Goal: Information Seeking & Learning: Find specific fact

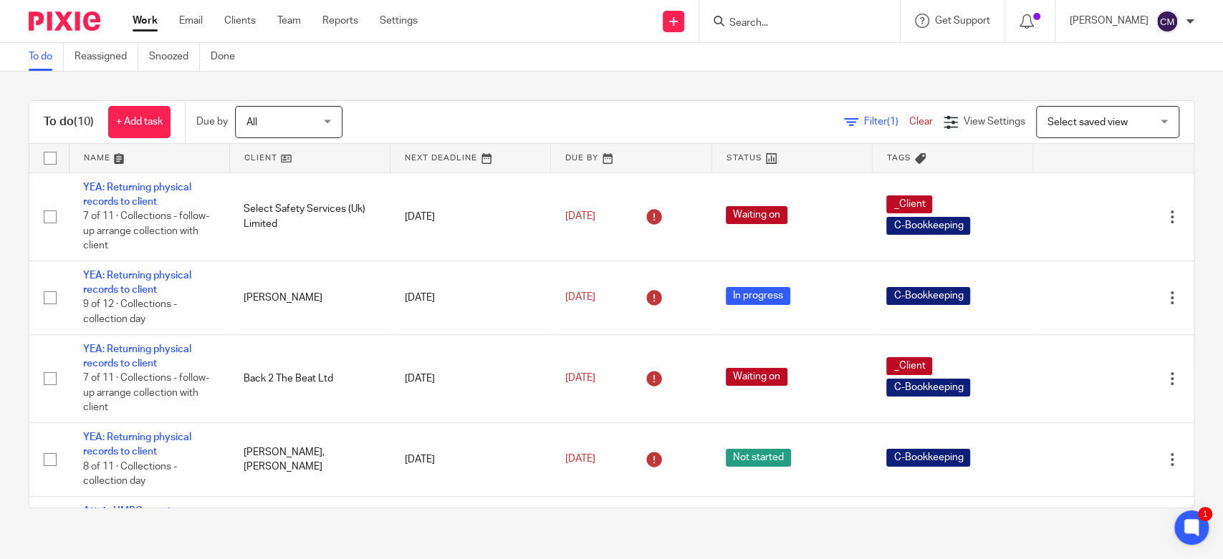
drag, startPoint x: 752, startPoint y: 9, endPoint x: 768, endPoint y: 21, distance: 19.9
click at [753, 10] on div at bounding box center [799, 21] width 201 height 42
click at [784, 27] on input "Search" at bounding box center [792, 23] width 129 height 13
type input "FALDON"
click at [774, 44] on div "Faldon side Eco LLP John James Blackport < jamie@ faldon sideeco.com >" at bounding box center [858, 62] width 290 height 56
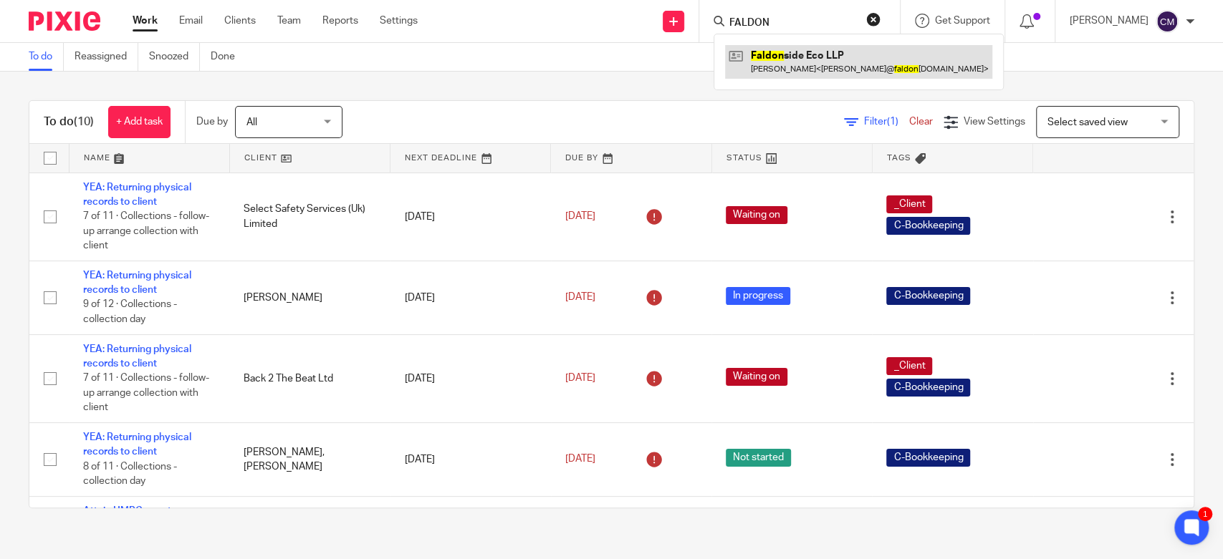
click at [780, 62] on link at bounding box center [858, 61] width 267 height 33
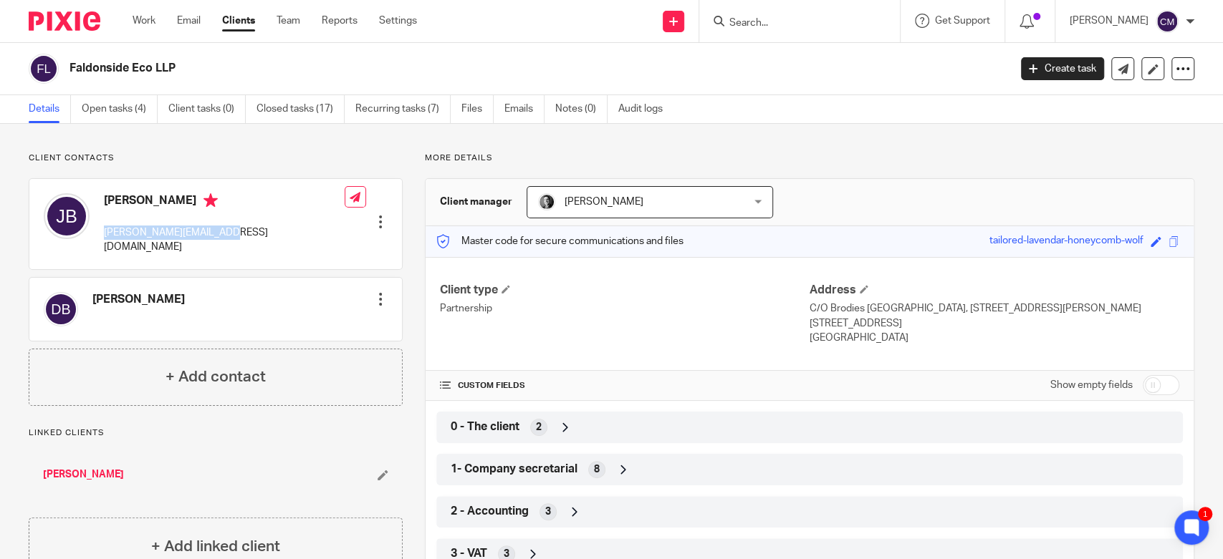
drag, startPoint x: 222, startPoint y: 232, endPoint x: 100, endPoint y: 231, distance: 122.5
click at [100, 231] on div "John James Blackport jamie@faldonsideeco.com" at bounding box center [194, 224] width 301 height 76
copy p "jamie@faldonsideeco.com"
click at [769, 135] on div "Client contacts Dr Blackport Edit contact Create client from contact Export dat…" at bounding box center [611, 515] width 1223 height 782
click at [1186, 527] on icon at bounding box center [1190, 527] width 11 height 11
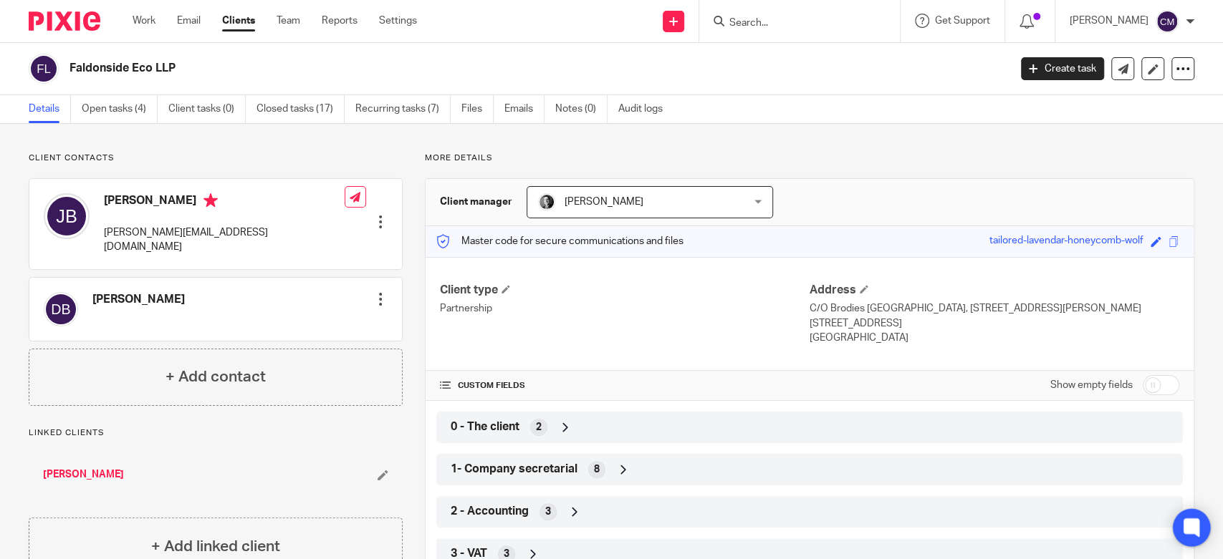
click at [1190, 526] on icon at bounding box center [1190, 527] width 11 height 11
click at [141, 21] on link "Work" at bounding box center [144, 21] width 23 height 14
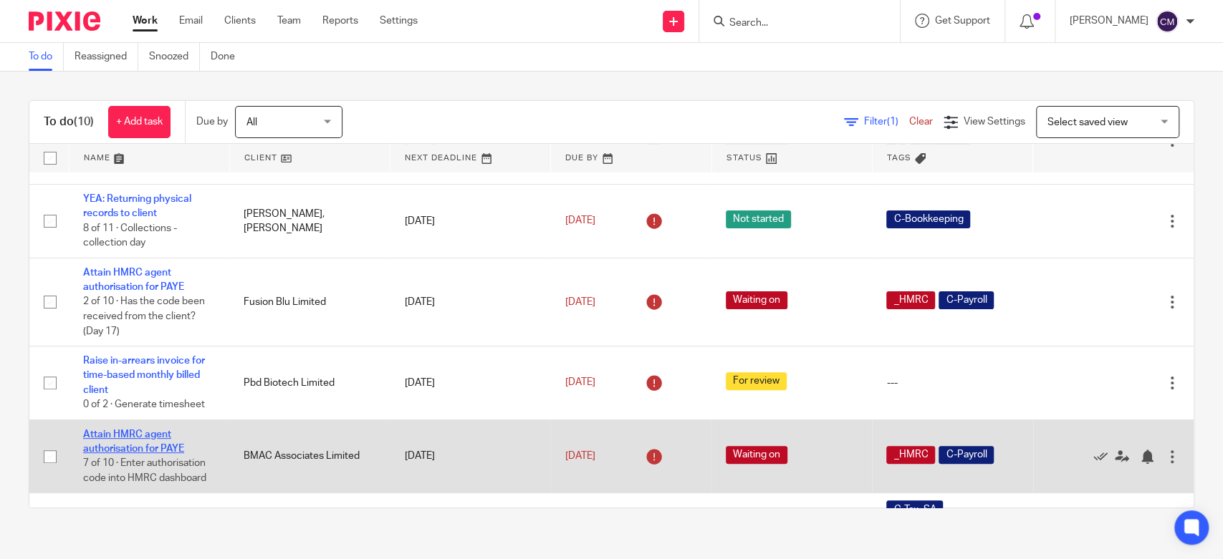
scroll to position [318, 0]
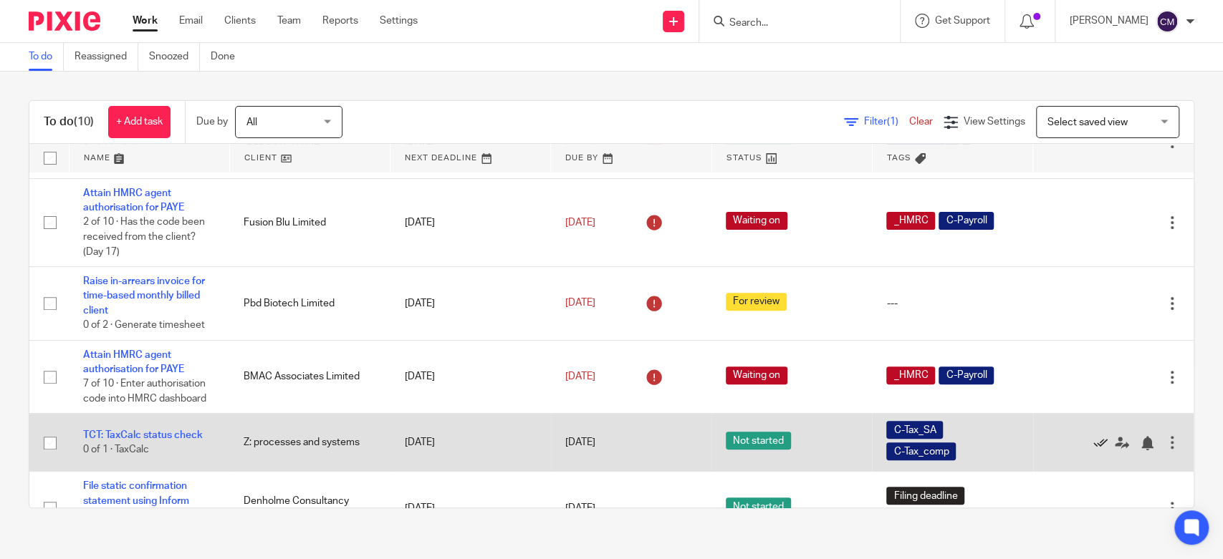
click at [1093, 446] on icon at bounding box center [1100, 443] width 14 height 14
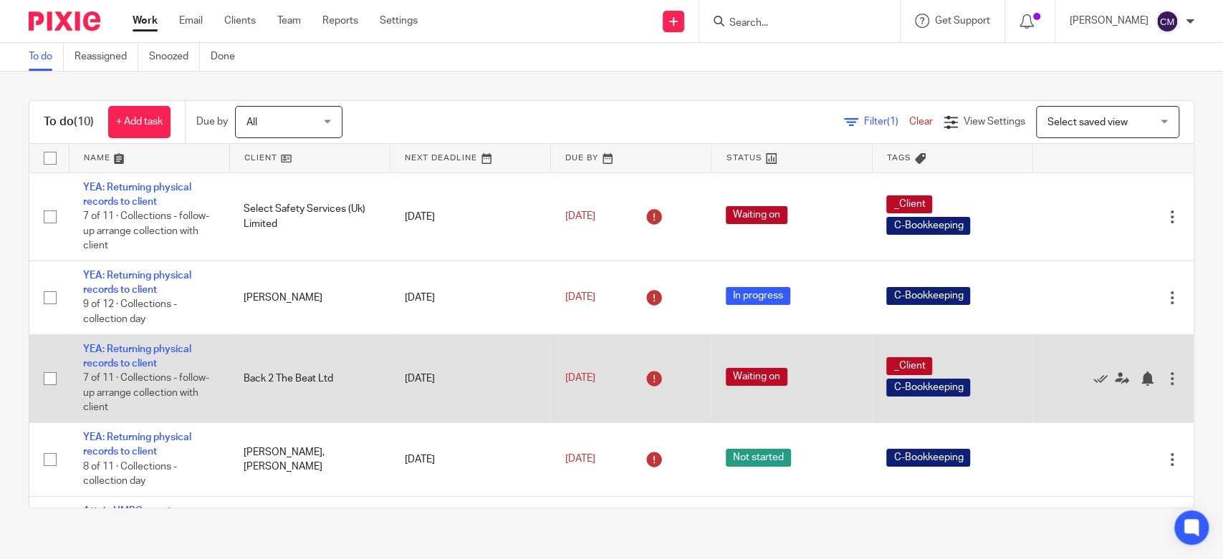
scroll to position [358, 0]
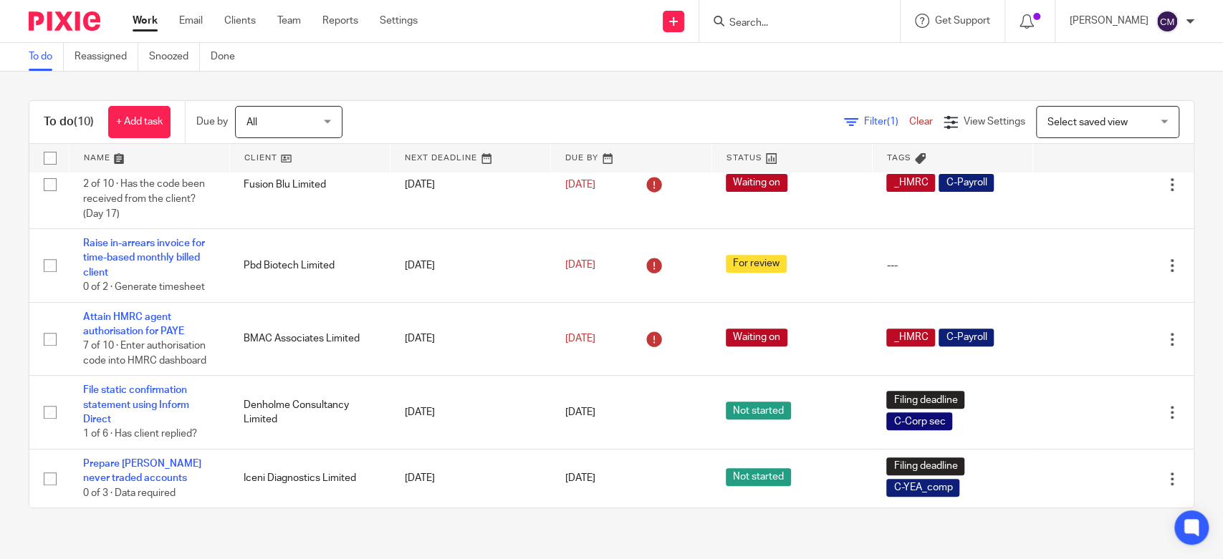
click at [141, 16] on link "Work" at bounding box center [145, 21] width 25 height 14
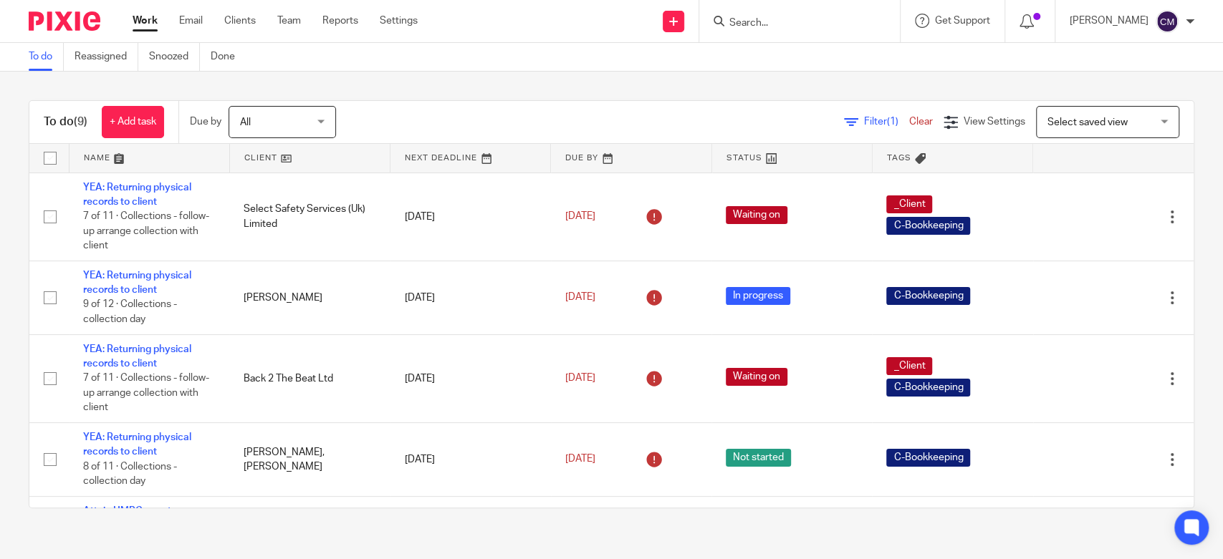
click at [155, 27] on link "Work" at bounding box center [145, 21] width 25 height 14
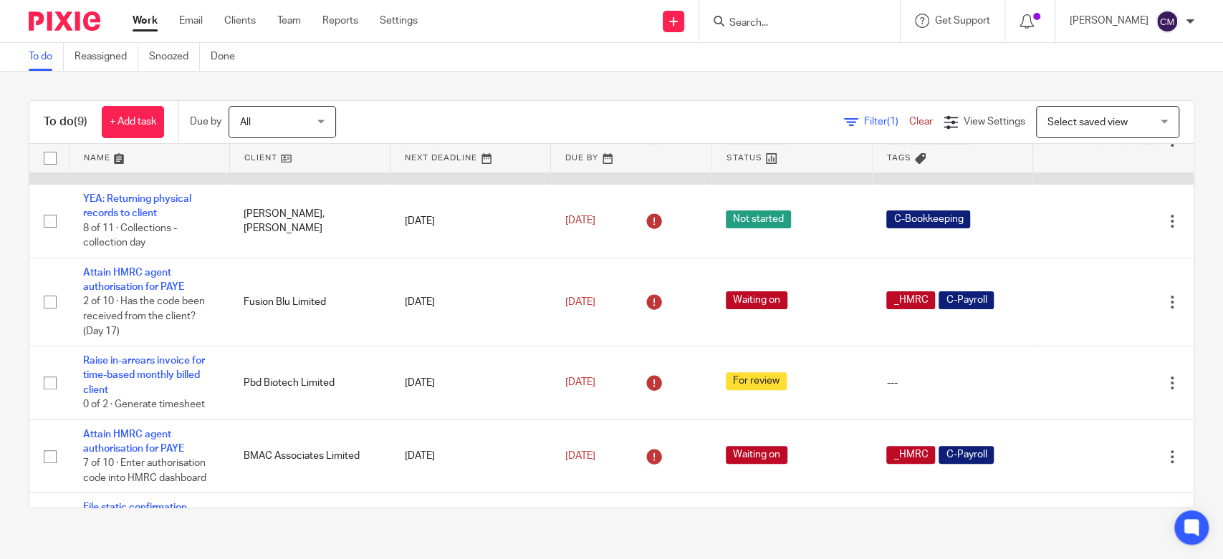
scroll to position [358, 0]
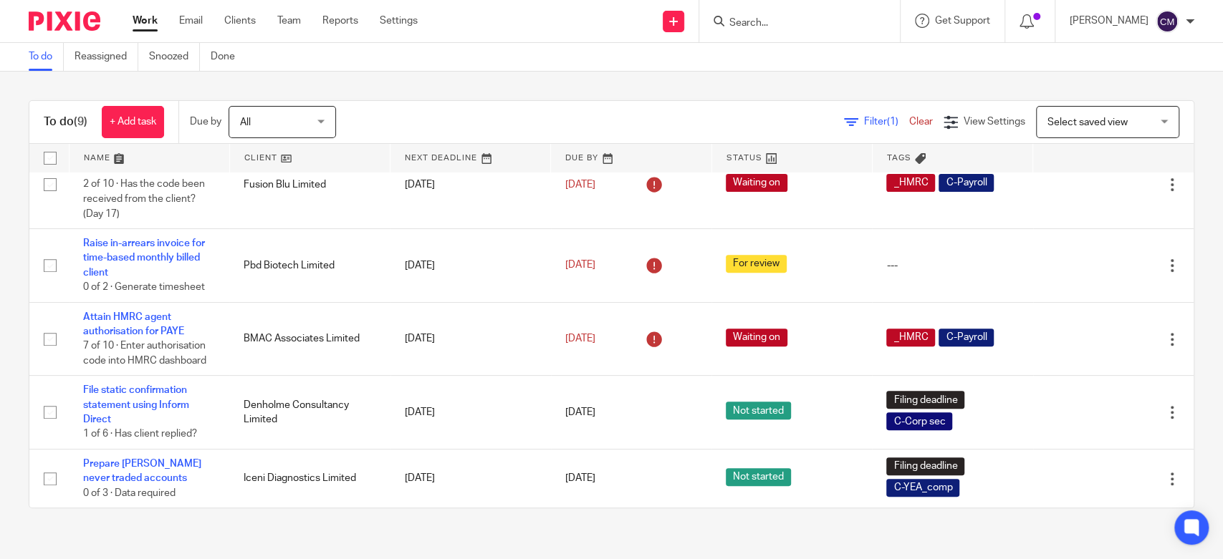
click at [433, 85] on div "To do (9) + Add task Due by All All Today Tomorrow This week Next week This mon…" at bounding box center [611, 305] width 1223 height 466
click at [395, 83] on div "To do (9) + Add task Due by All All Today Tomorrow This week Next week This mon…" at bounding box center [611, 305] width 1223 height 466
click at [1040, 13] on span at bounding box center [1036, 16] width 7 height 7
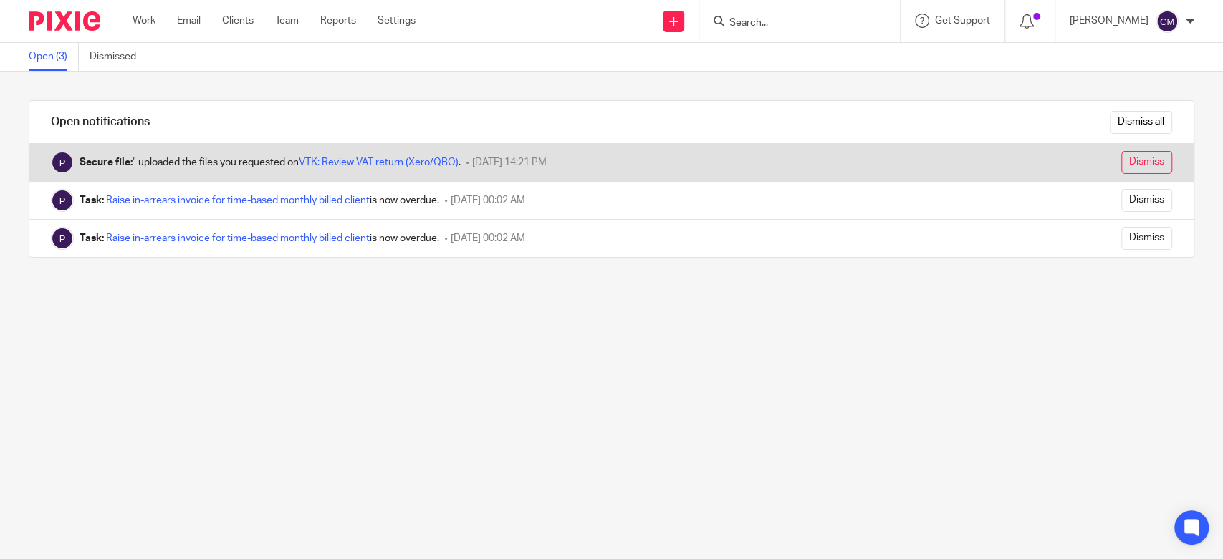
drag, startPoint x: 1087, startPoint y: 165, endPoint x: 1107, endPoint y: 165, distance: 19.4
click at [1110, 165] on form "Dismiss" at bounding box center [1141, 162] width 62 height 23
click at [1121, 165] on input "Dismiss" at bounding box center [1146, 162] width 51 height 23
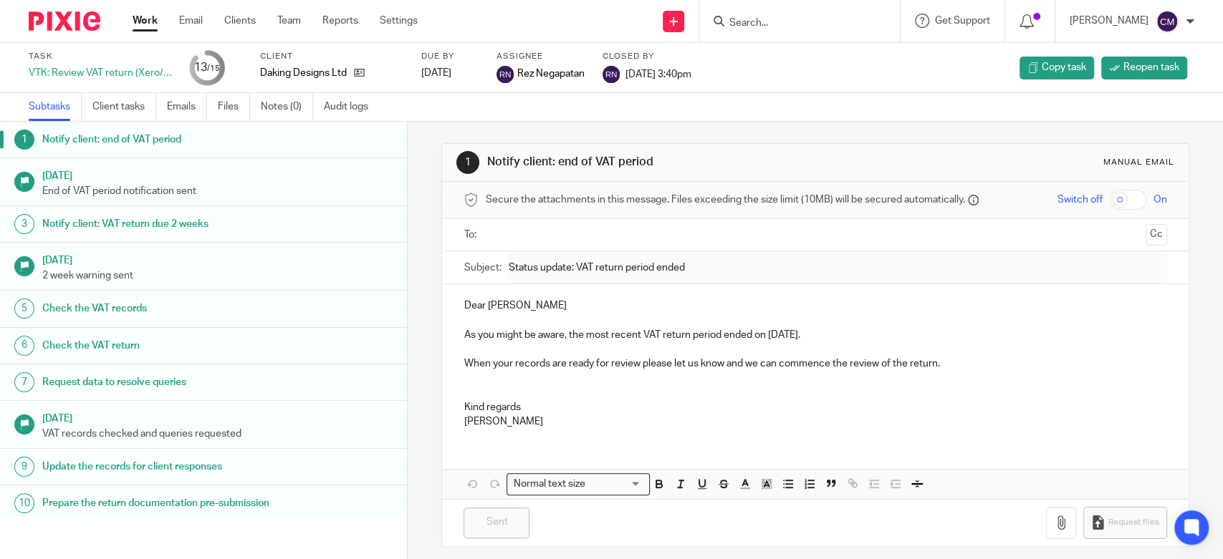
scroll to position [203, 0]
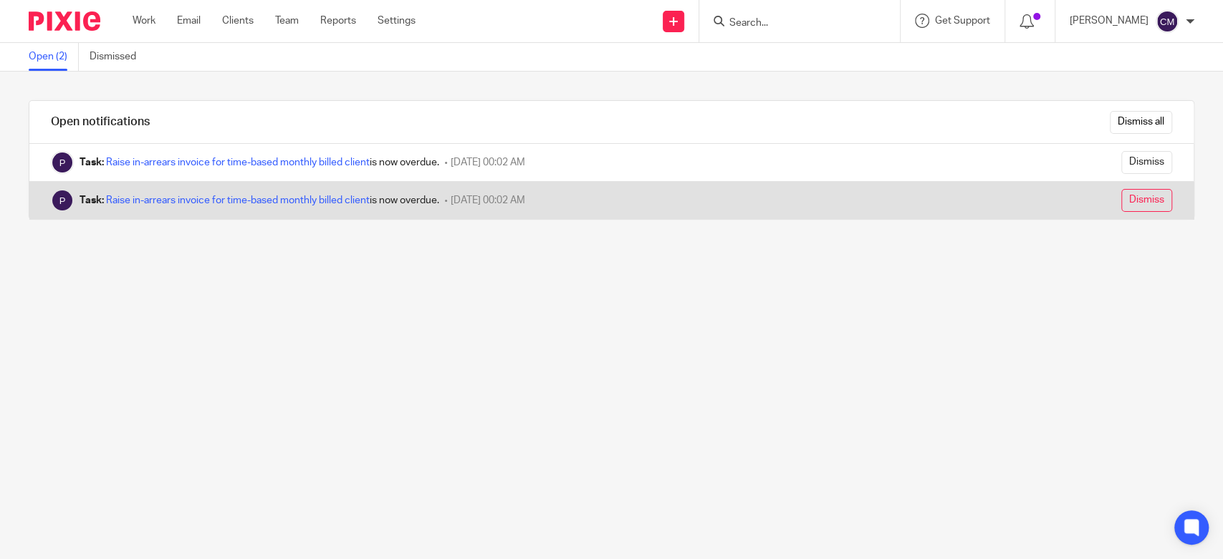
click at [1121, 200] on input "Dismiss" at bounding box center [1146, 200] width 51 height 23
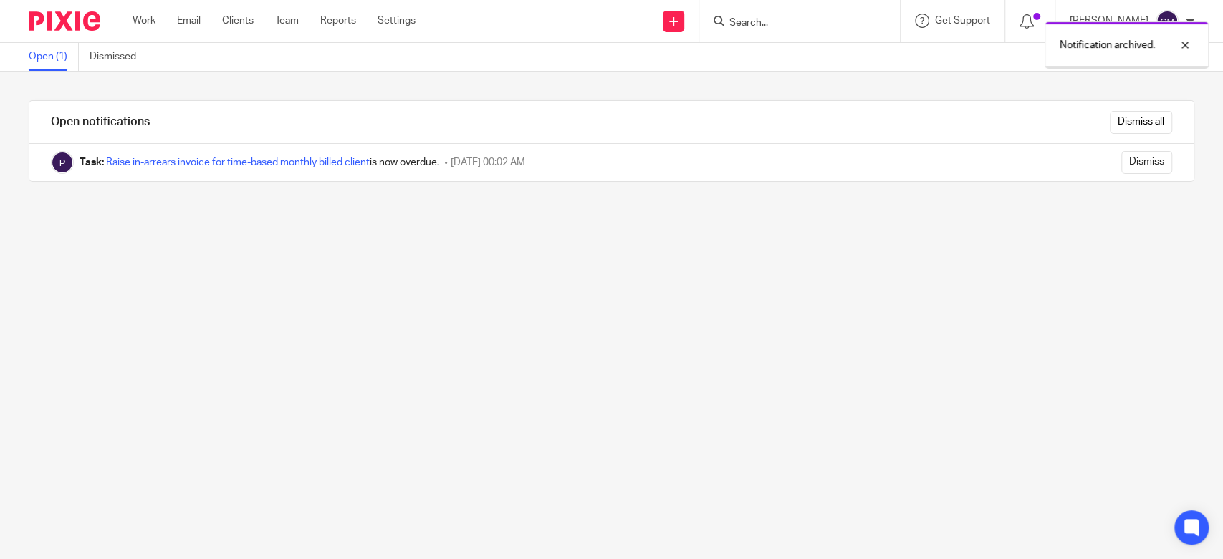
click at [1121, 164] on input "Dismiss" at bounding box center [1146, 162] width 51 height 23
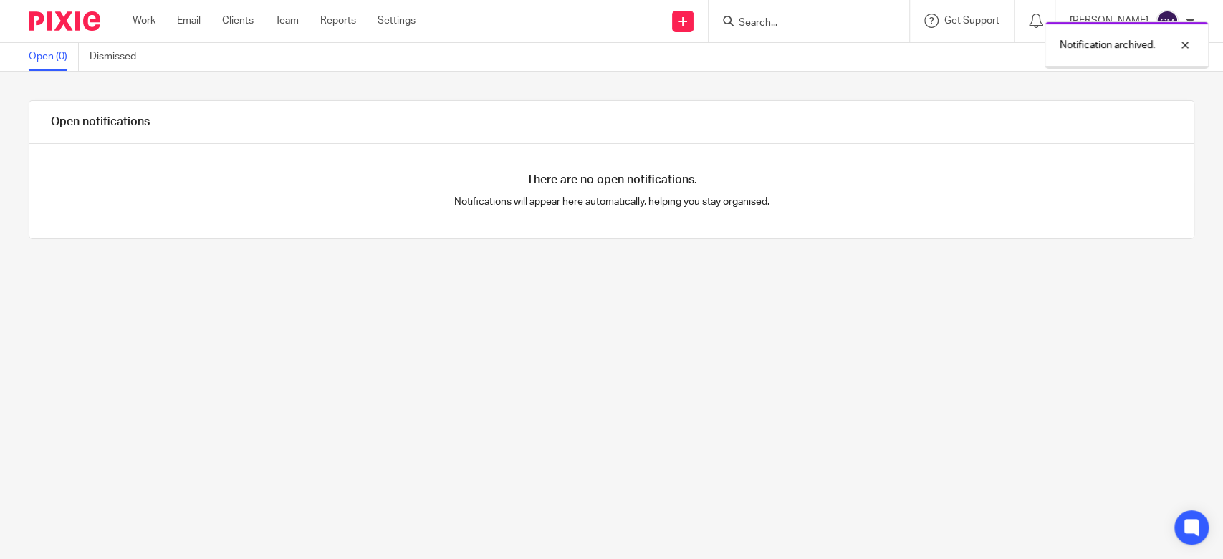
click at [132, 28] on div "Work Email Clients Team Reports Settings Work Email Clients Team Reports Settin…" at bounding box center [277, 21] width 319 height 42
click at [133, 20] on link "Work" at bounding box center [144, 21] width 23 height 14
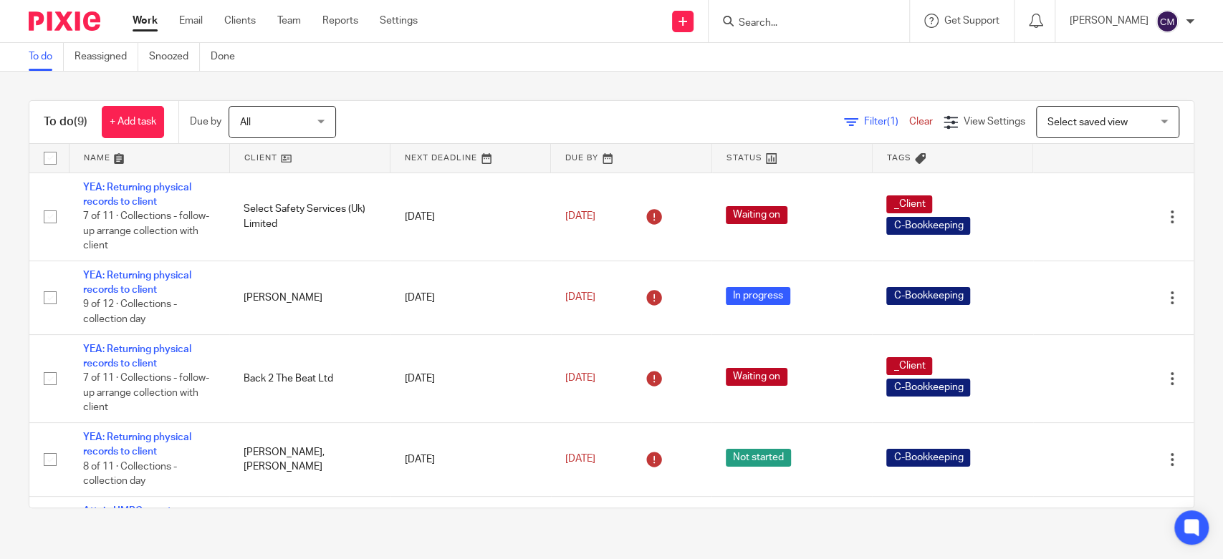
click at [813, 27] on input "Search" at bounding box center [801, 23] width 129 height 13
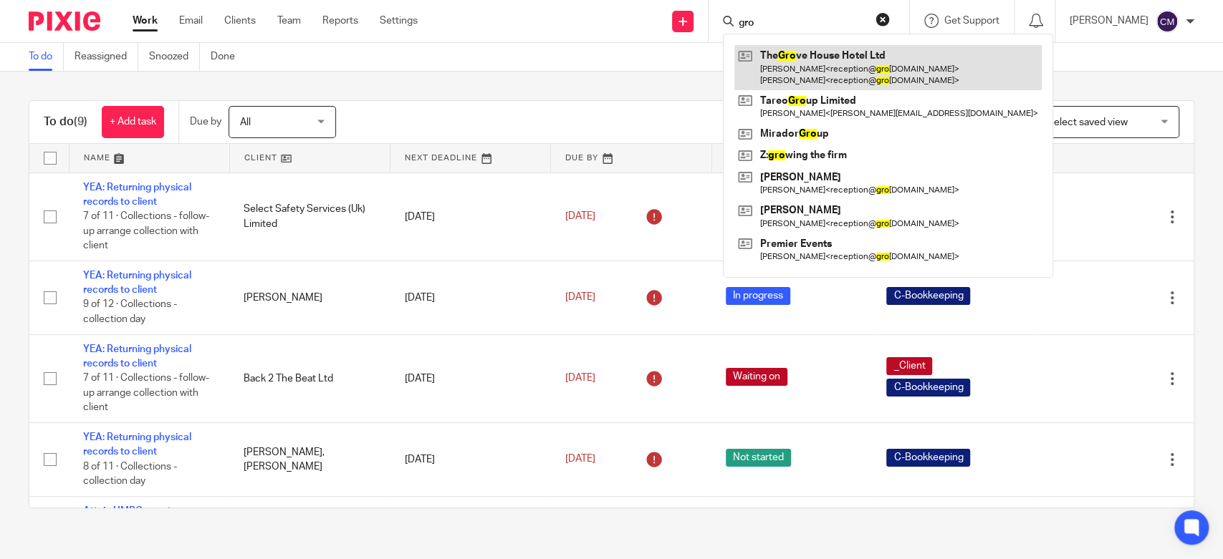
type input "gro"
click at [815, 56] on link at bounding box center [887, 67] width 307 height 44
click at [808, 60] on link at bounding box center [887, 67] width 307 height 44
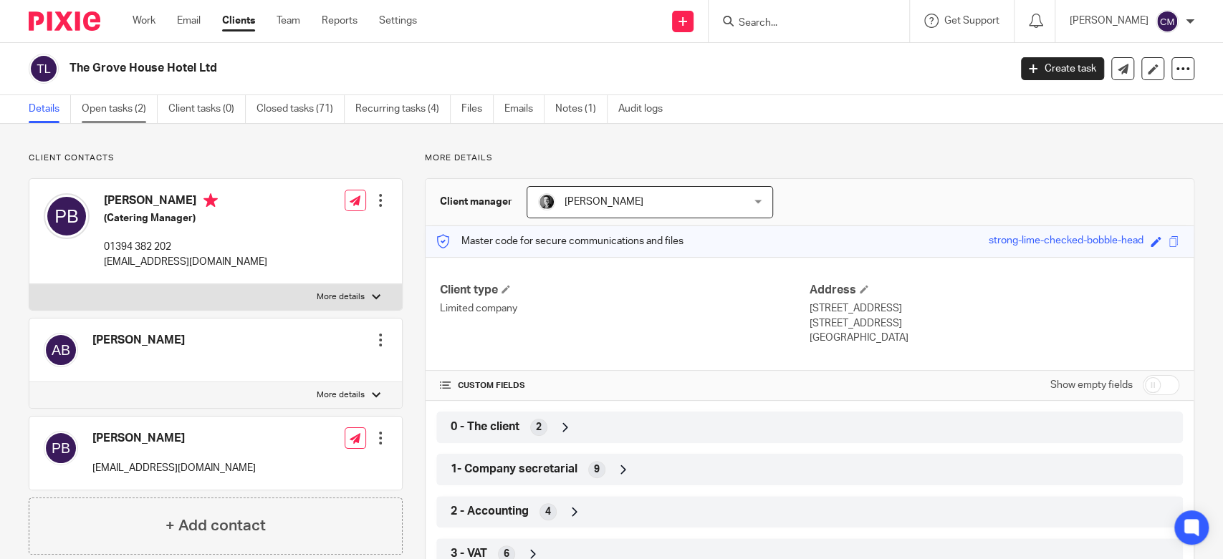
click at [109, 112] on link "Open tasks (2)" at bounding box center [120, 109] width 76 height 28
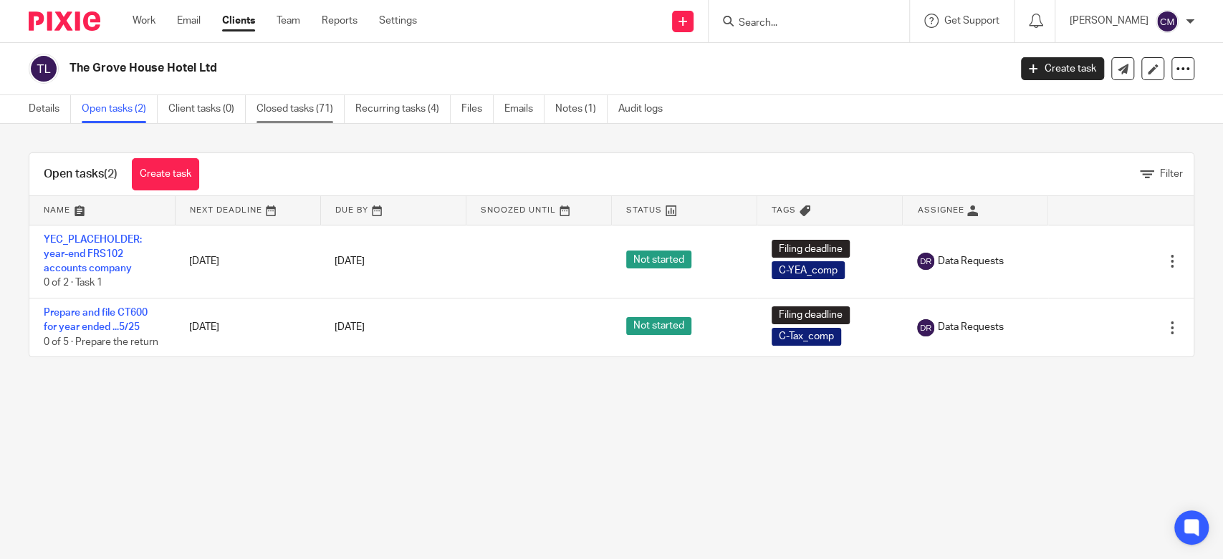
click at [304, 115] on link "Closed tasks (71)" at bounding box center [300, 109] width 88 height 28
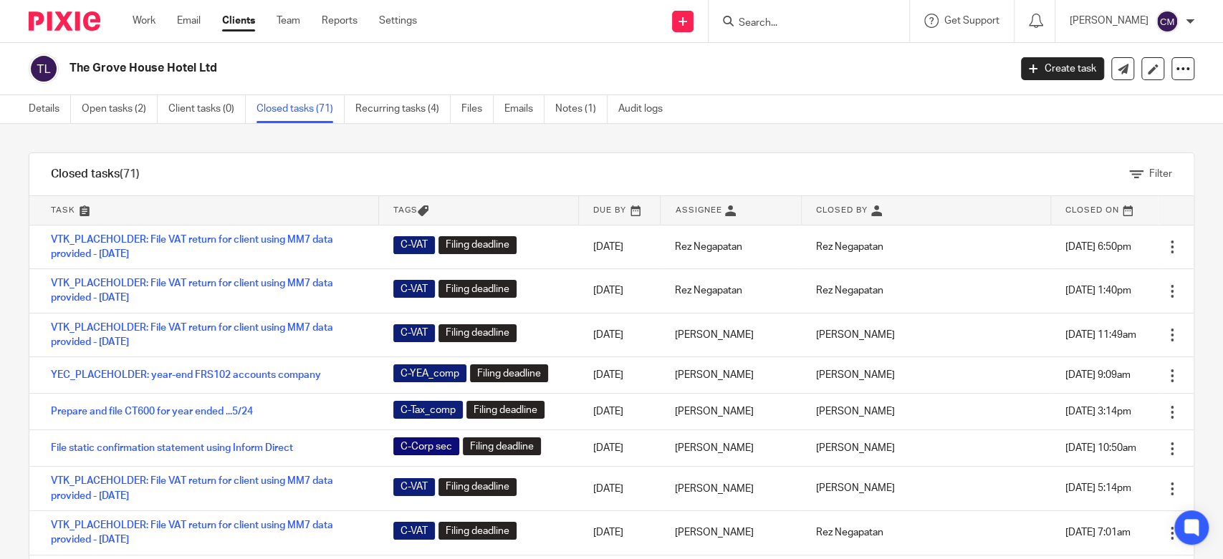
click at [280, 143] on div "Filter tasks Only show tasks matching all of these conditions 1 Task name Is Is…" at bounding box center [611, 341] width 1223 height 435
click at [361, 120] on link "Recurring tasks (4)" at bounding box center [402, 109] width 95 height 28
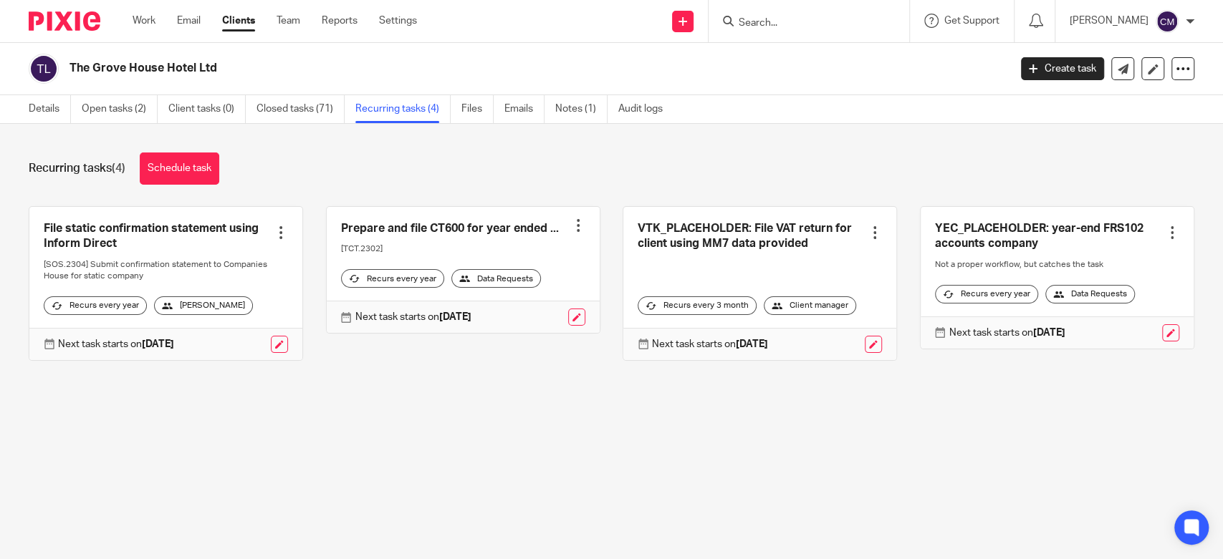
click at [52, 110] on link "Details" at bounding box center [50, 109] width 42 height 28
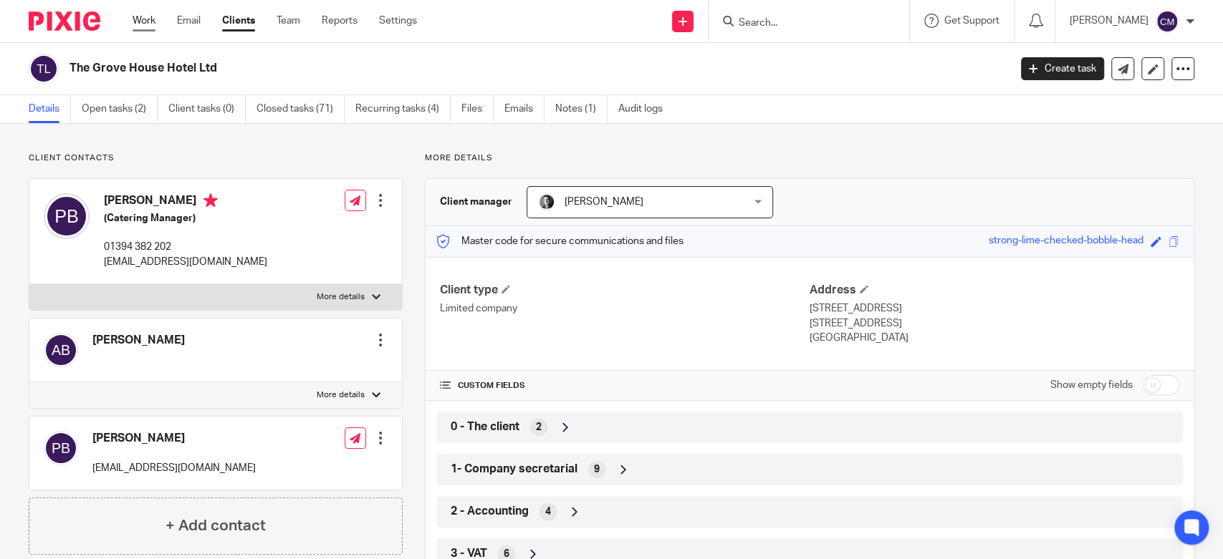
click at [130, 24] on div "Work Email Clients Team Reports Settings Work Email Clients Team Reports Settin…" at bounding box center [278, 21] width 320 height 42
click at [139, 24] on link "Work" at bounding box center [144, 21] width 23 height 14
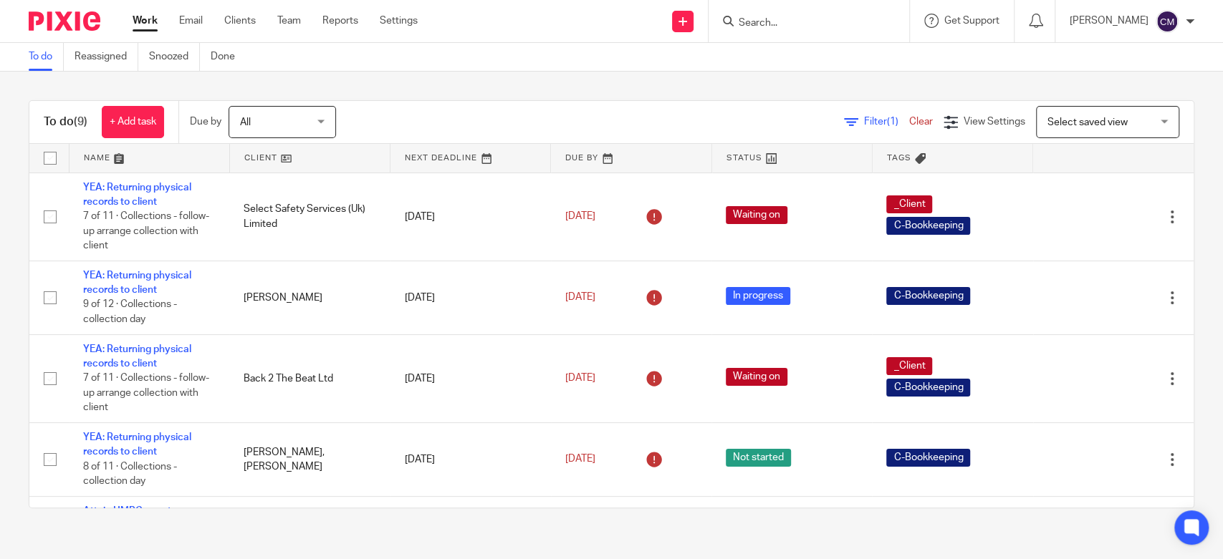
click at [799, 23] on input "Search" at bounding box center [801, 23] width 129 height 13
type input "gia"
click at [793, 63] on link at bounding box center [855, 61] width 242 height 33
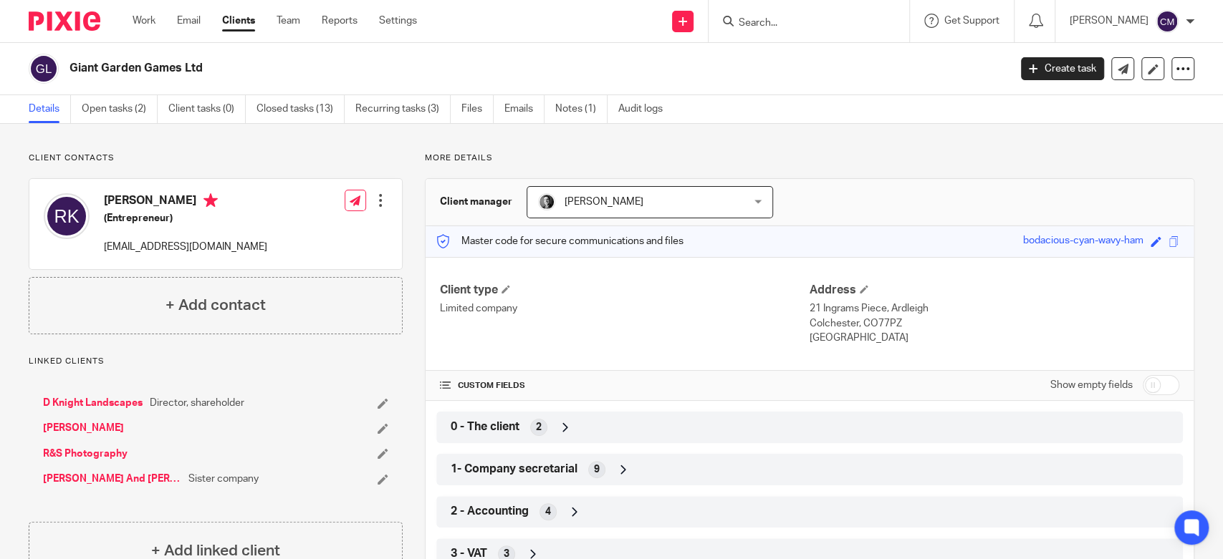
click at [126, 104] on link "Open tasks (2)" at bounding box center [120, 109] width 76 height 28
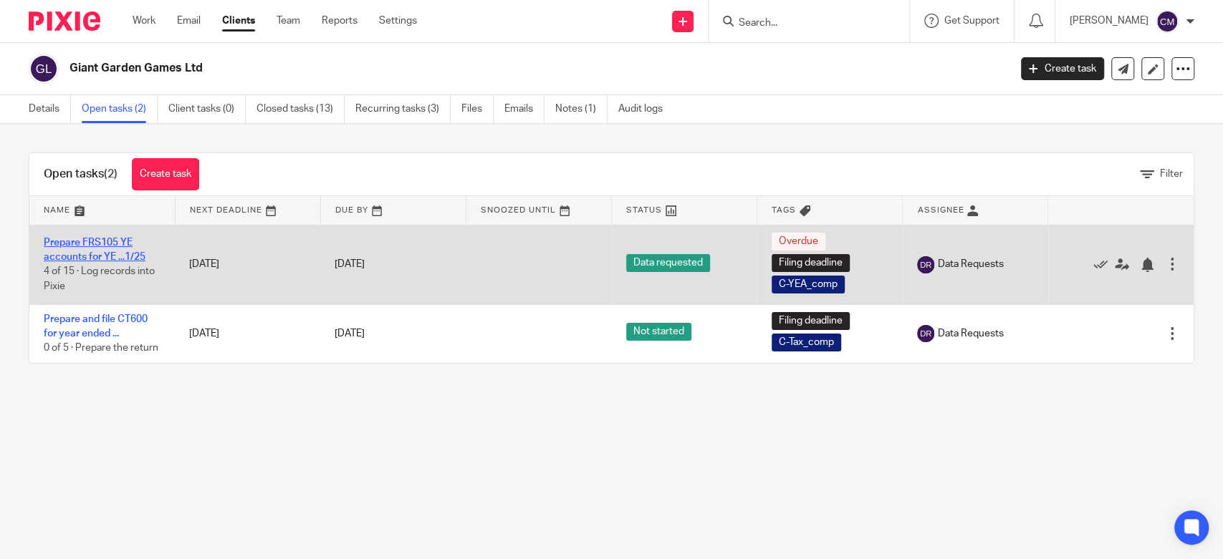
click at [121, 254] on link "Prepare FRS105 YE accounts for YE ...1/25" at bounding box center [95, 250] width 102 height 24
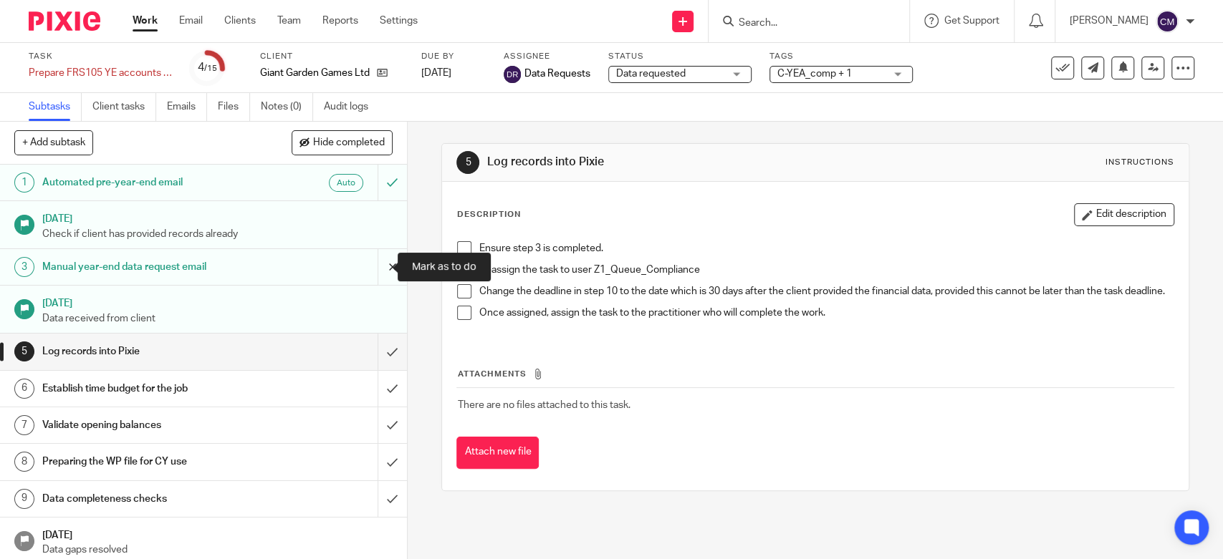
click at [375, 269] on input "submit" at bounding box center [203, 267] width 407 height 36
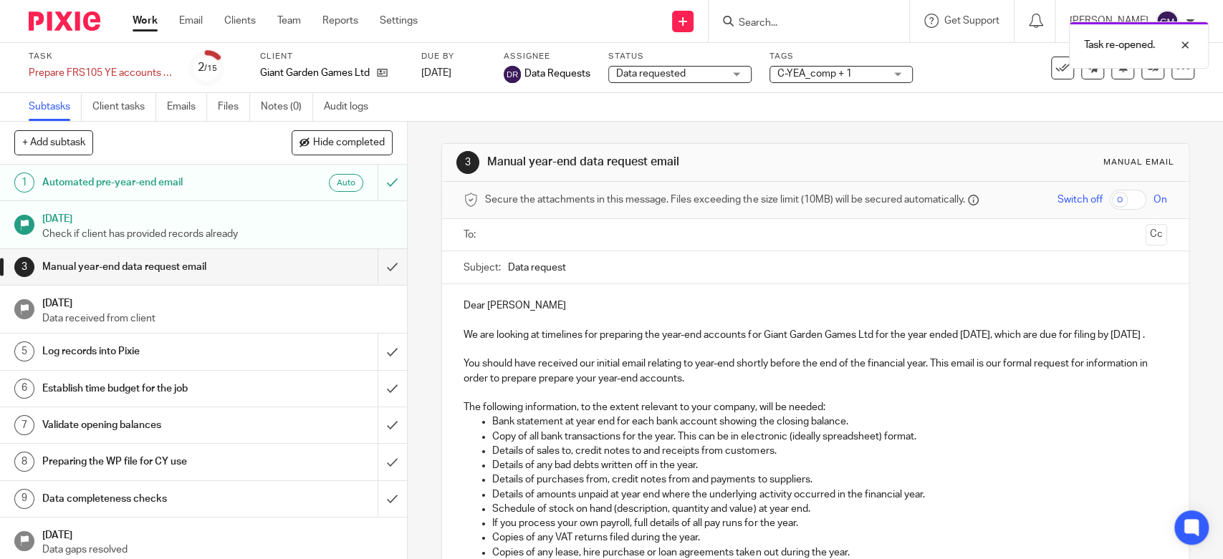
click at [551, 236] on input "text" at bounding box center [814, 235] width 649 height 16
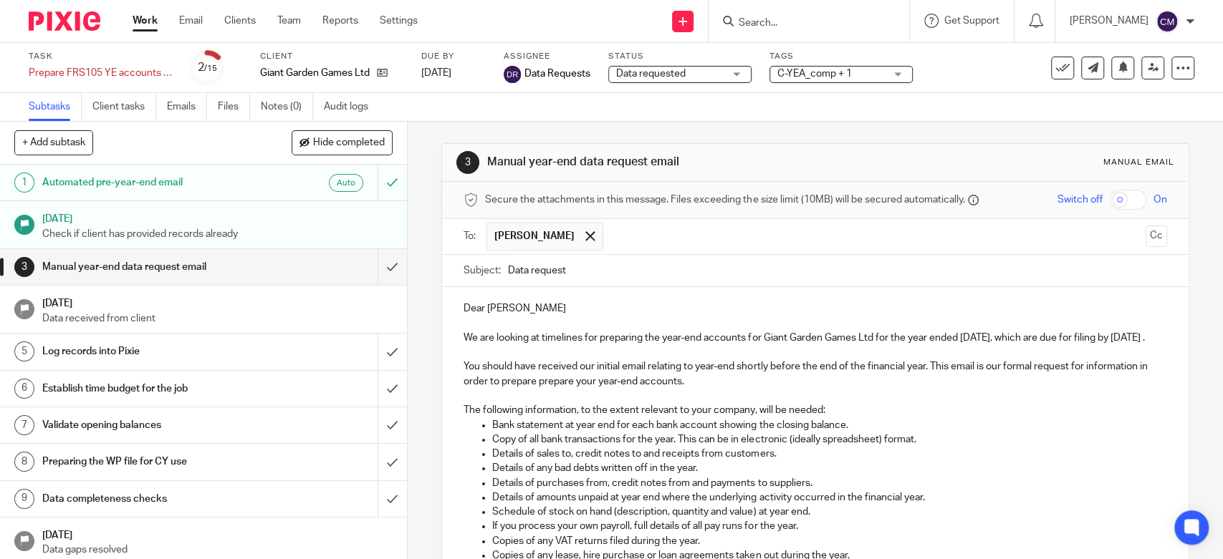
scroll to position [389, 0]
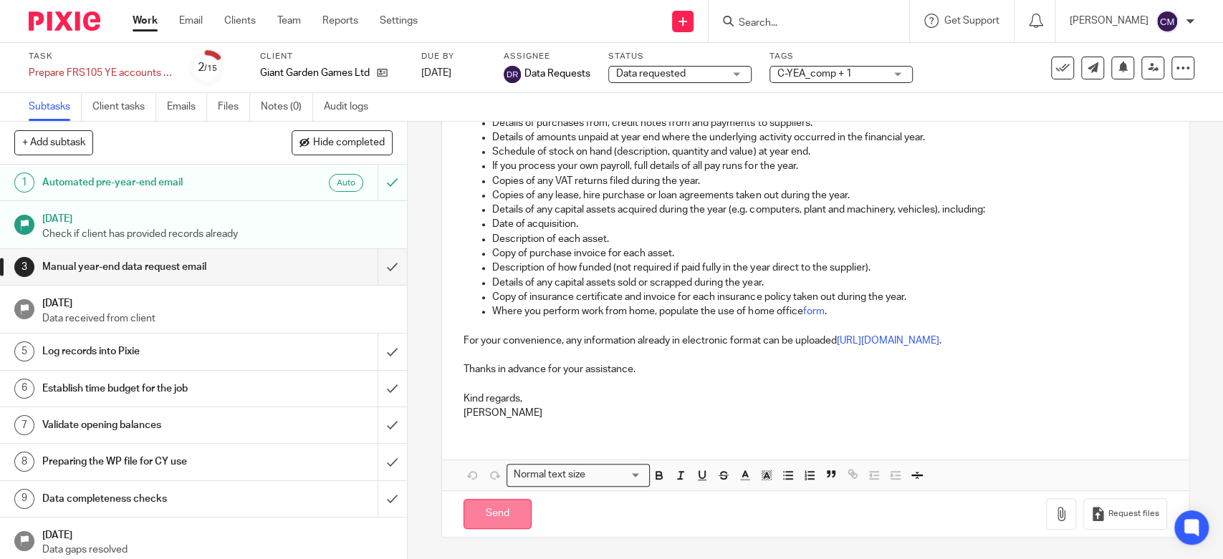
click at [494, 516] on input "Send" at bounding box center [497, 514] width 68 height 31
type input "Sent"
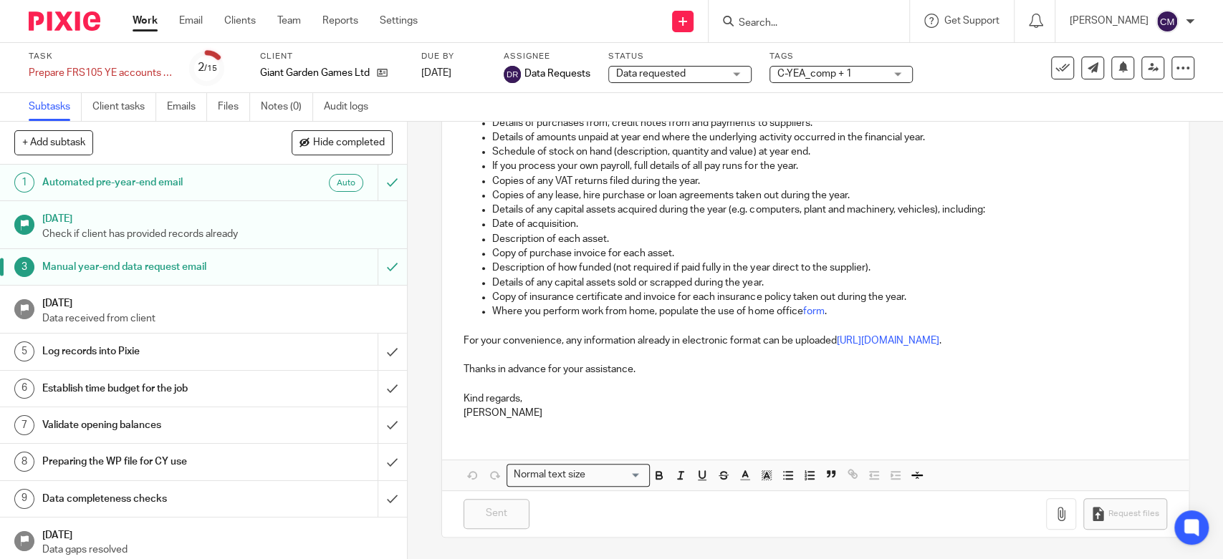
click at [152, 18] on link "Work" at bounding box center [145, 21] width 25 height 14
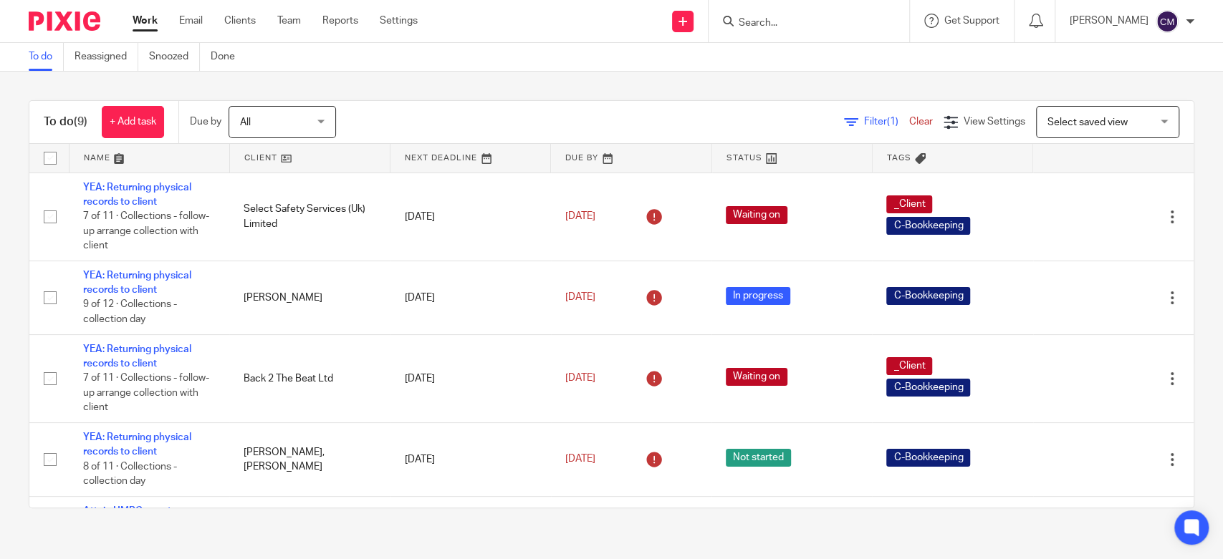
click at [133, 19] on link "Work" at bounding box center [145, 21] width 25 height 14
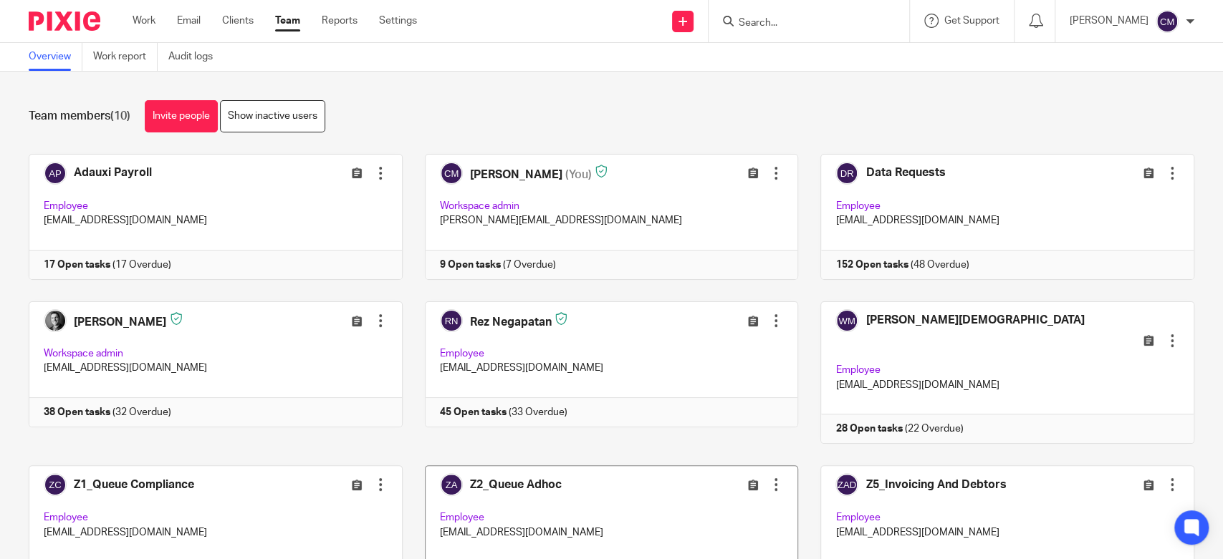
scroll to position [212, 0]
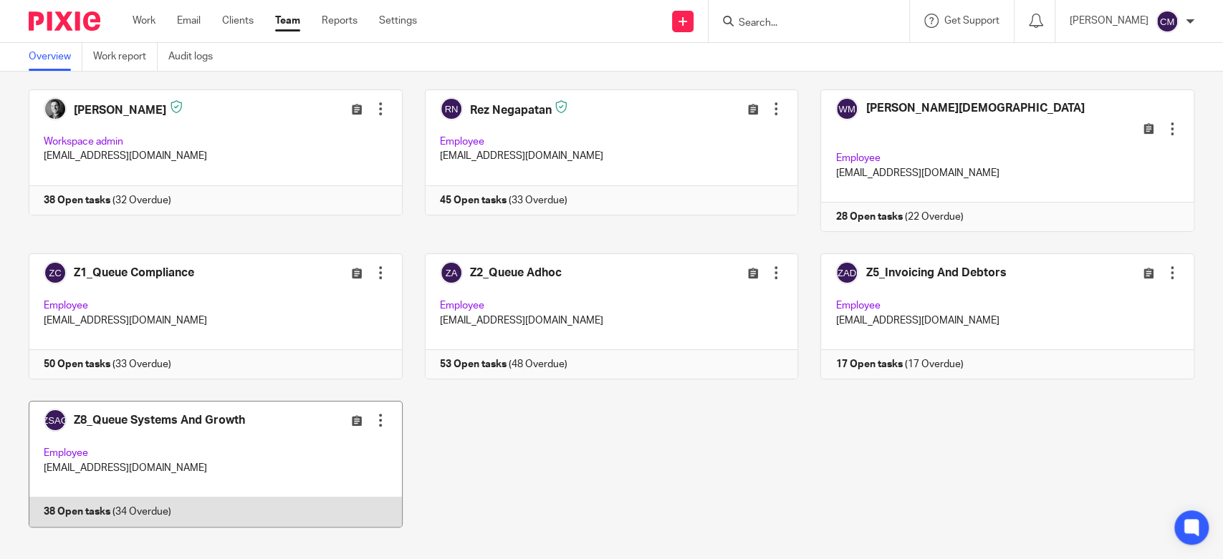
drag, startPoint x: 431, startPoint y: 374, endPoint x: 387, endPoint y: 440, distance: 79.5
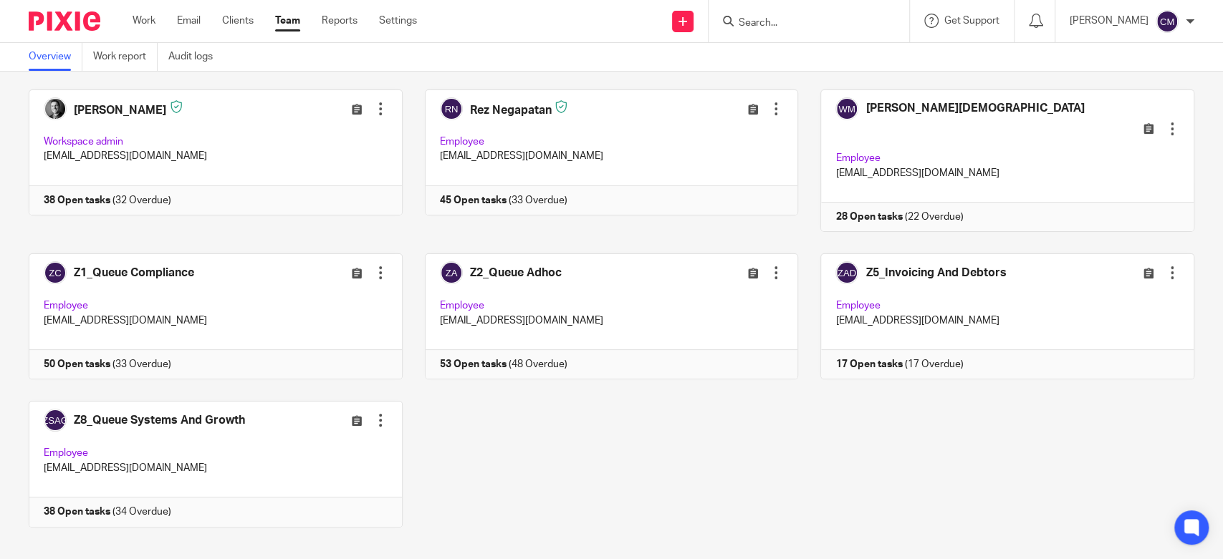
drag, startPoint x: 387, startPoint y: 440, endPoint x: 647, endPoint y: 412, distance: 261.5
click at [646, 412] on div "Adauxi Payroll Edit user Transfer Deactivate user Employee paye@adauxi.com 17 O…" at bounding box center [600, 245] width 1188 height 607
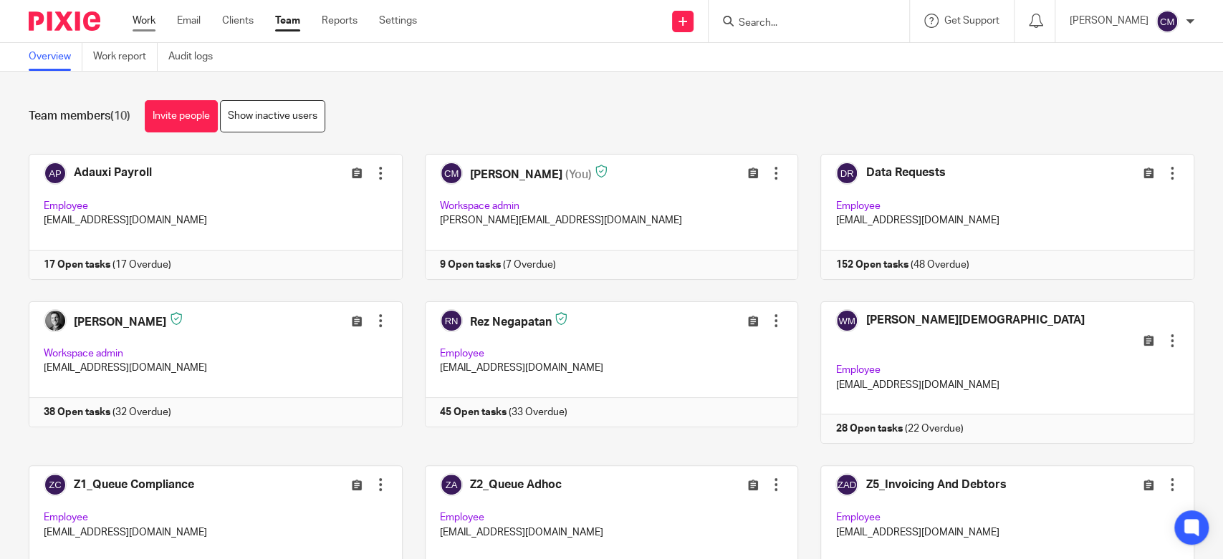
click at [148, 17] on link "Work" at bounding box center [144, 21] width 23 height 14
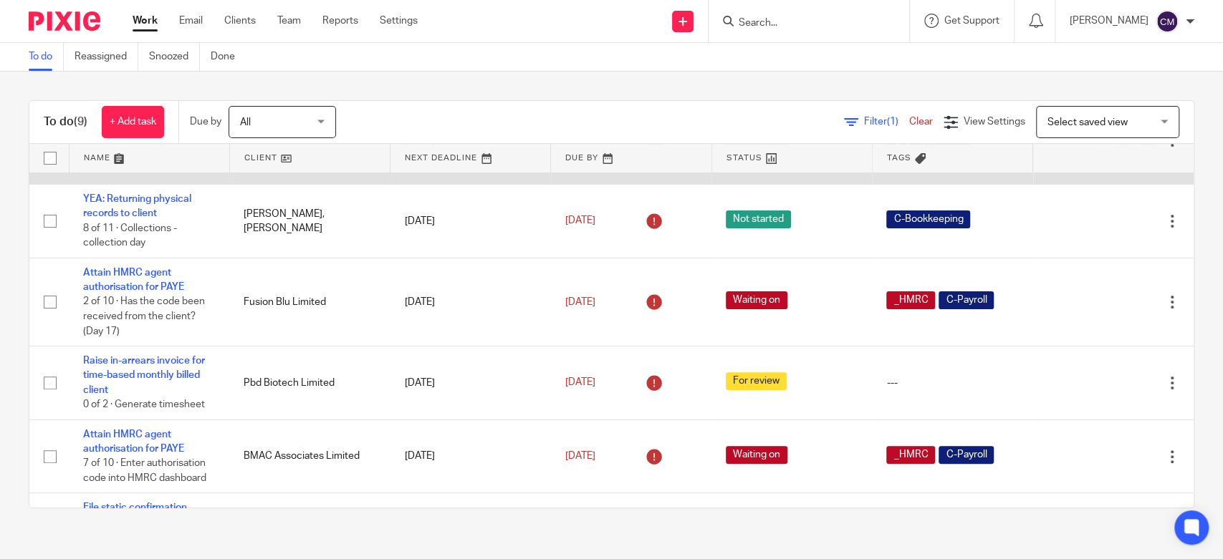
scroll to position [358, 0]
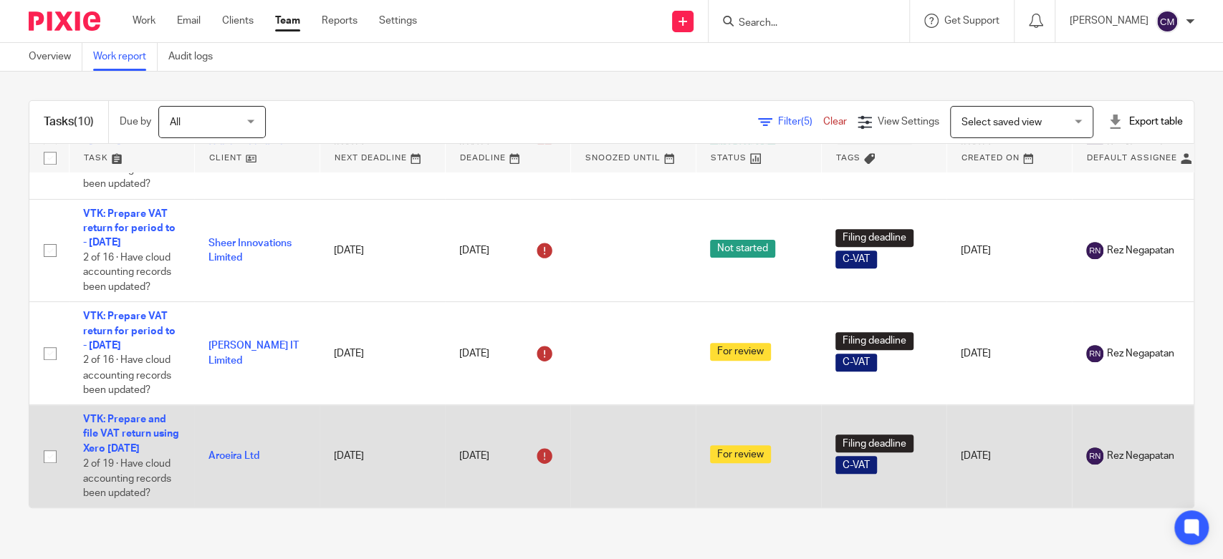
scroll to position [651, 0]
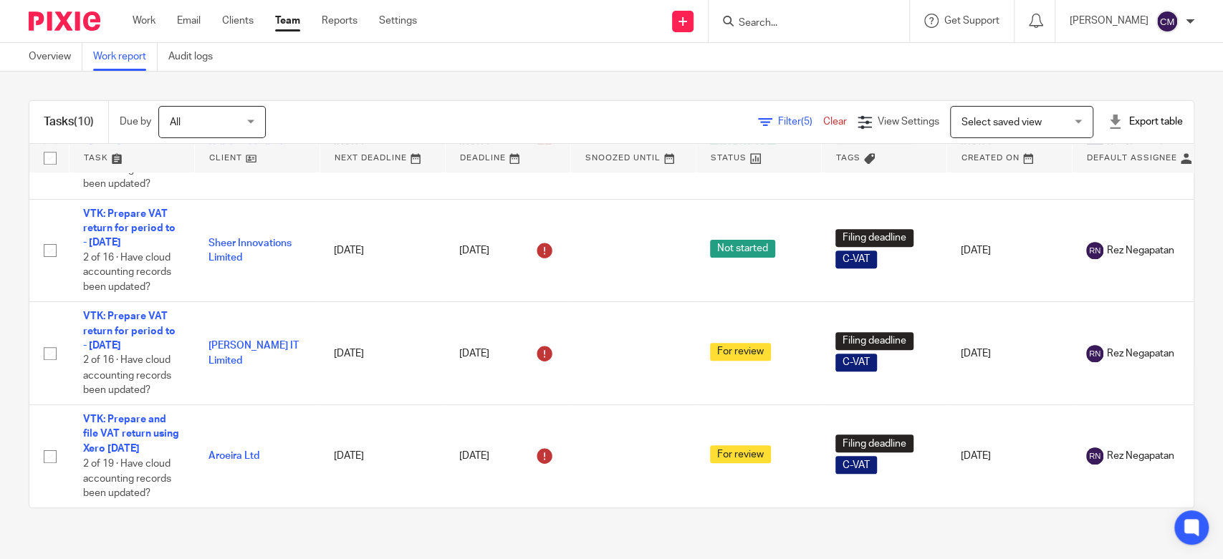
click at [401, 75] on div "Tasks (10) Due by All All Today Tomorrow This week Next week This month Next mo…" at bounding box center [611, 305] width 1223 height 466
click at [773, 24] on input "Search" at bounding box center [801, 23] width 129 height 13
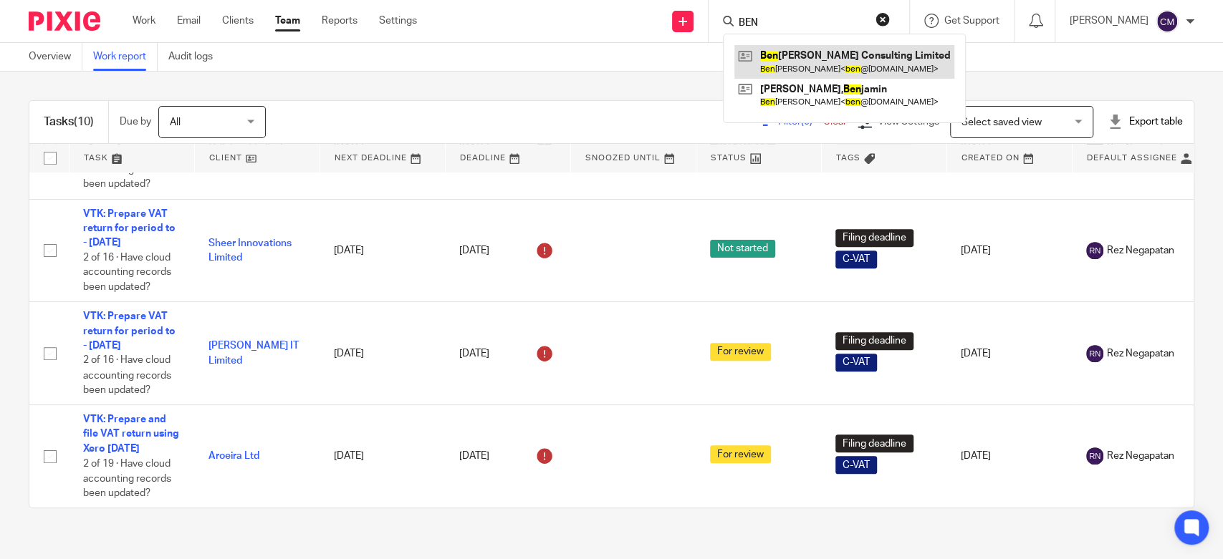
type input "BEN"
click at [768, 68] on link at bounding box center [844, 61] width 220 height 33
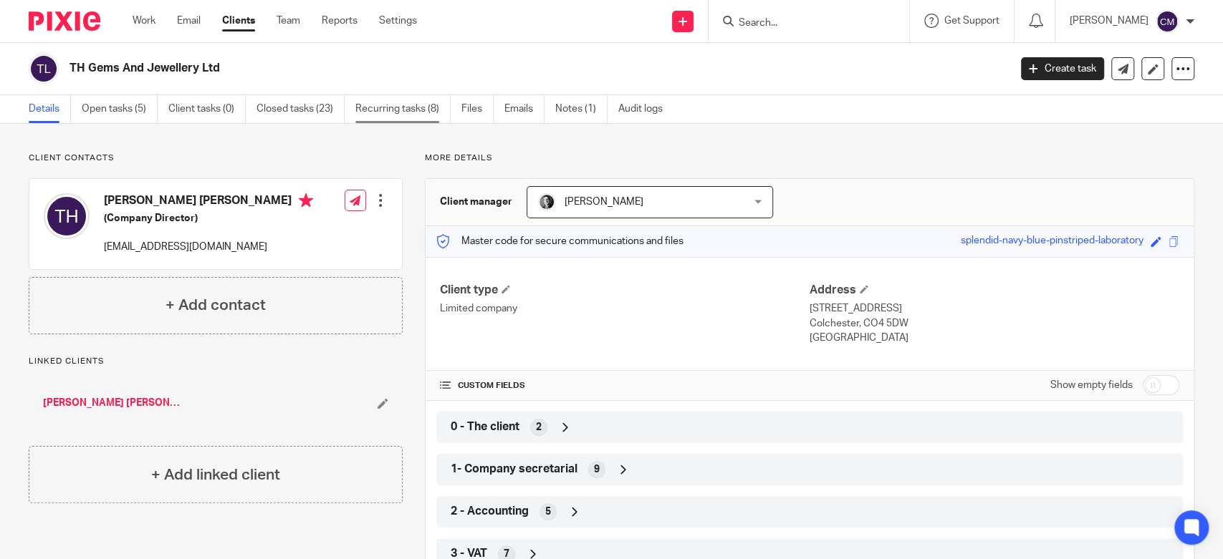
click at [429, 106] on link "Recurring tasks (8)" at bounding box center [402, 109] width 95 height 28
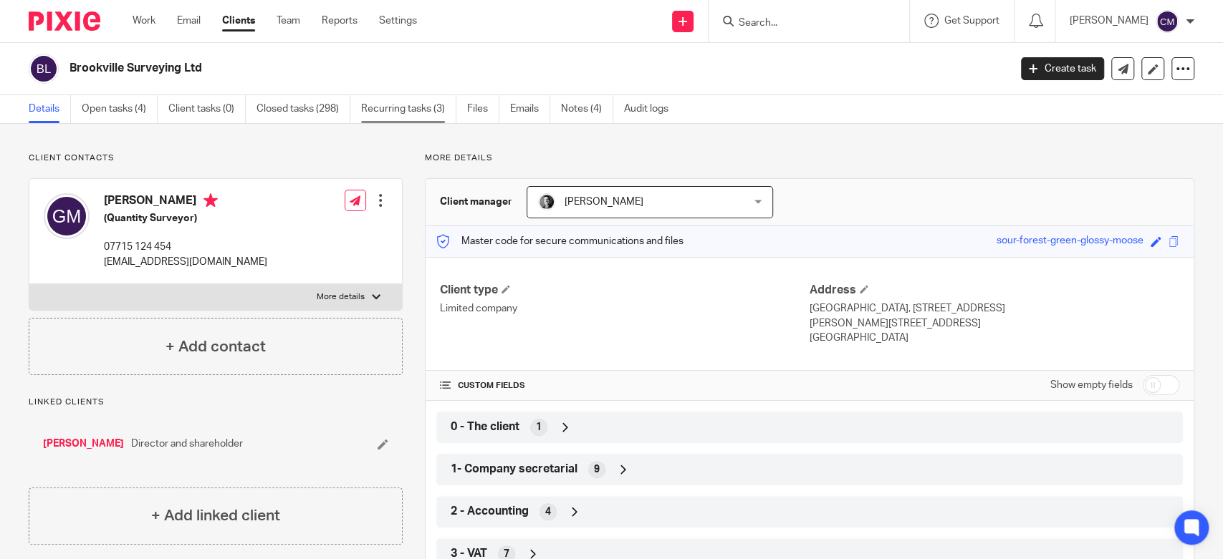
click at [423, 109] on link "Recurring tasks (3)" at bounding box center [408, 109] width 95 height 28
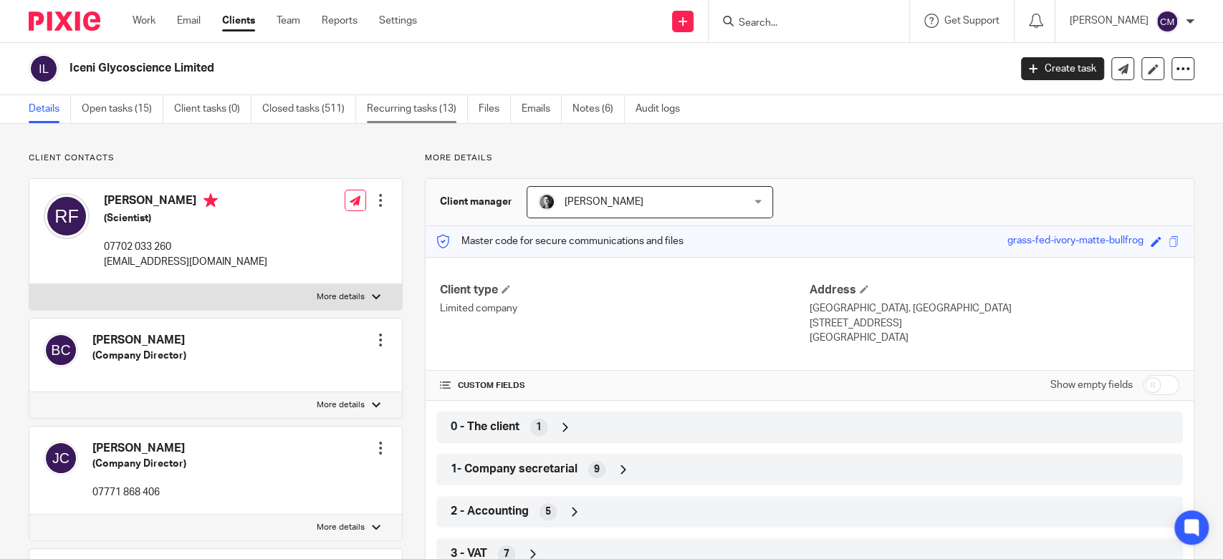
click at [434, 121] on link "Recurring tasks (13)" at bounding box center [417, 109] width 101 height 28
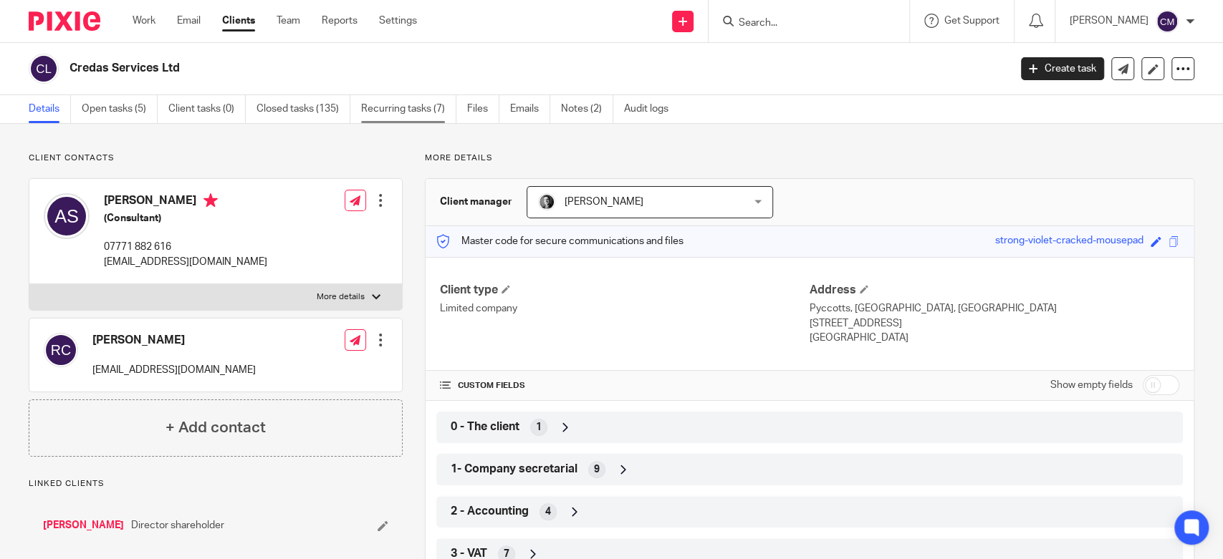
click at [431, 111] on link "Recurring tasks (7)" at bounding box center [408, 109] width 95 height 28
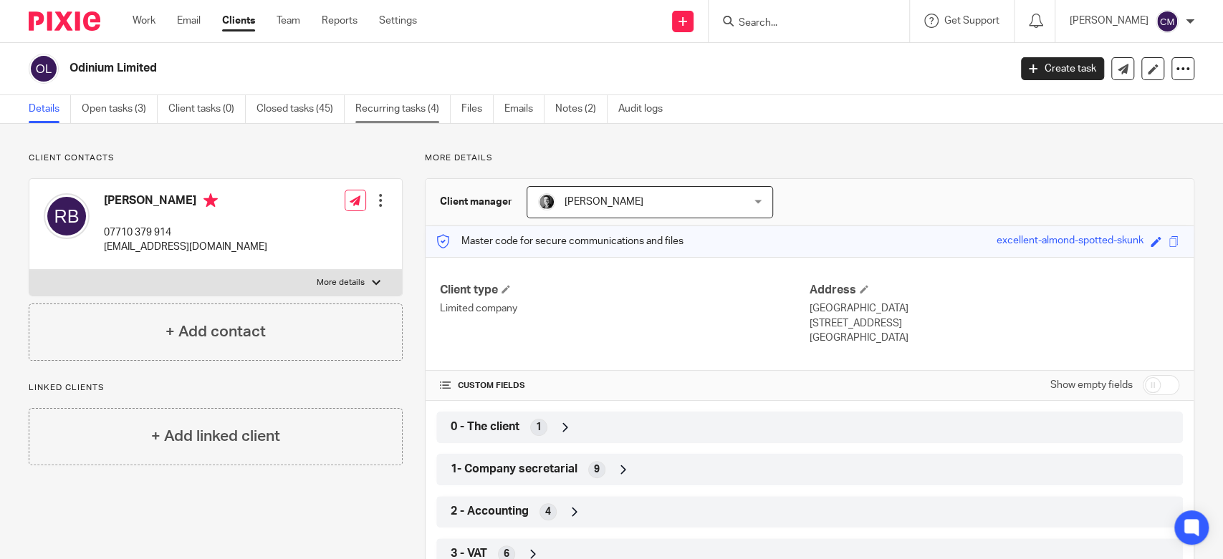
click at [418, 107] on link "Recurring tasks (4)" at bounding box center [402, 109] width 95 height 28
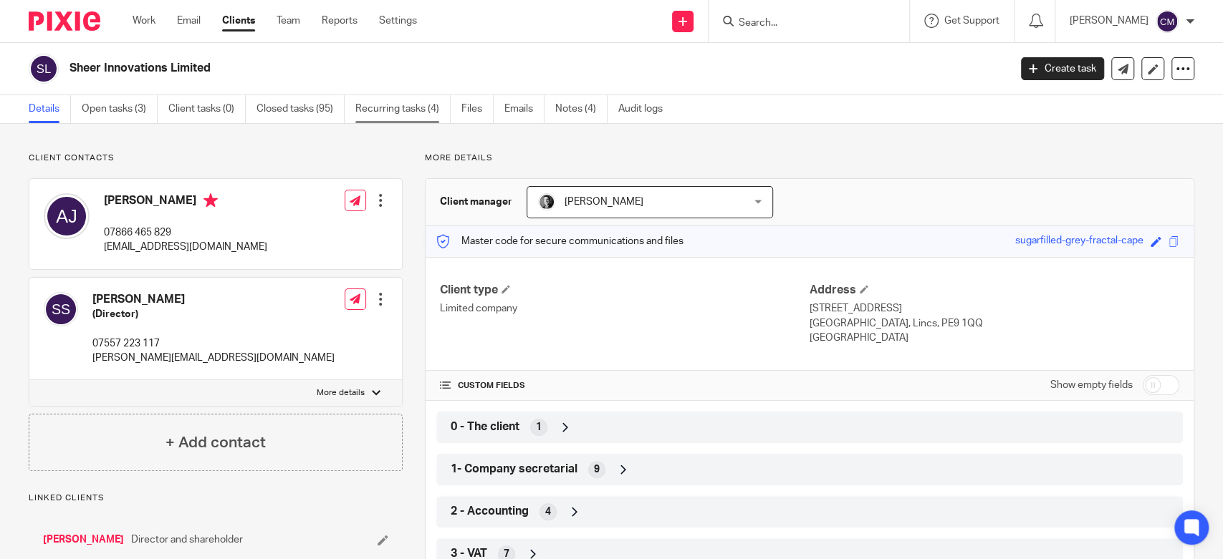
click at [403, 105] on link "Recurring tasks (4)" at bounding box center [402, 109] width 95 height 28
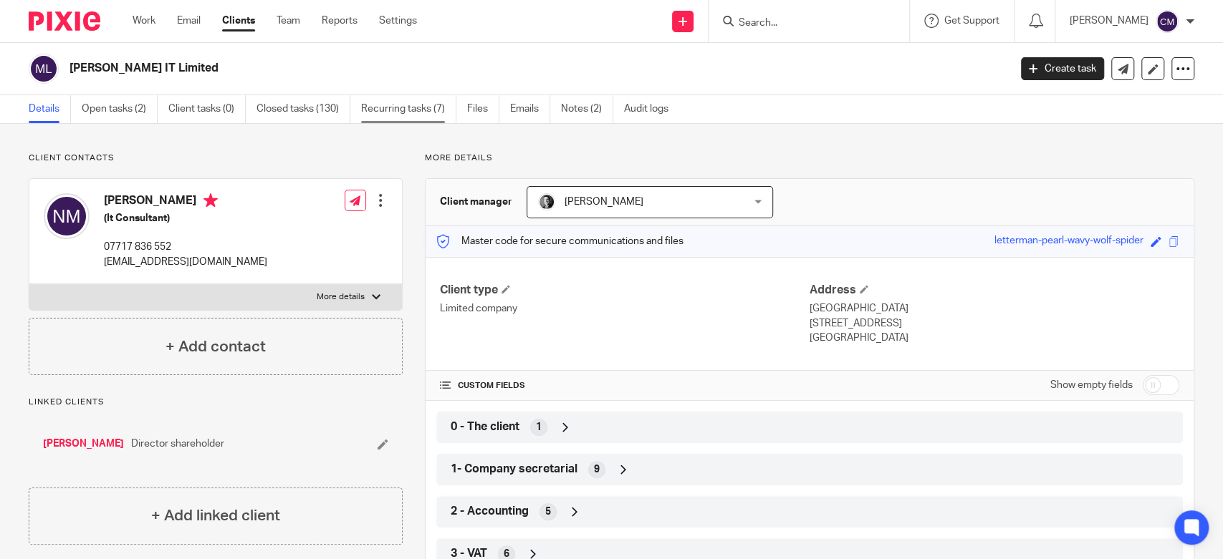
click at [407, 116] on link "Recurring tasks (7)" at bounding box center [408, 109] width 95 height 28
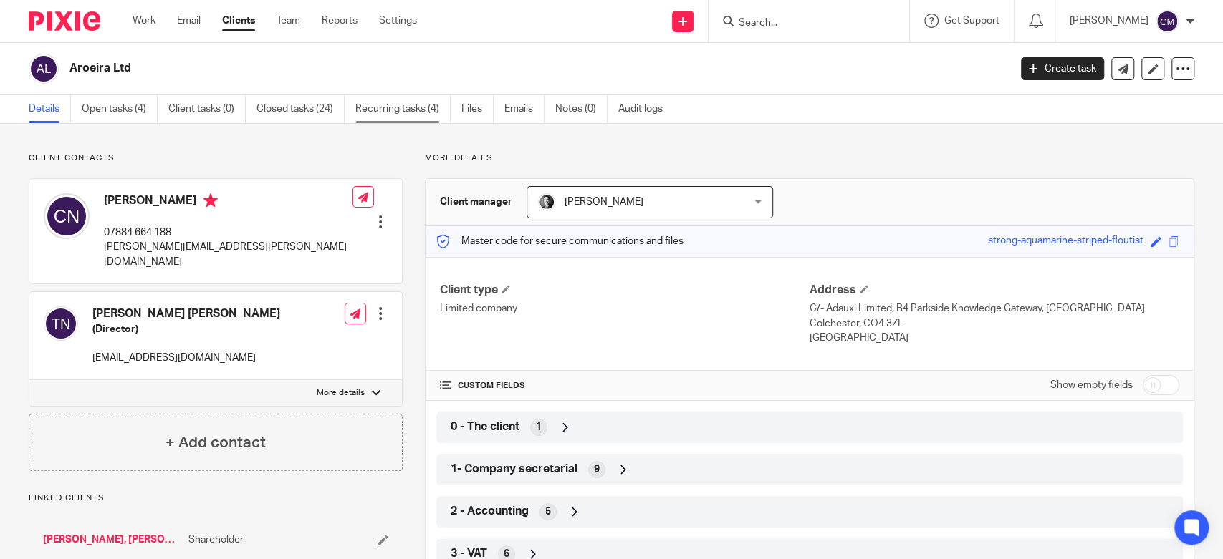
click at [413, 109] on link "Recurring tasks (4)" at bounding box center [402, 109] width 95 height 28
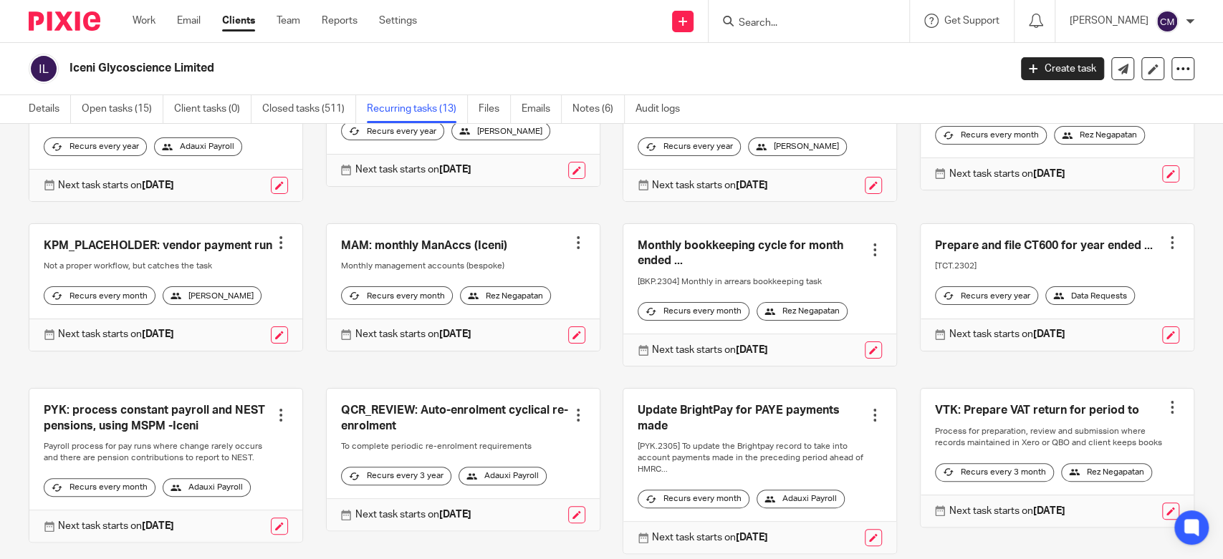
scroll to position [318, 0]
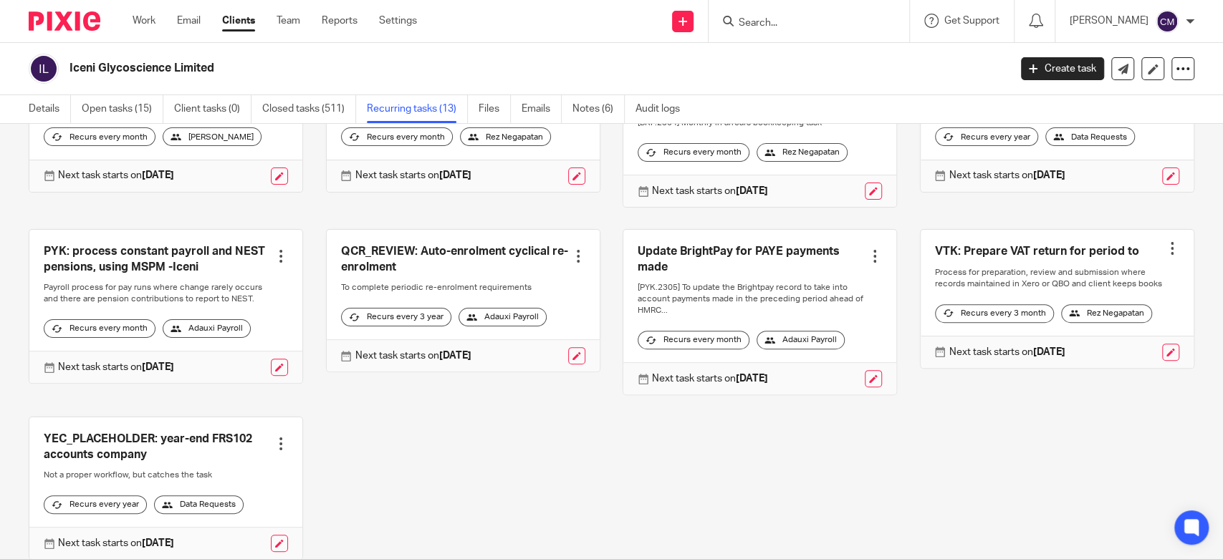
click at [1041, 461] on div "Completing the payroll tax year (BrightPay) Create task Clone template Recalcul…" at bounding box center [600, 235] width 1188 height 694
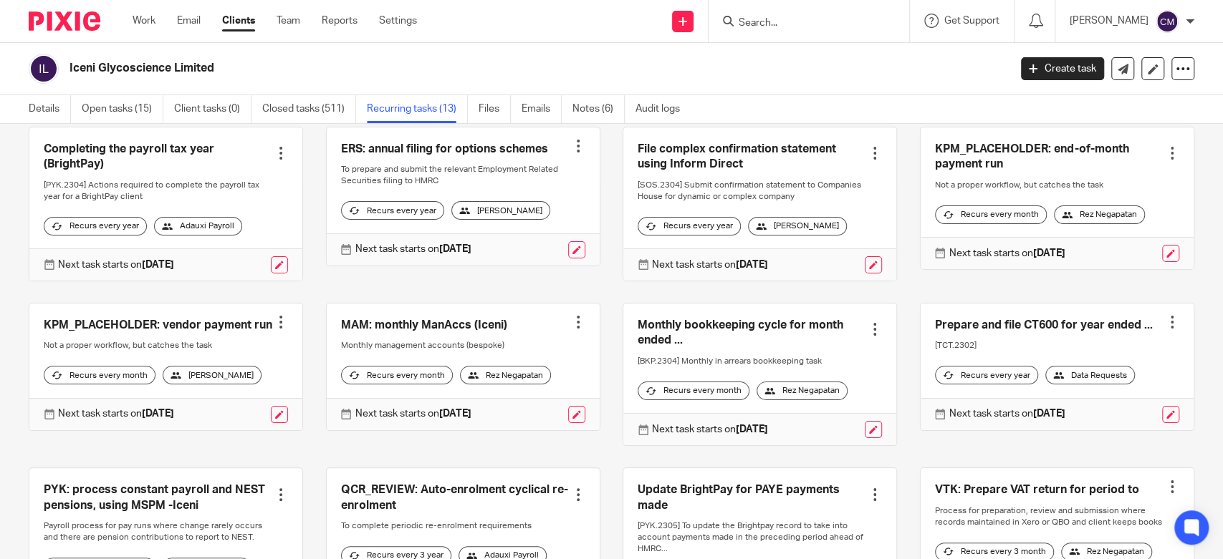
scroll to position [401, 0]
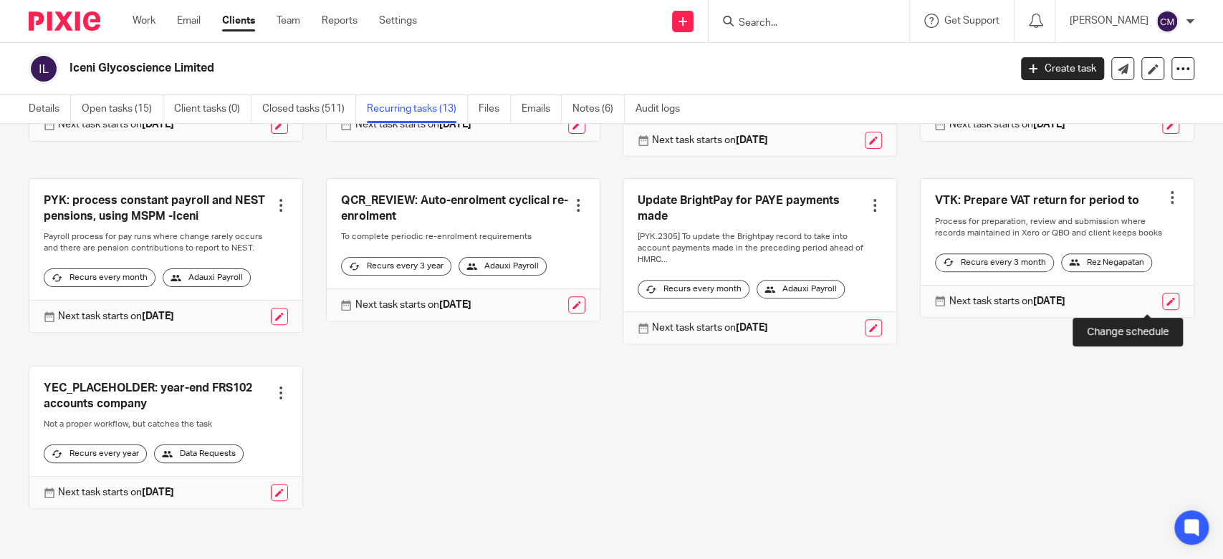
click at [1162, 298] on link at bounding box center [1170, 301] width 17 height 17
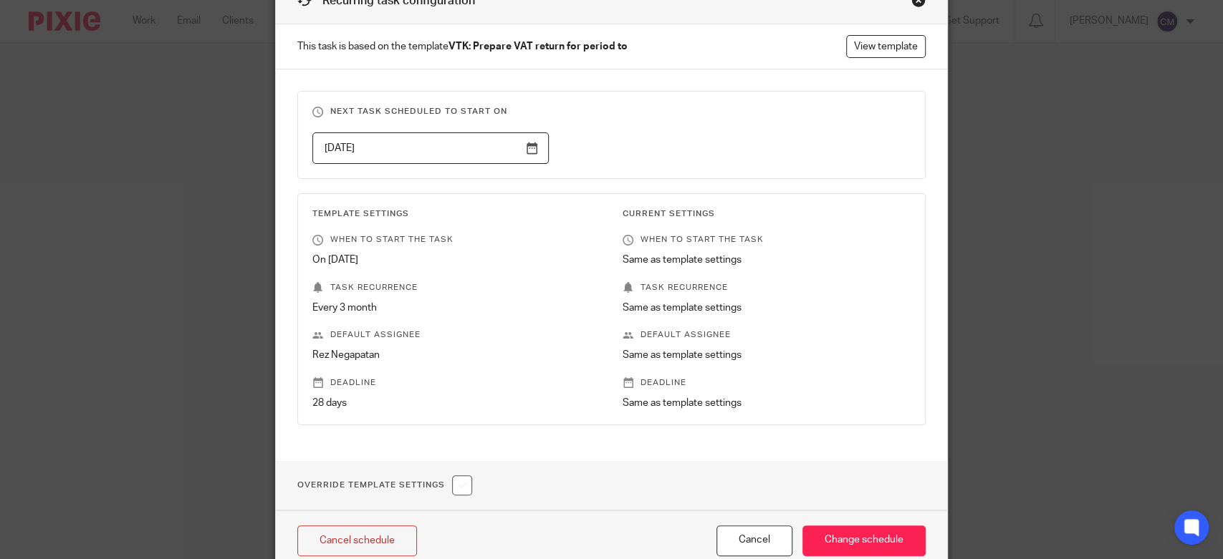
scroll to position [148, 0]
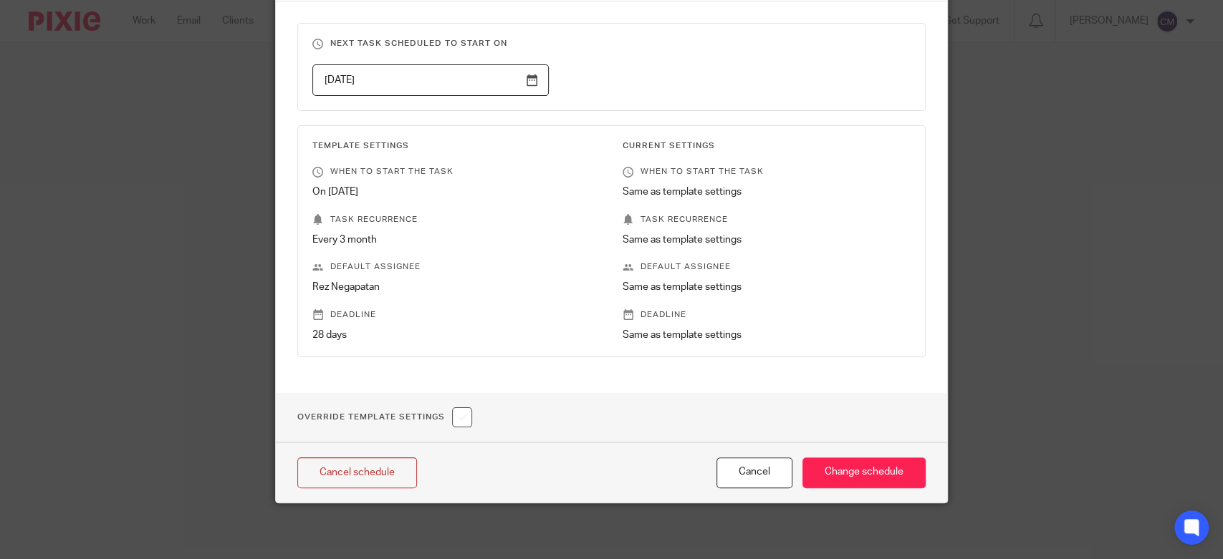
click at [521, 81] on input "[DATE]" at bounding box center [430, 80] width 236 height 32
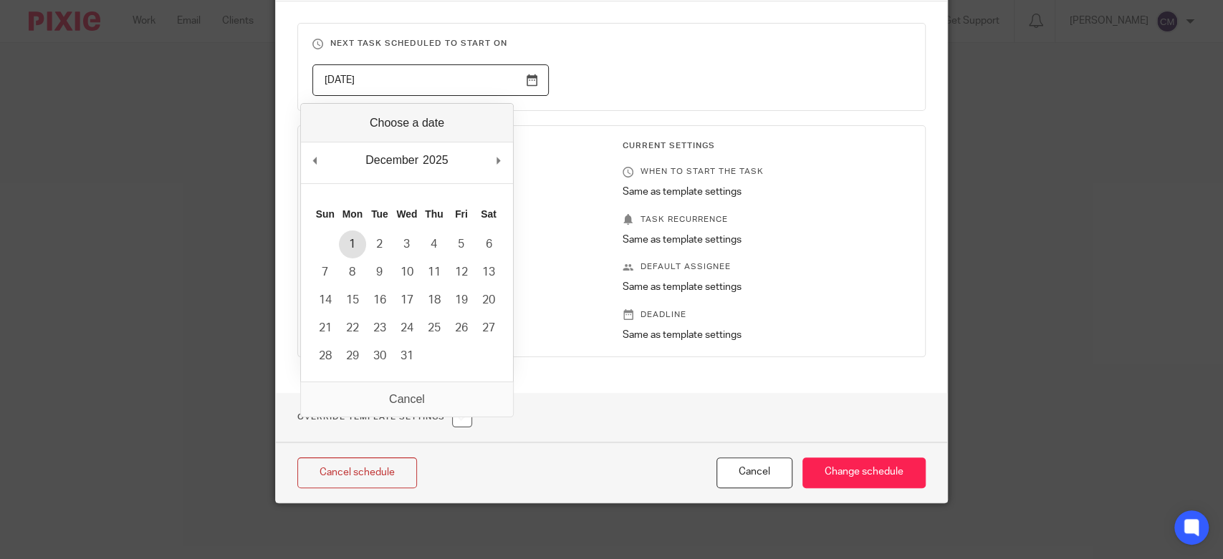
type input "[DATE]"
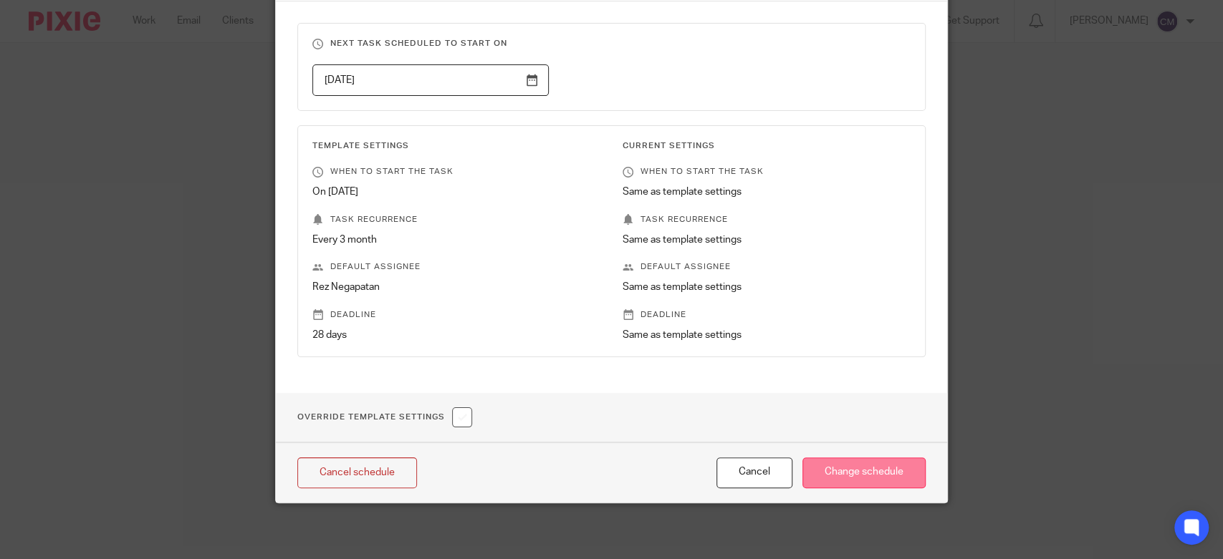
click at [883, 473] on input "Change schedule" at bounding box center [863, 473] width 123 height 31
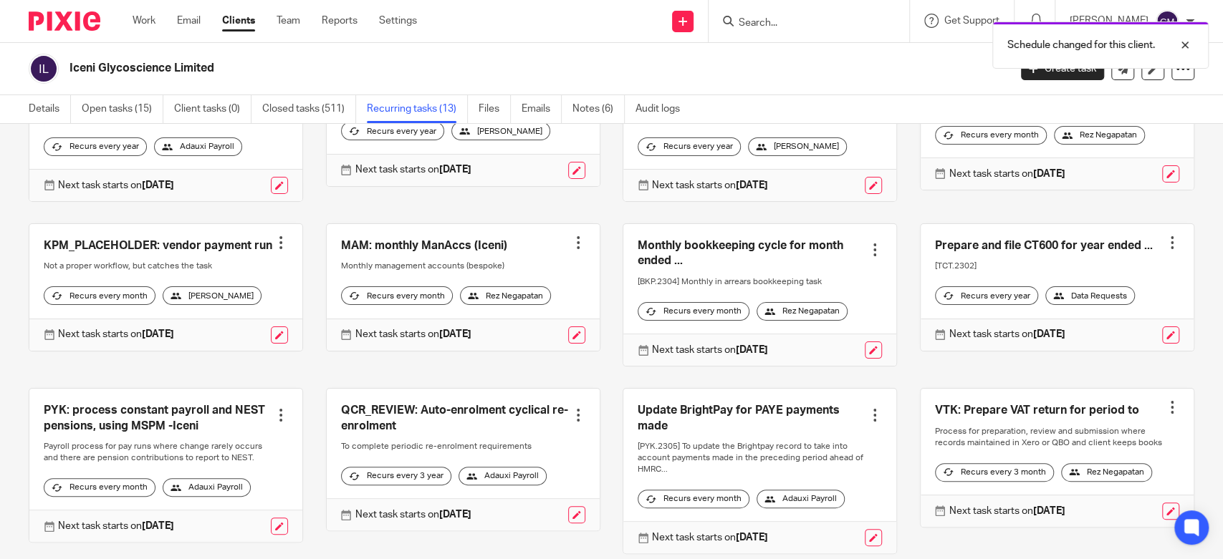
scroll to position [239, 0]
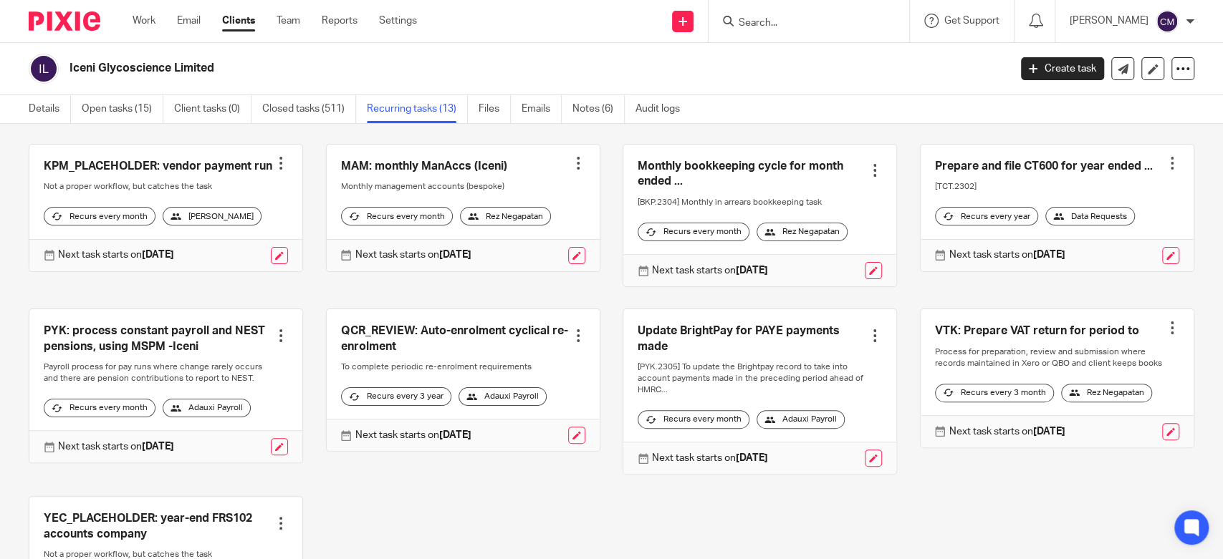
click at [303, 163] on div "MAM: monthly ManAccs (Iceni) Create task Clone template Recalculate schedule Ca…" at bounding box center [451, 215] width 297 height 143
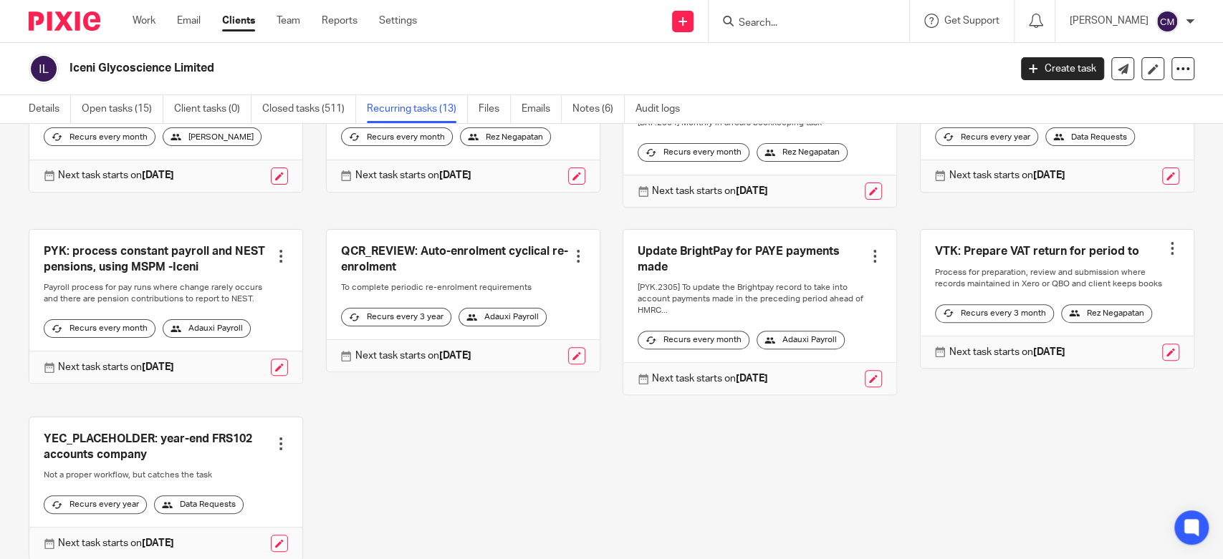
scroll to position [398, 0]
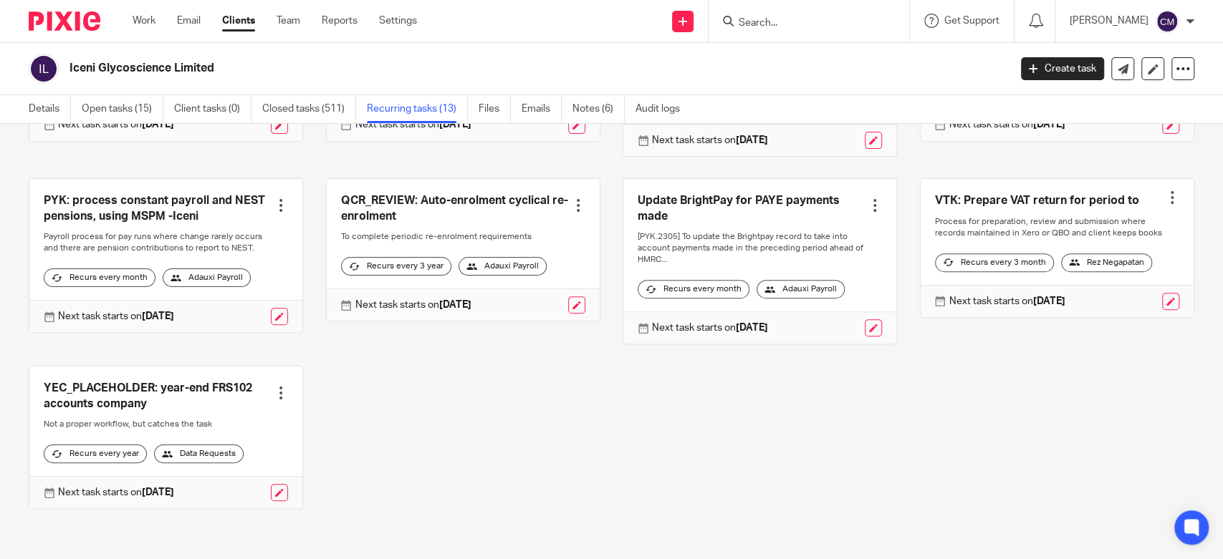
click at [546, 485] on div "Completing the payroll tax year (BrightPay) Create task Clone template Recalcul…" at bounding box center [600, 184] width 1188 height 694
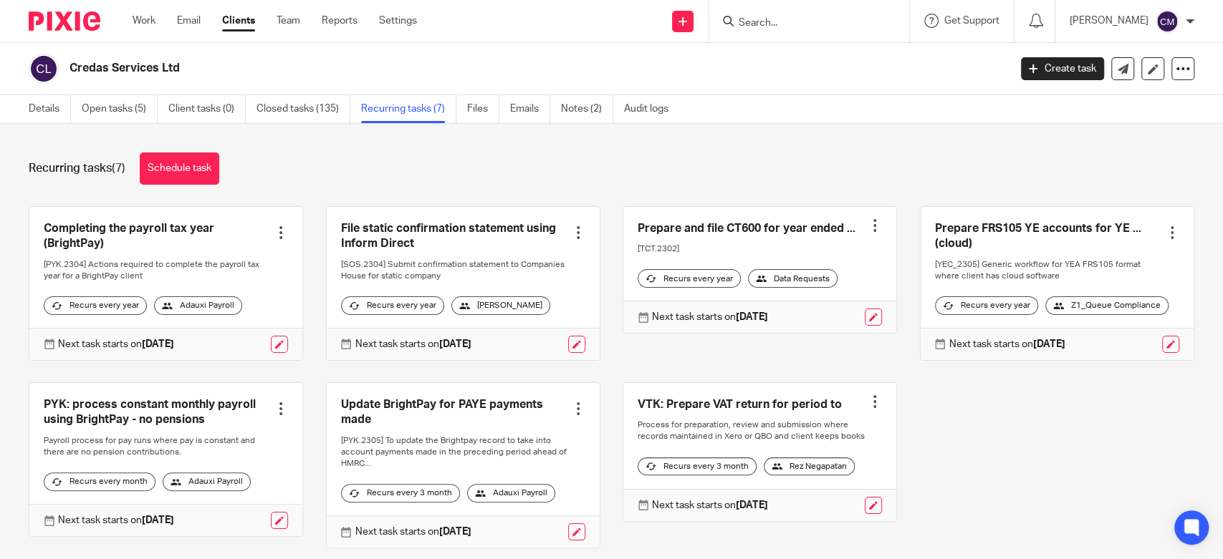
scroll to position [71, 0]
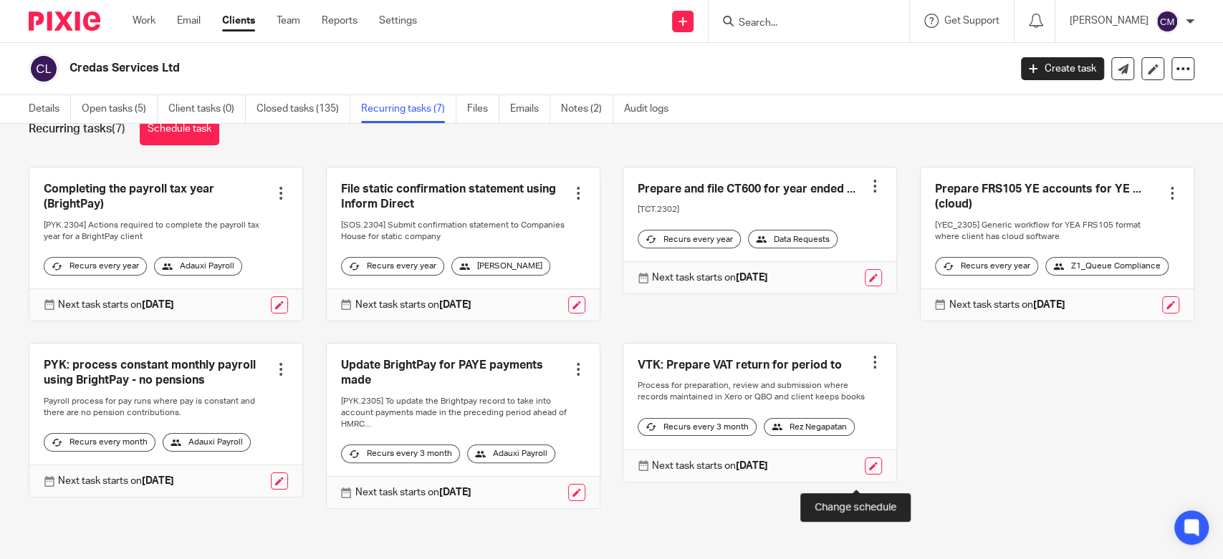
click at [865, 475] on link at bounding box center [873, 466] width 17 height 17
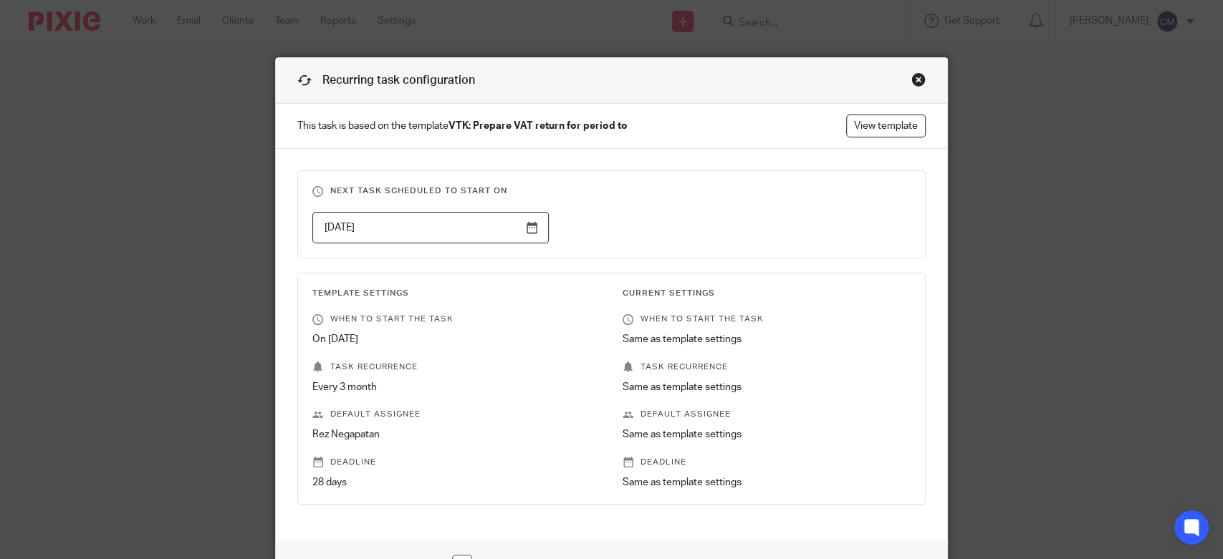
scroll to position [80, 0]
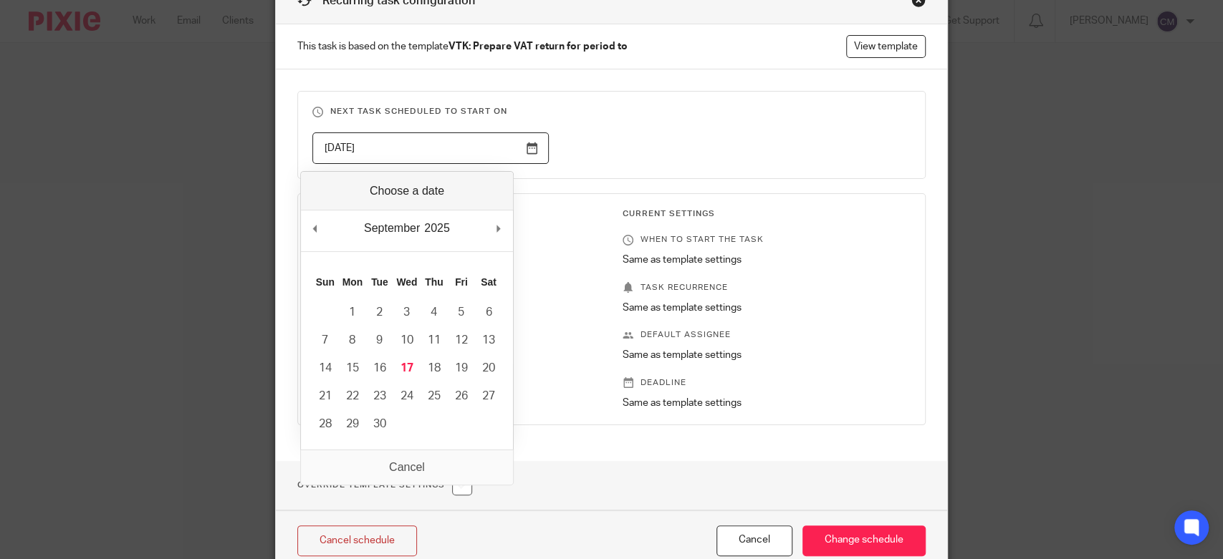
click at [524, 147] on input "2025-10-01" at bounding box center [430, 149] width 236 height 32
type input "2025-12-01"
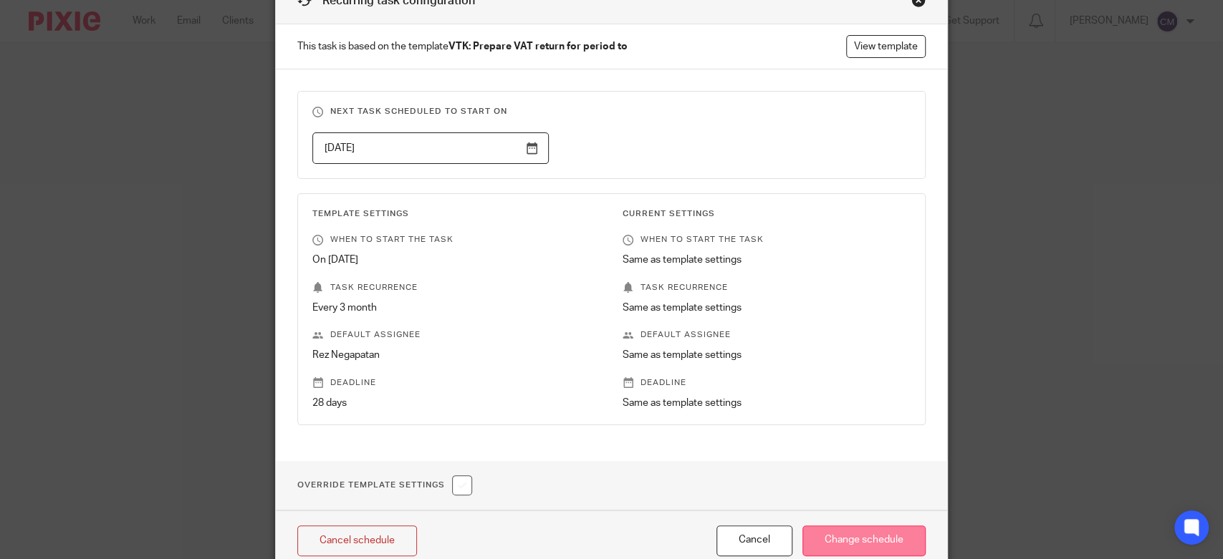
click at [848, 539] on input "Change schedule" at bounding box center [863, 541] width 123 height 31
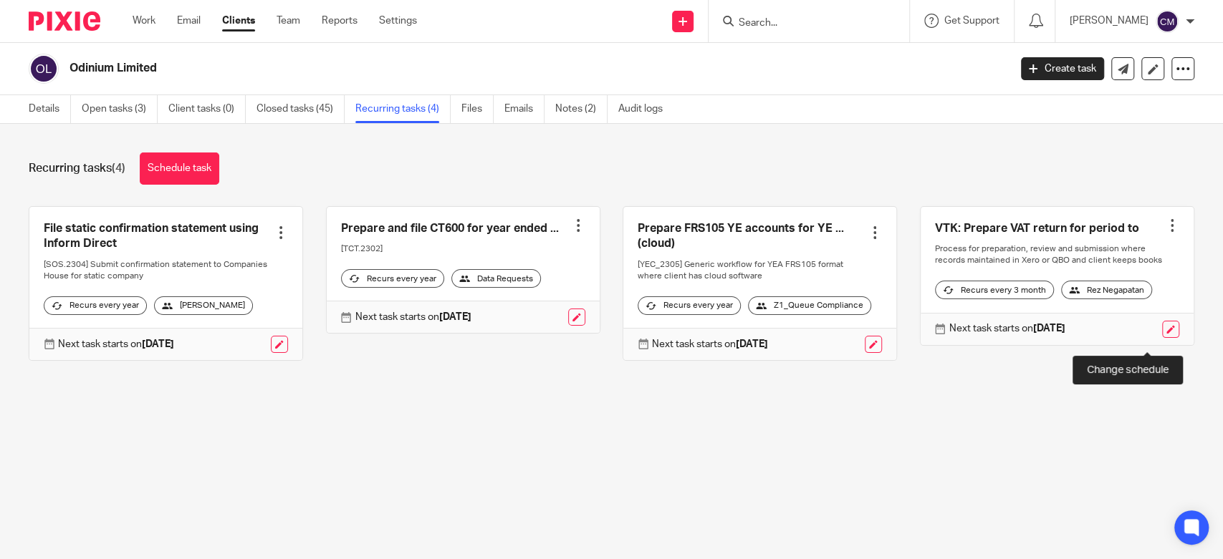
click at [1162, 338] on link at bounding box center [1170, 329] width 17 height 17
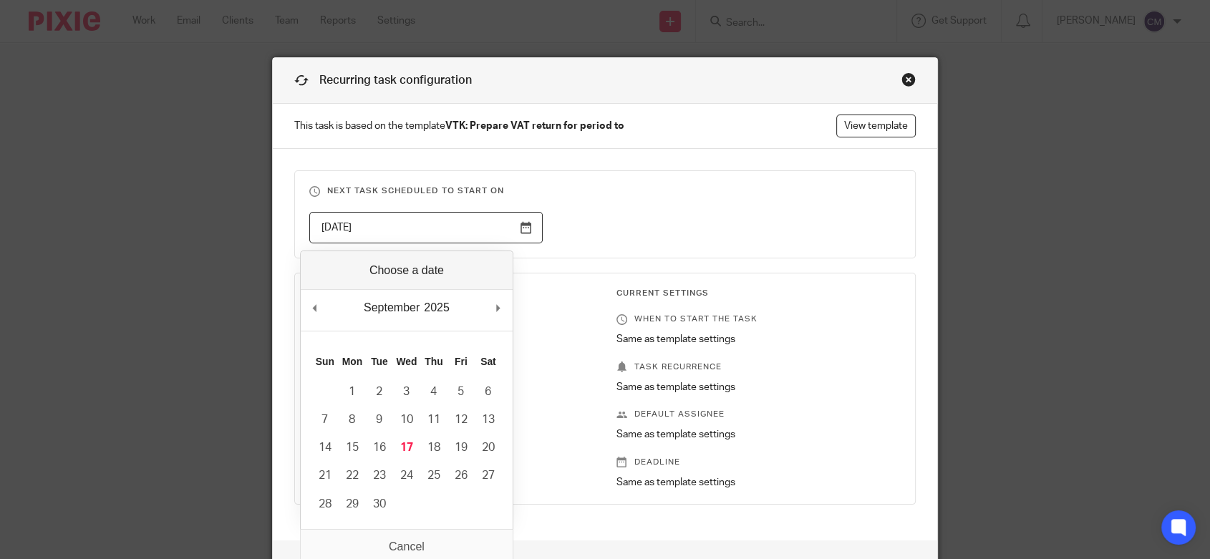
click at [530, 223] on input "2025-10-01" at bounding box center [425, 228] width 233 height 32
type input "2025-12-01"
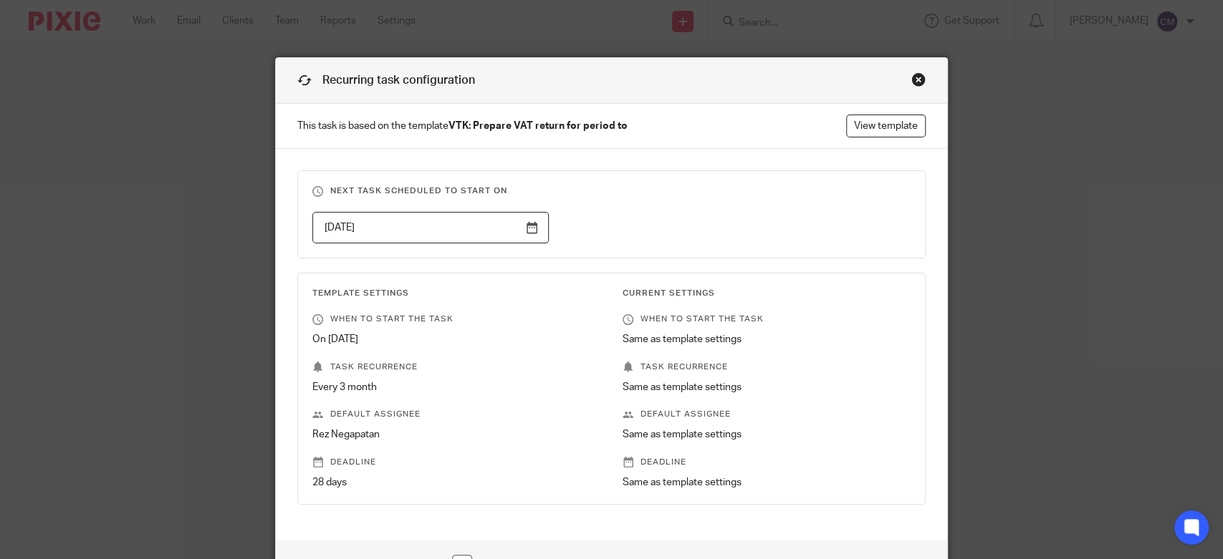
scroll to position [148, 0]
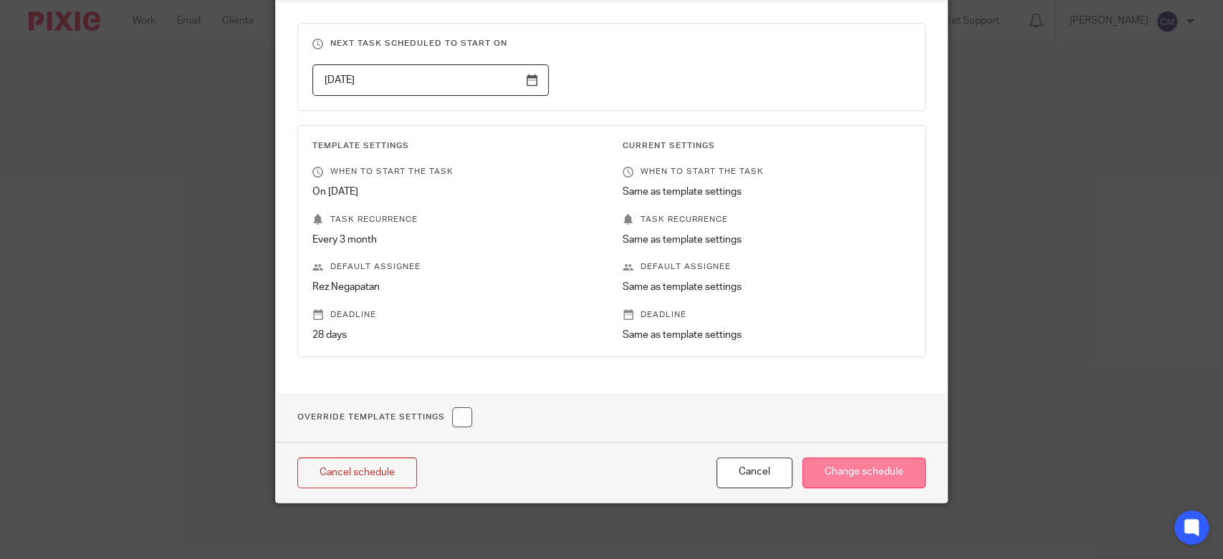
click at [829, 471] on input "Change schedule" at bounding box center [863, 473] width 123 height 31
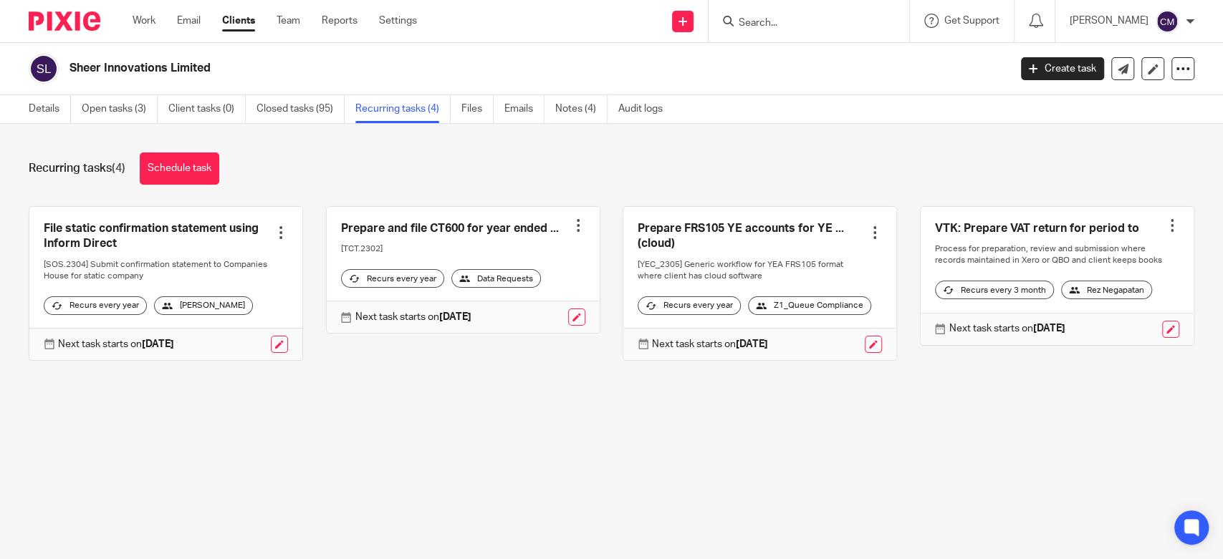
click at [1151, 331] on div at bounding box center [1122, 329] width 114 height 17
click at [1162, 338] on link at bounding box center [1170, 329] width 17 height 17
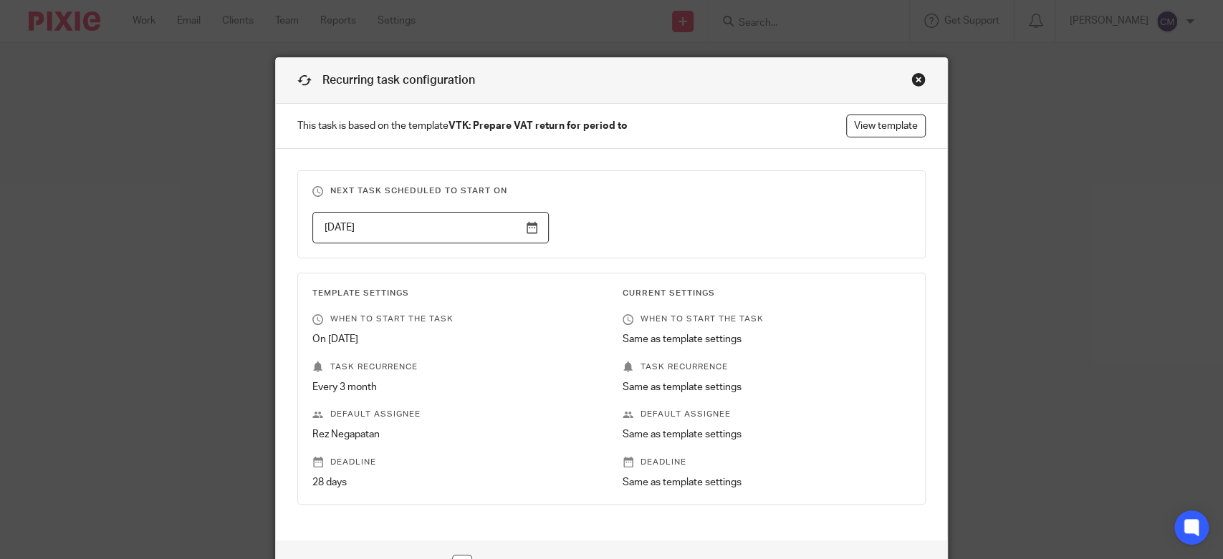
click at [516, 228] on input "[DATE]" at bounding box center [430, 228] width 236 height 32
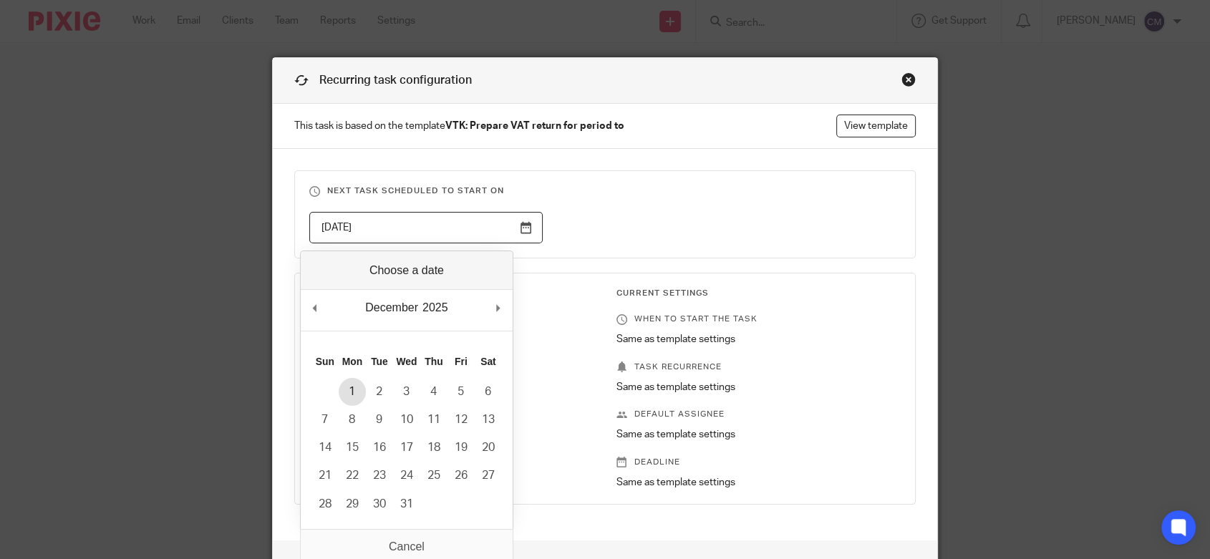
type input "2025-12-01"
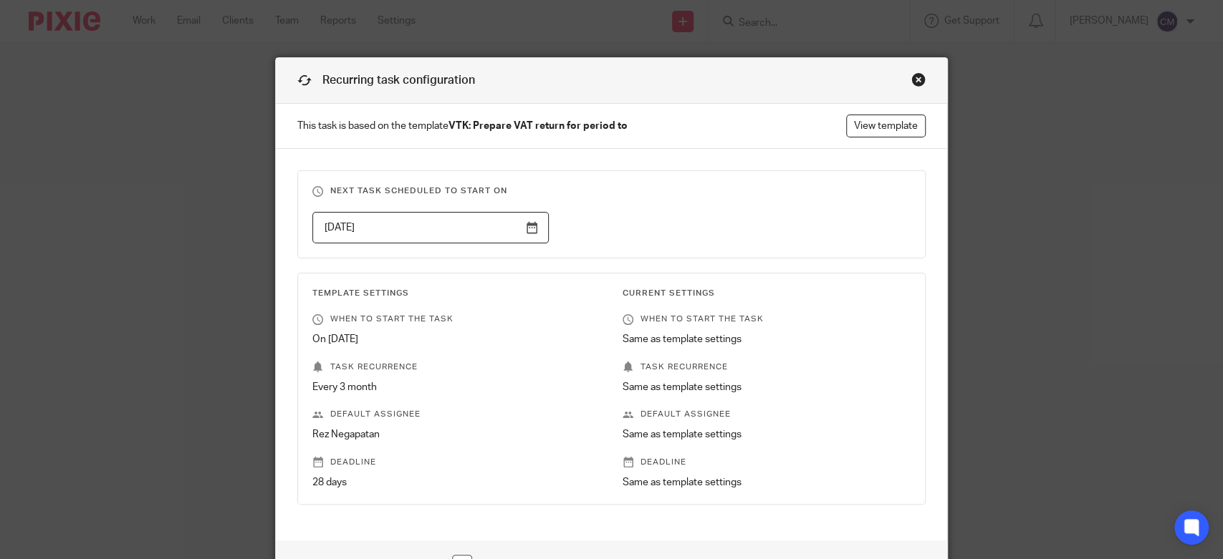
scroll to position [148, 0]
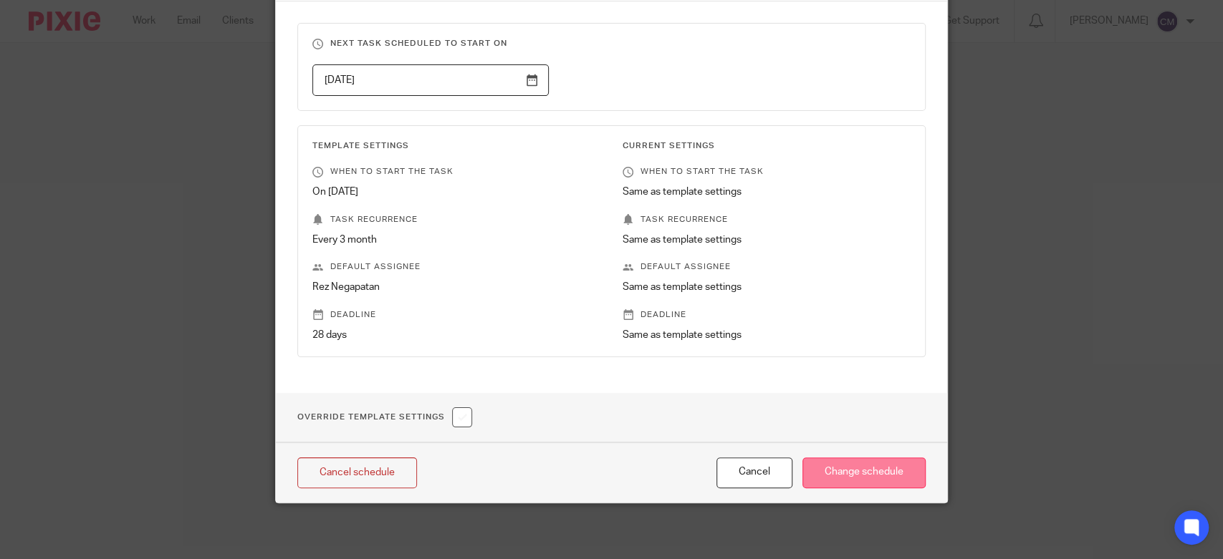
click at [830, 469] on input "Change schedule" at bounding box center [863, 473] width 123 height 31
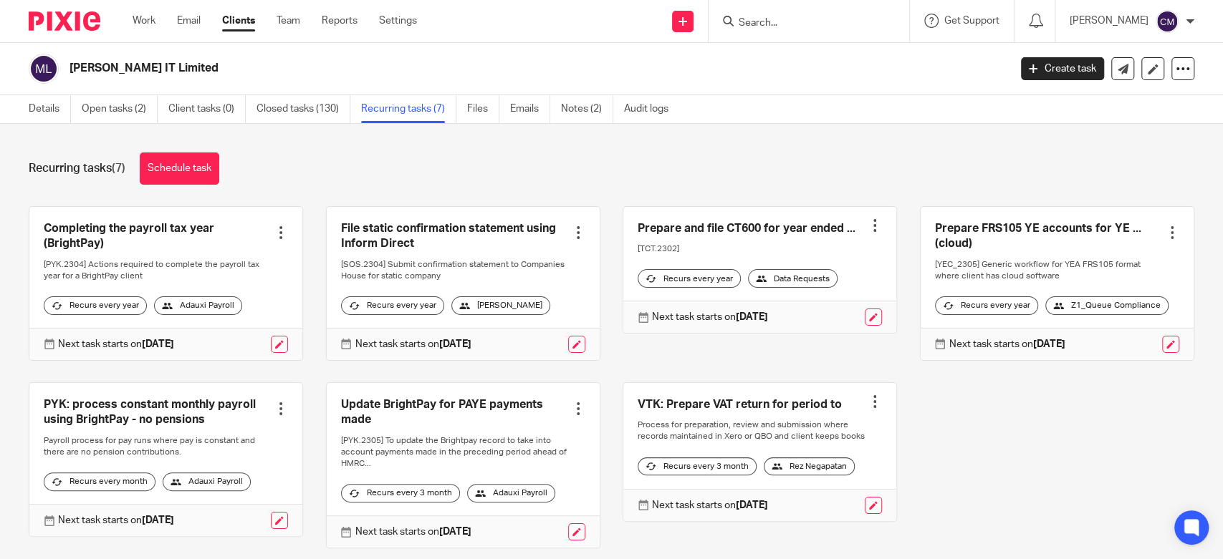
scroll to position [71, 0]
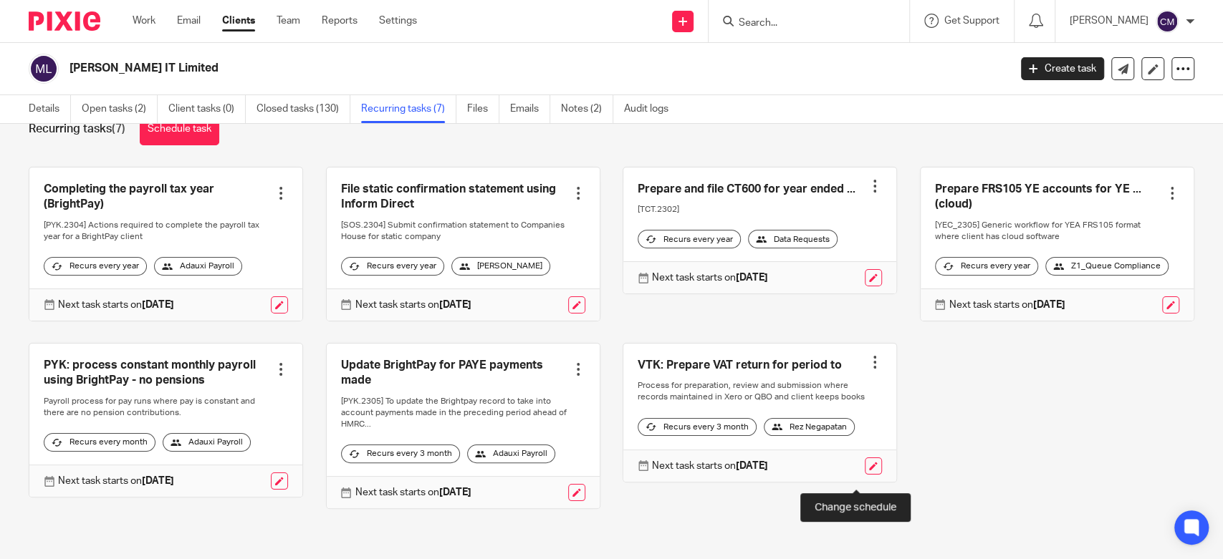
click at [865, 473] on link at bounding box center [873, 466] width 17 height 17
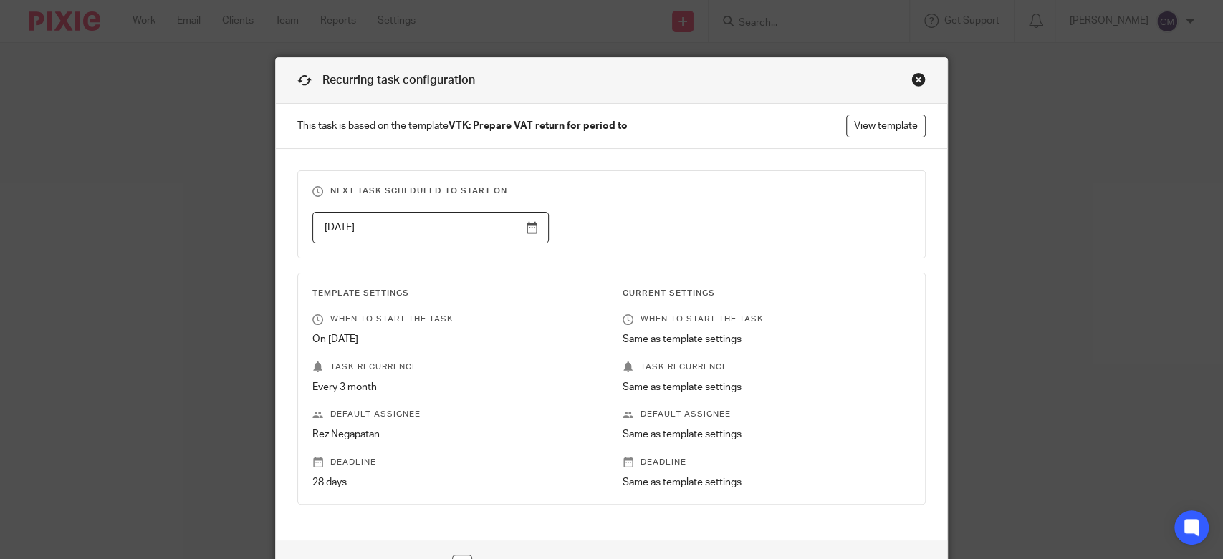
click at [529, 223] on input "[DATE]" at bounding box center [430, 228] width 236 height 32
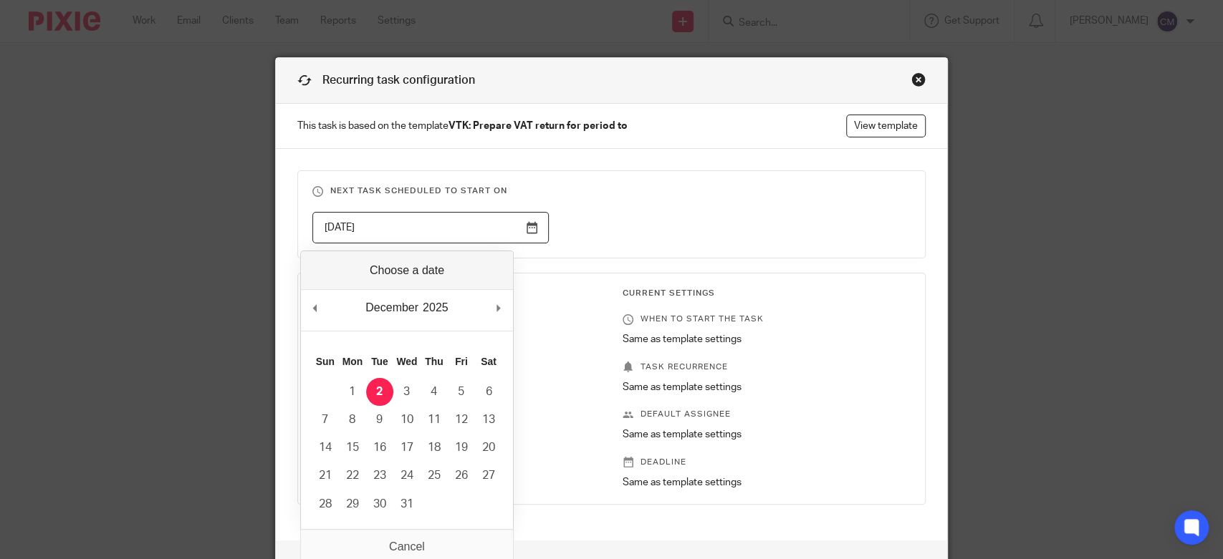
click at [534, 228] on input "2025-12-02" at bounding box center [430, 228] width 236 height 32
type input "2025-12-01"
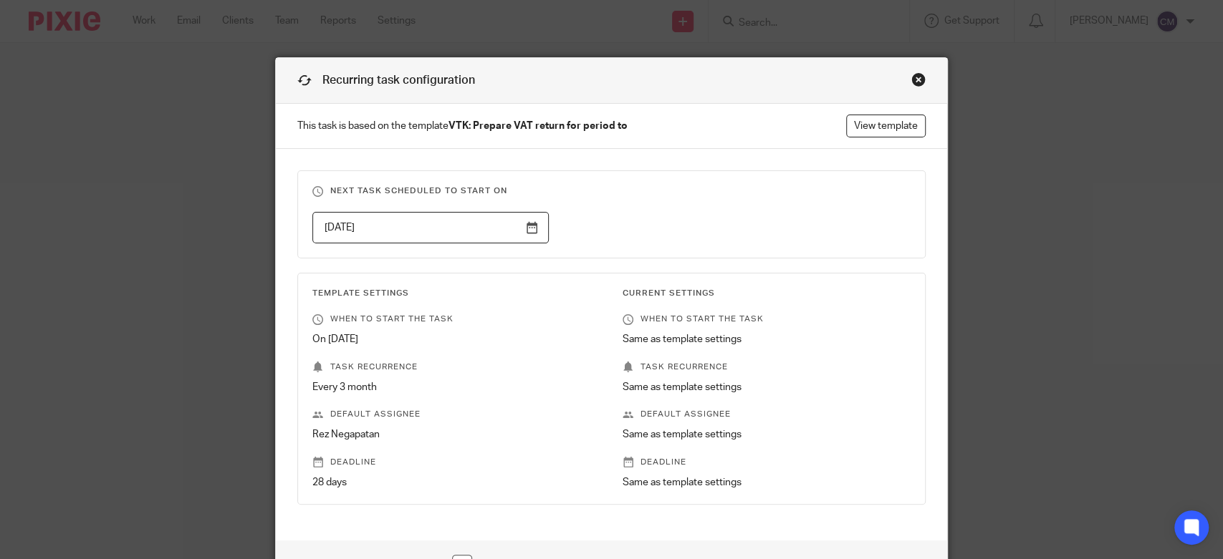
scroll to position [148, 0]
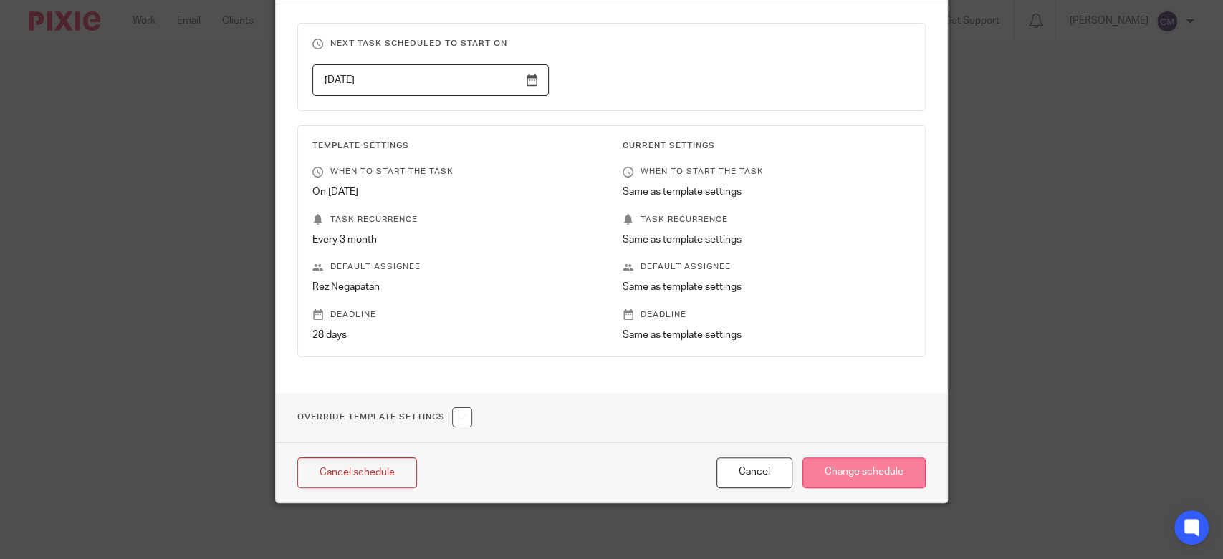
click at [828, 468] on input "Change schedule" at bounding box center [863, 473] width 123 height 31
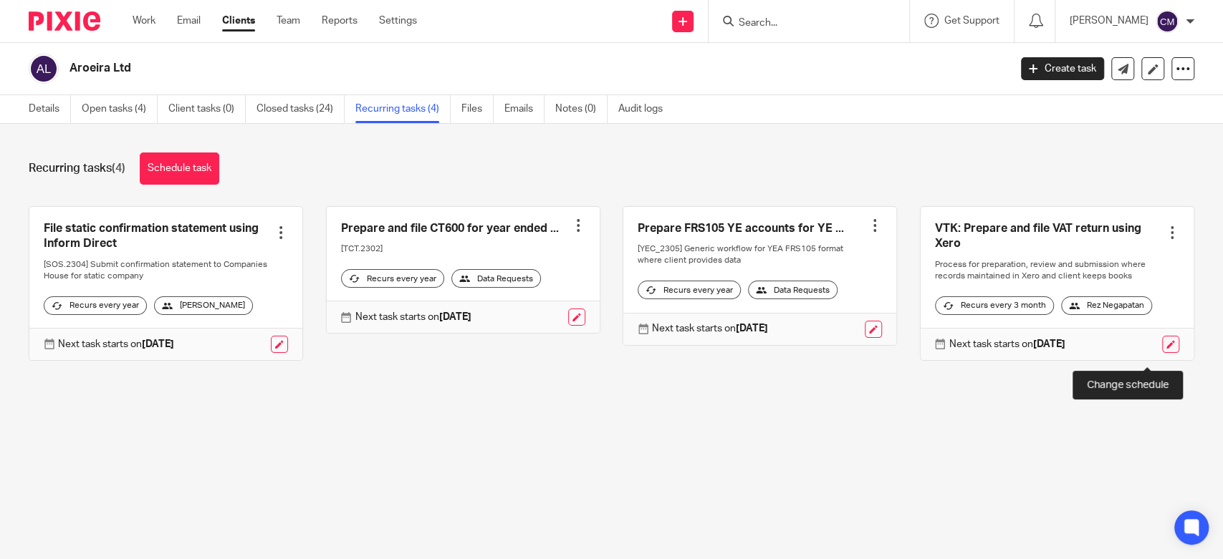
click at [1162, 351] on link at bounding box center [1170, 344] width 17 height 17
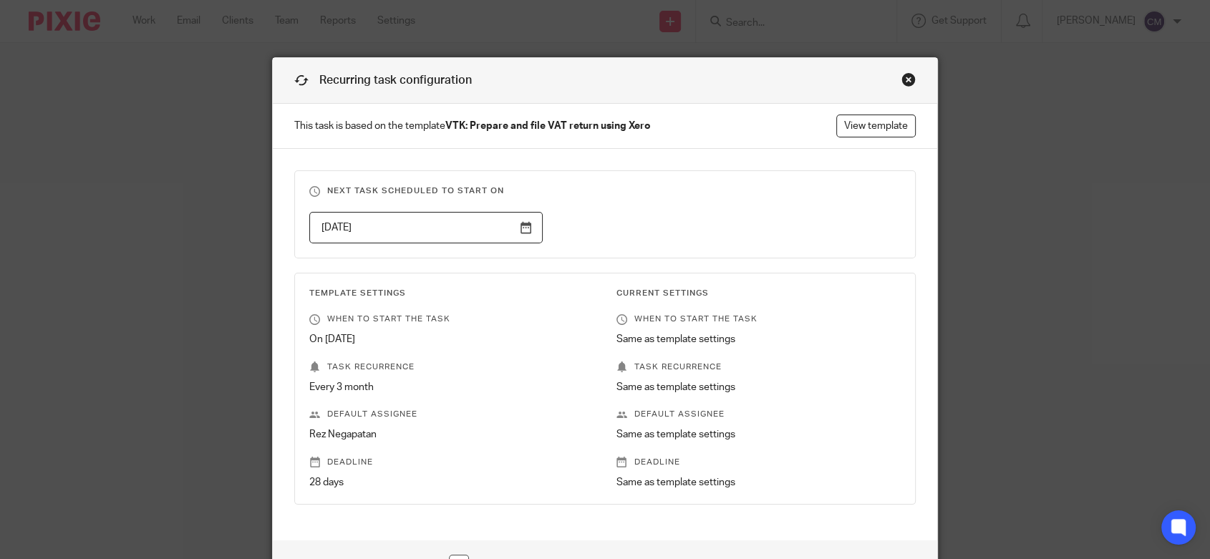
click at [523, 232] on input "2025-09-30" at bounding box center [425, 228] width 233 height 32
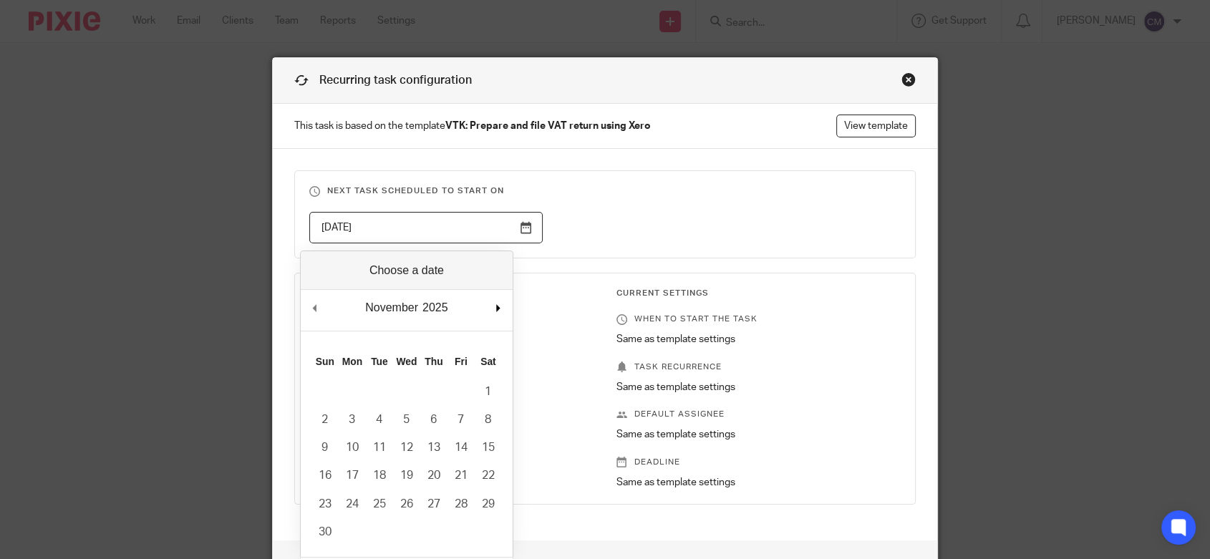
click at [510, 302] on div "November January February March April May June July August September October No…" at bounding box center [407, 310] width 212 height 41
type input "2025-12-01"
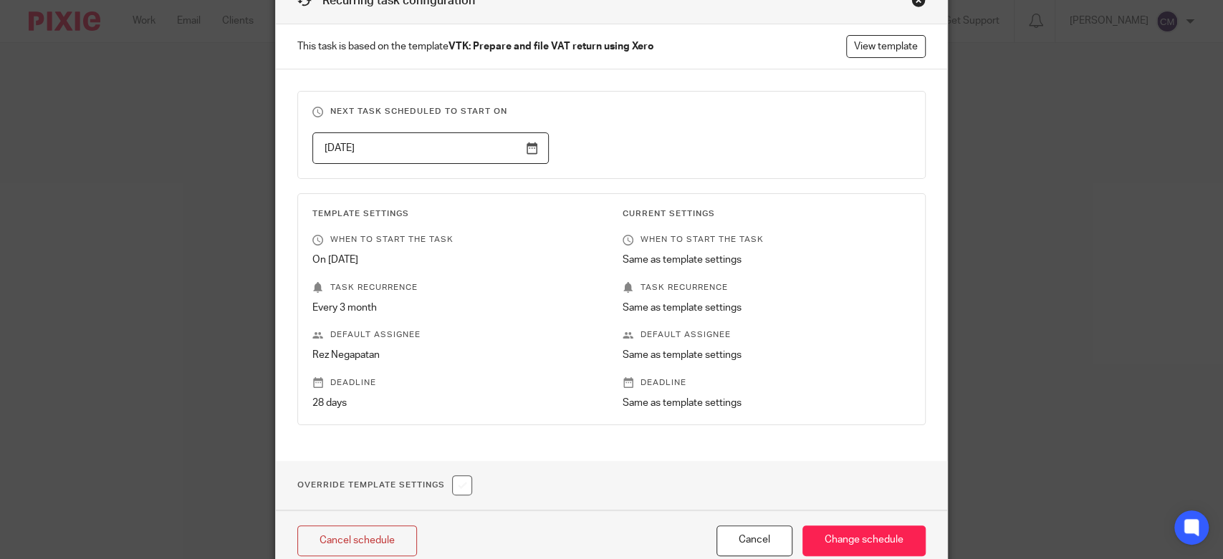
scroll to position [148, 0]
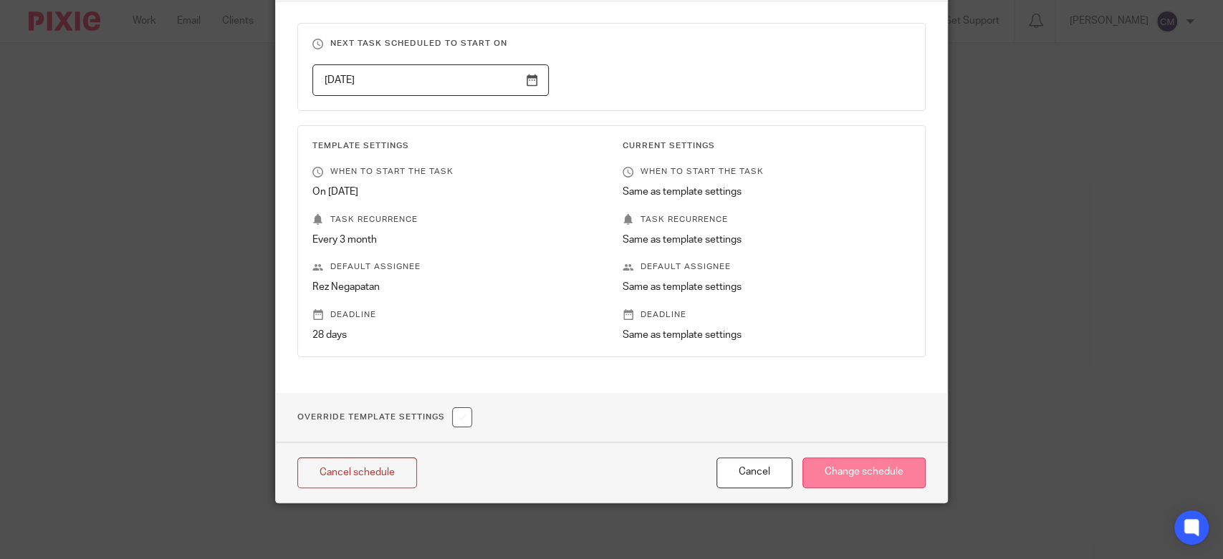
click at [879, 471] on input "Change schedule" at bounding box center [863, 473] width 123 height 31
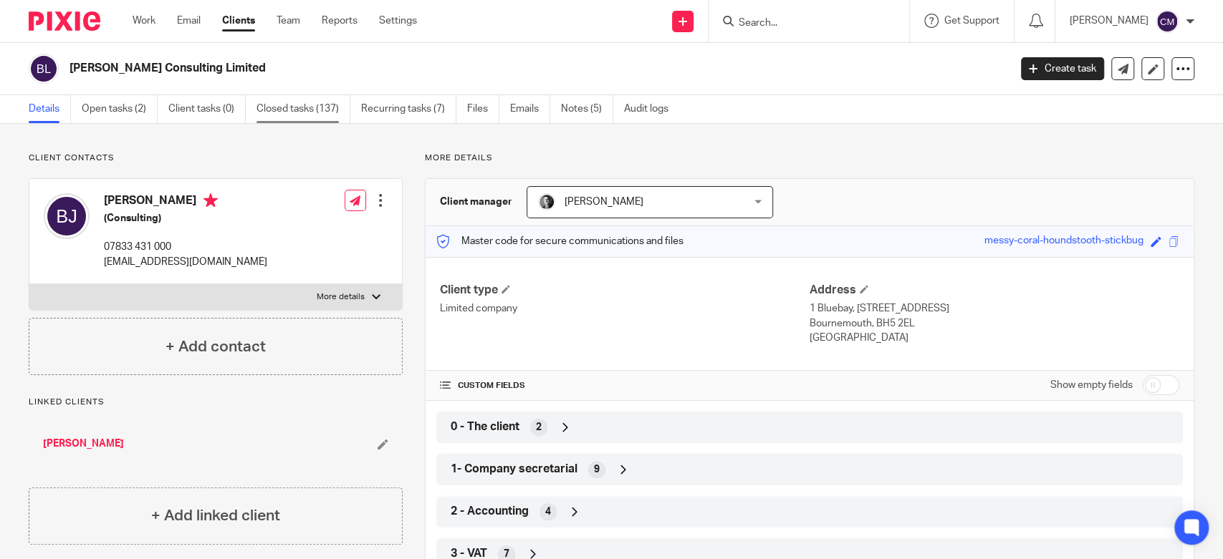
click at [340, 107] on link "Closed tasks (137)" at bounding box center [303, 109] width 94 height 28
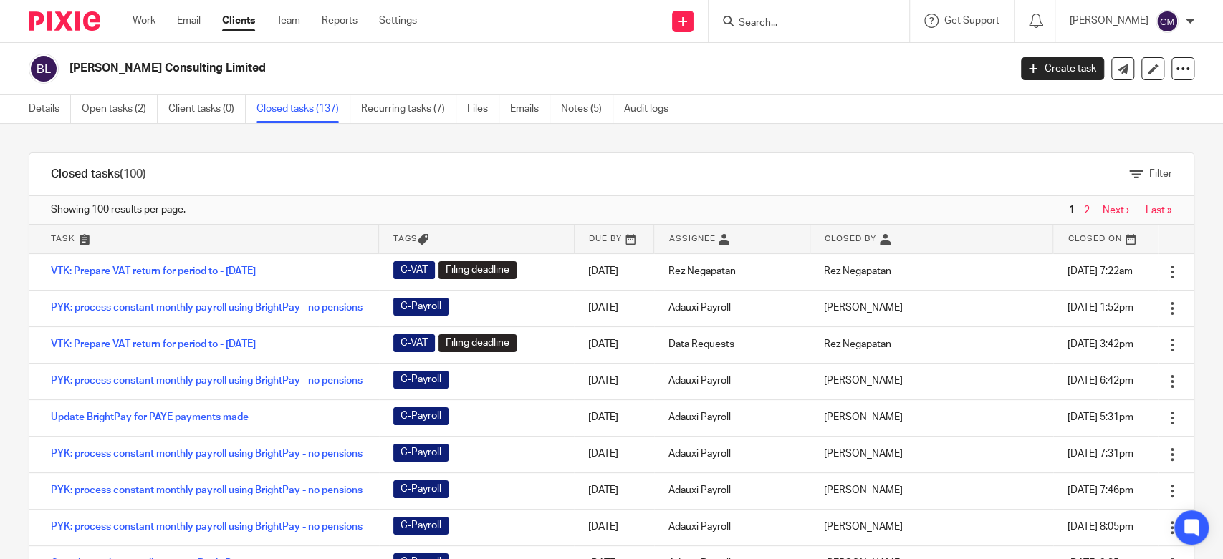
click at [426, 111] on link "Recurring tasks (7)" at bounding box center [408, 109] width 95 height 28
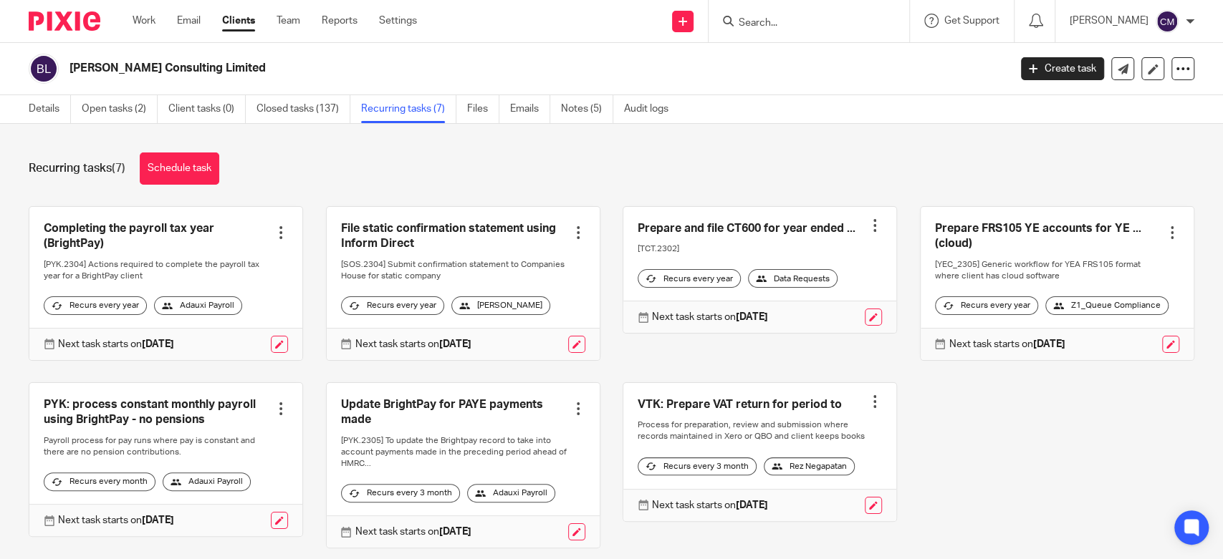
click at [138, 28] on div "Work Email Clients Team Reports Settings Work Email Clients Team Reports Settin…" at bounding box center [278, 21] width 320 height 42
click at [140, 27] on link "Work" at bounding box center [144, 21] width 23 height 14
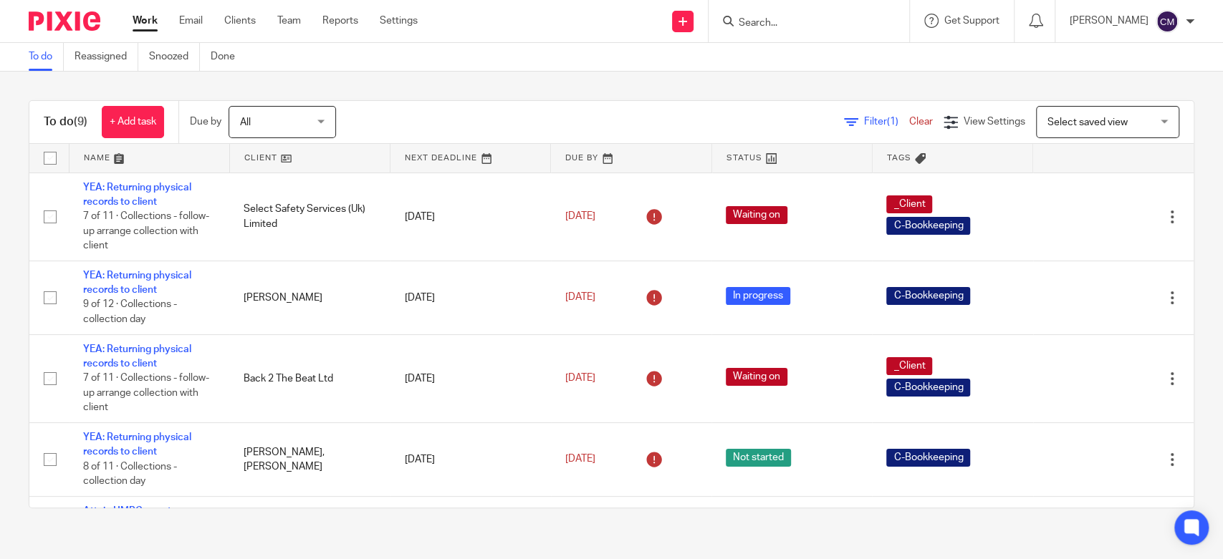
click at [774, 27] on input "Search" at bounding box center [801, 23] width 129 height 13
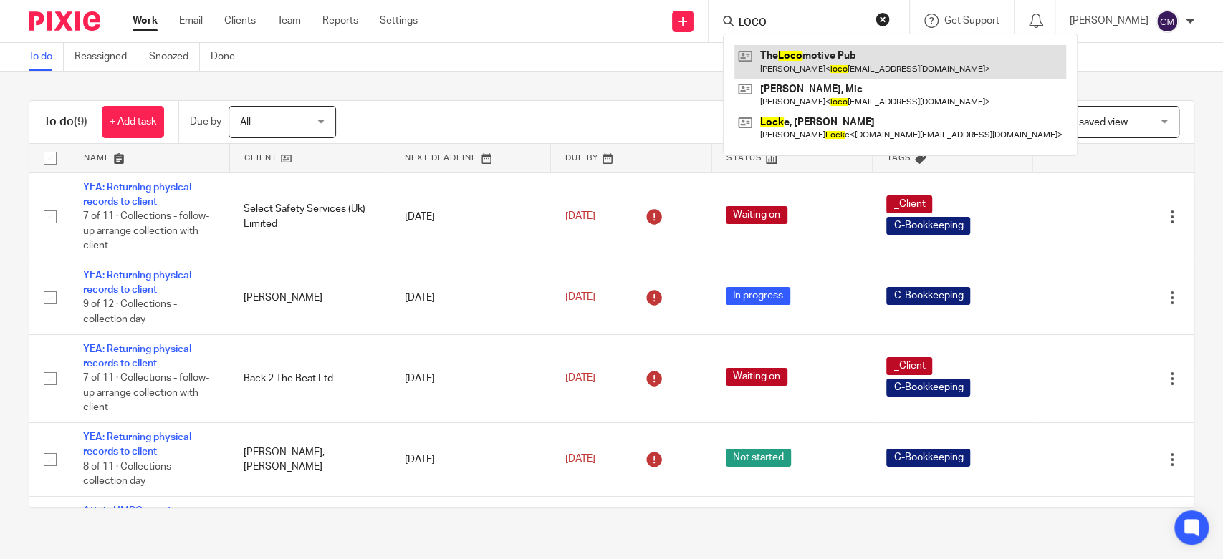
type input "LOCO"
click at [773, 59] on link at bounding box center [900, 61] width 332 height 33
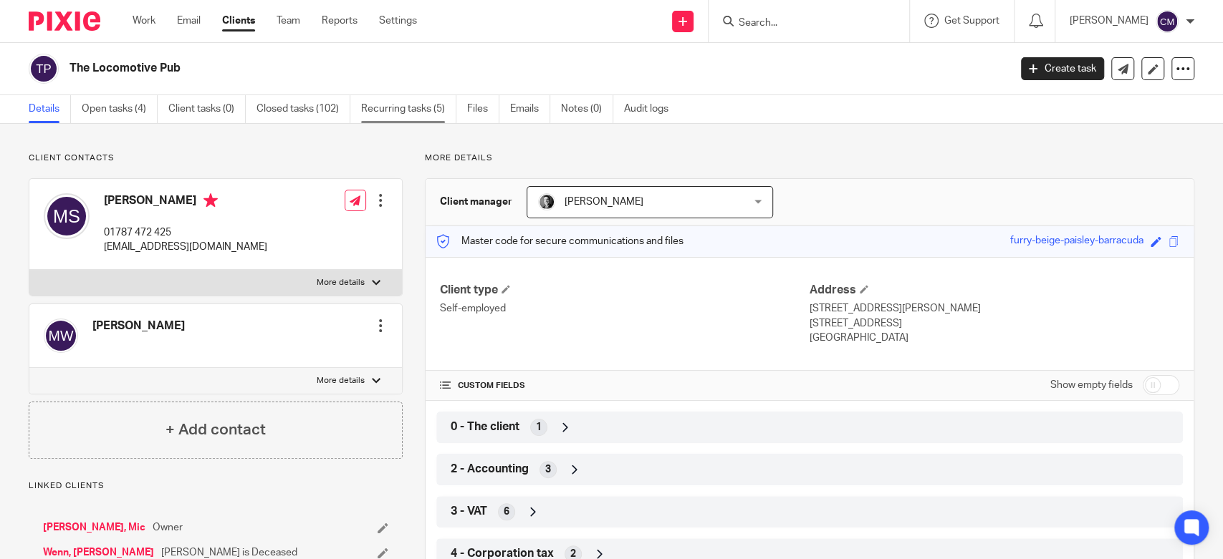
click at [367, 117] on link "Recurring tasks (5)" at bounding box center [408, 109] width 95 height 28
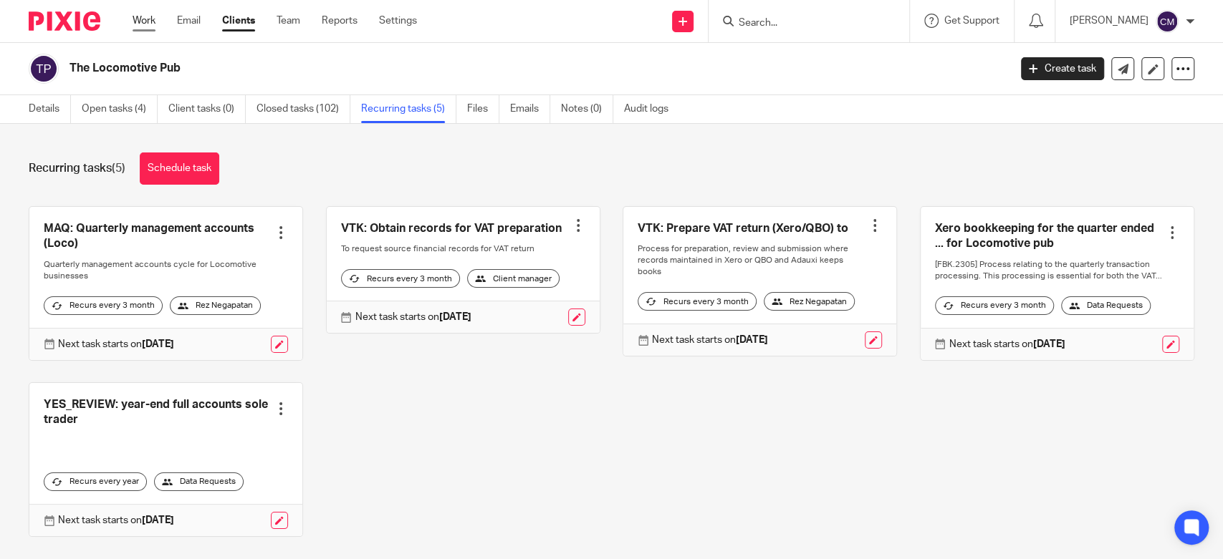
click at [151, 26] on link "Work" at bounding box center [144, 21] width 23 height 14
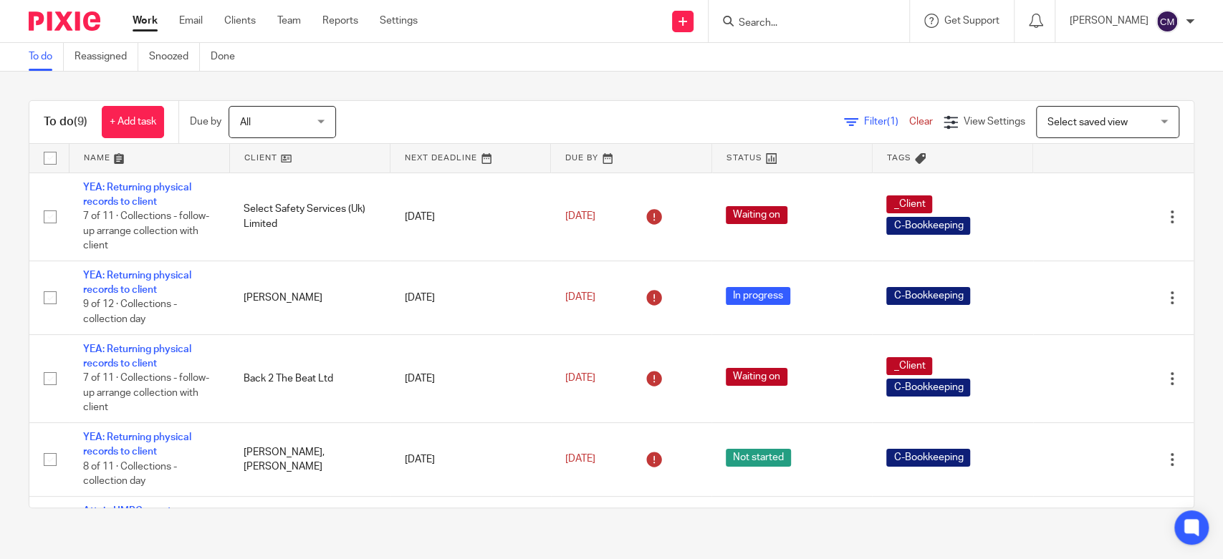
click at [795, 29] on input "Search" at bounding box center [801, 23] width 129 height 13
click at [800, 24] on input "Search" at bounding box center [801, 23] width 129 height 13
click at [802, 27] on input "Search" at bounding box center [801, 23] width 129 height 13
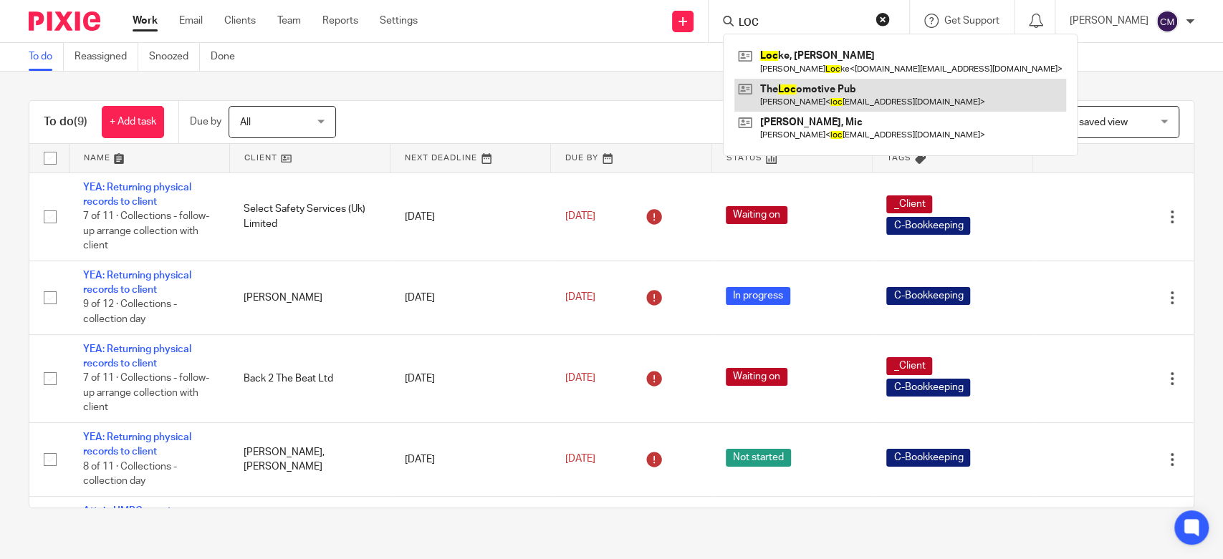
type input "LOC"
click at [811, 90] on link at bounding box center [900, 95] width 332 height 33
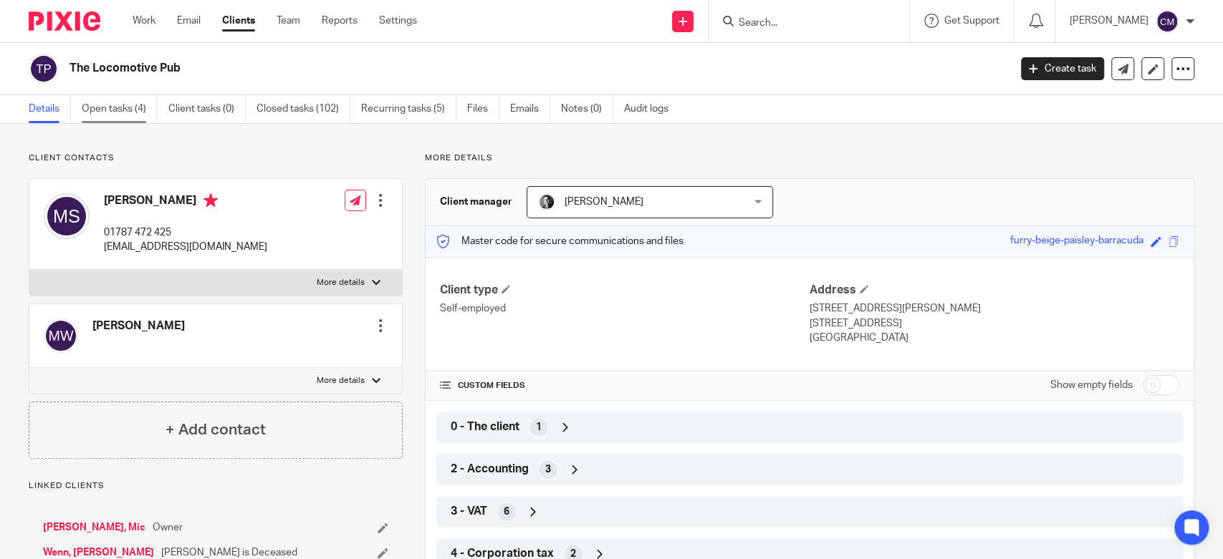
click at [128, 109] on link "Open tasks (4)" at bounding box center [120, 109] width 76 height 28
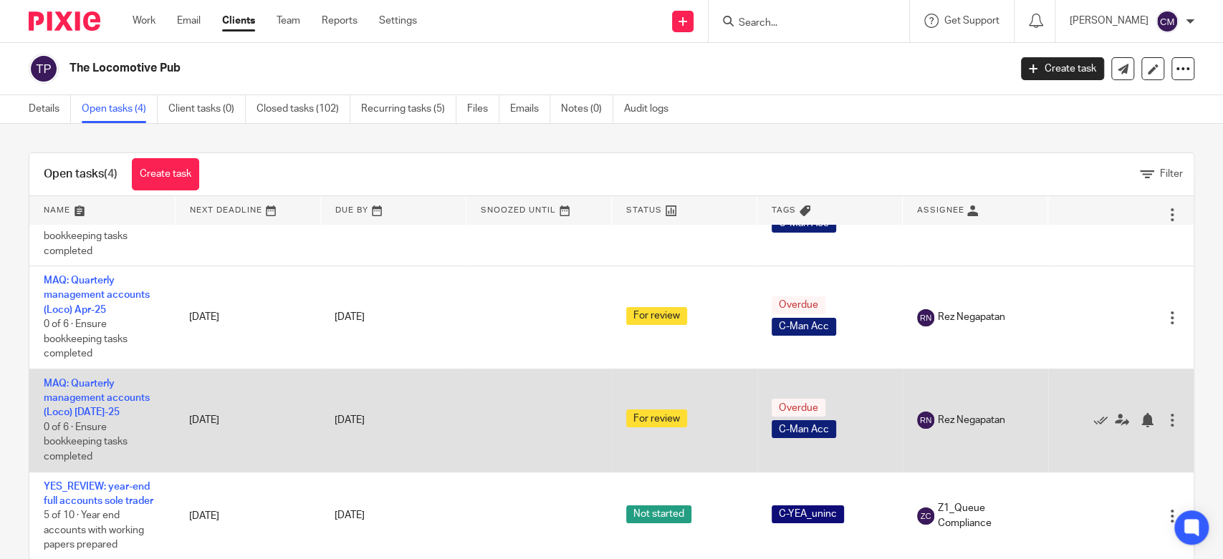
scroll to position [29, 0]
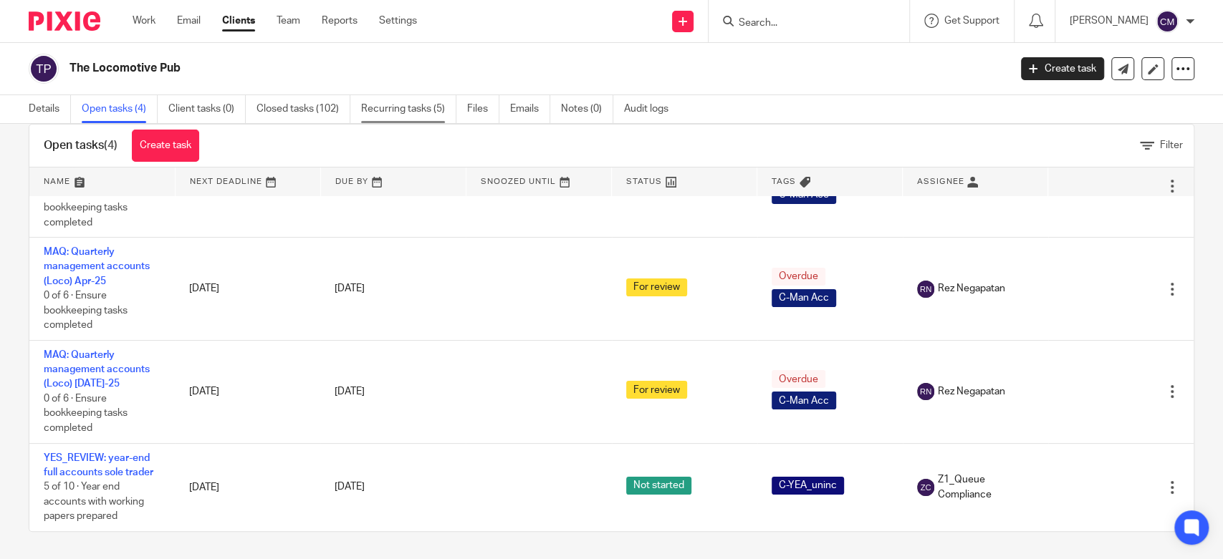
click at [412, 101] on link "Recurring tasks (5)" at bounding box center [408, 109] width 95 height 28
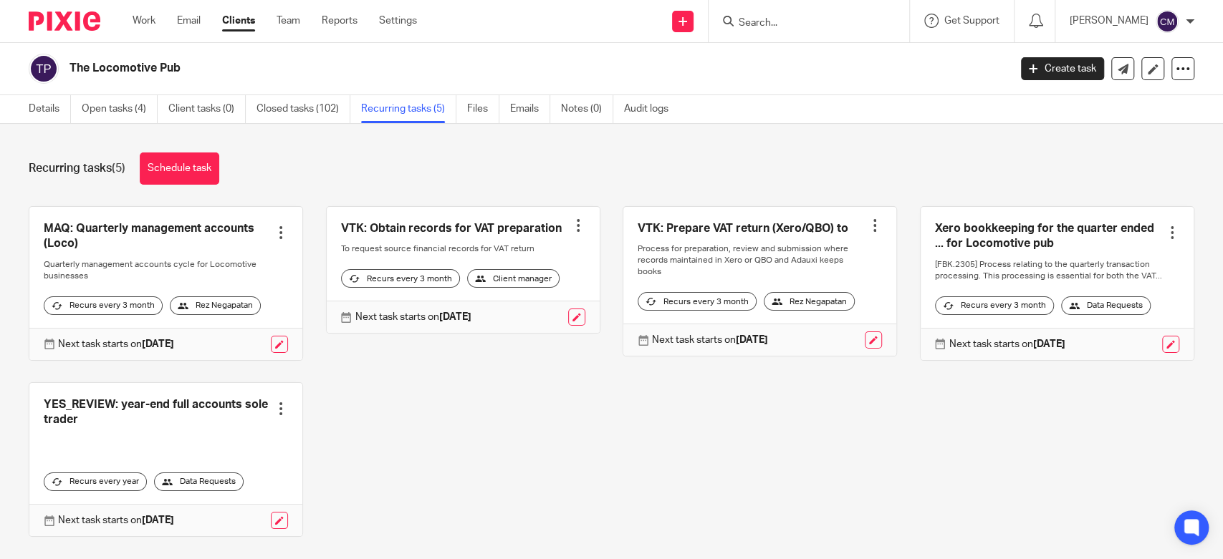
scroll to position [38, 0]
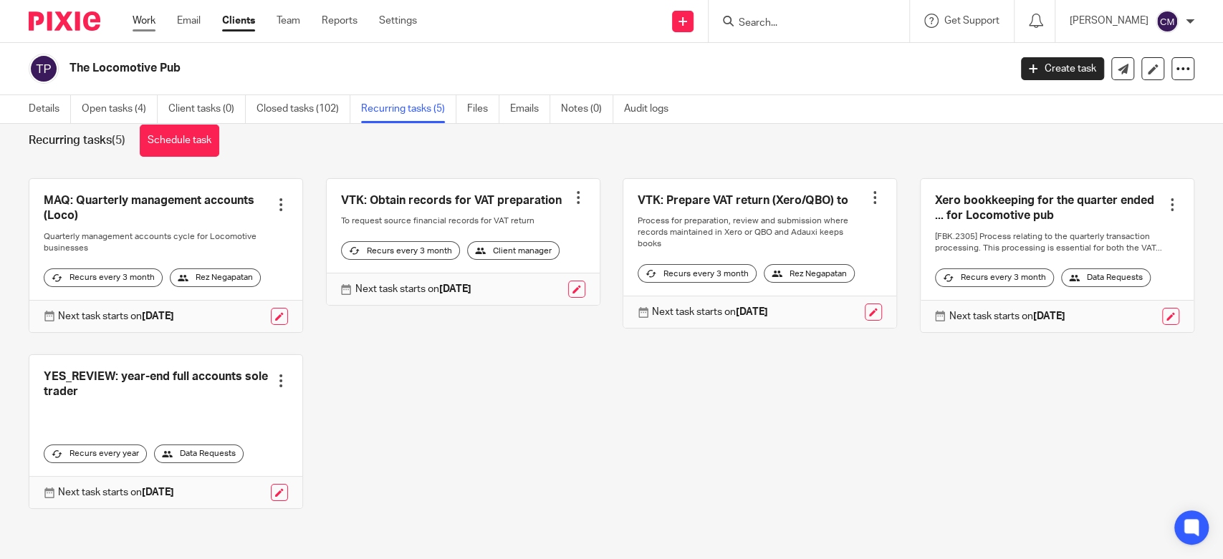
click at [141, 27] on link "Work" at bounding box center [144, 21] width 23 height 14
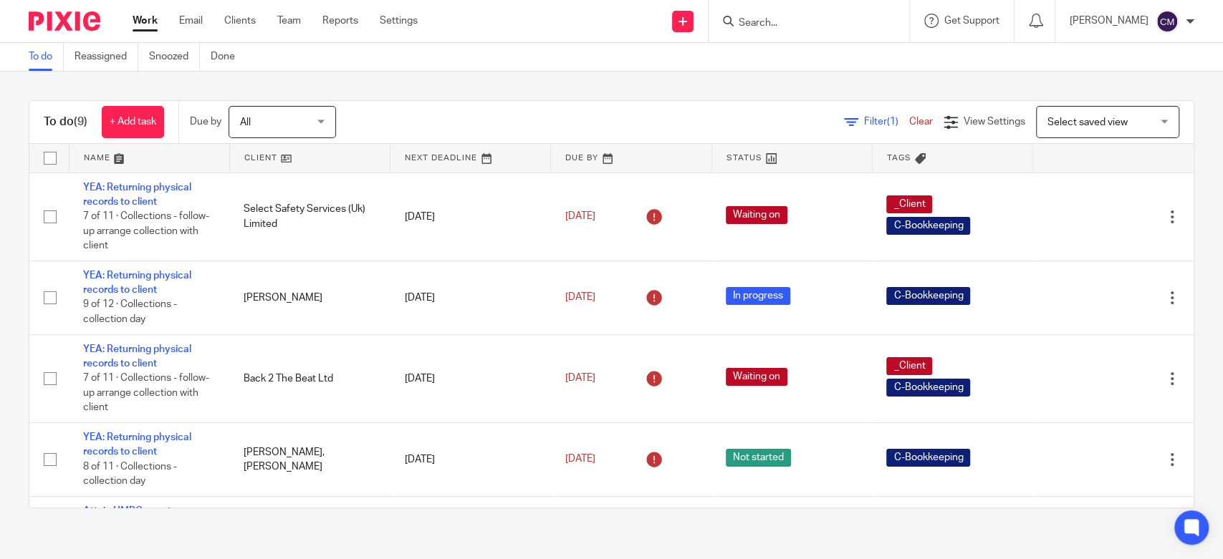
click at [797, 21] on input "Search" at bounding box center [801, 23] width 129 height 13
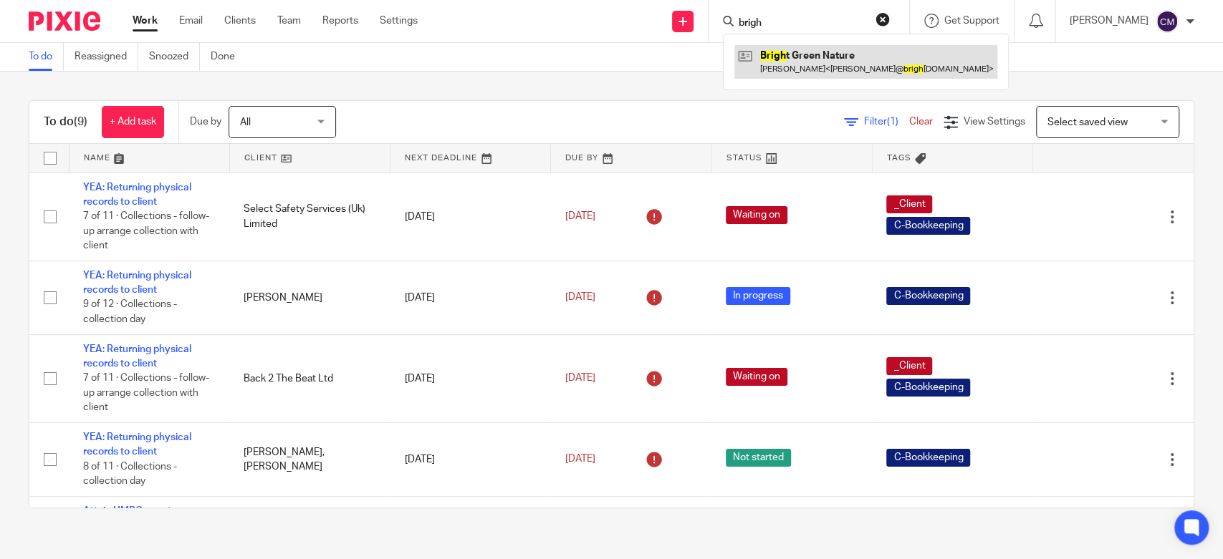
type input "brigh"
click at [799, 78] on link at bounding box center [865, 61] width 263 height 33
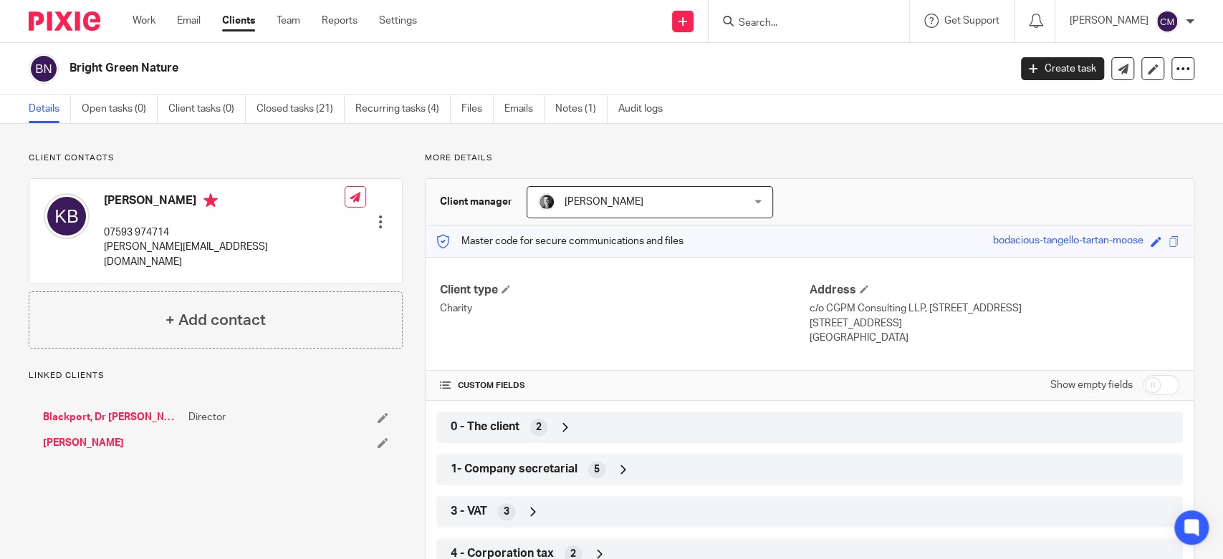
scroll to position [159, 0]
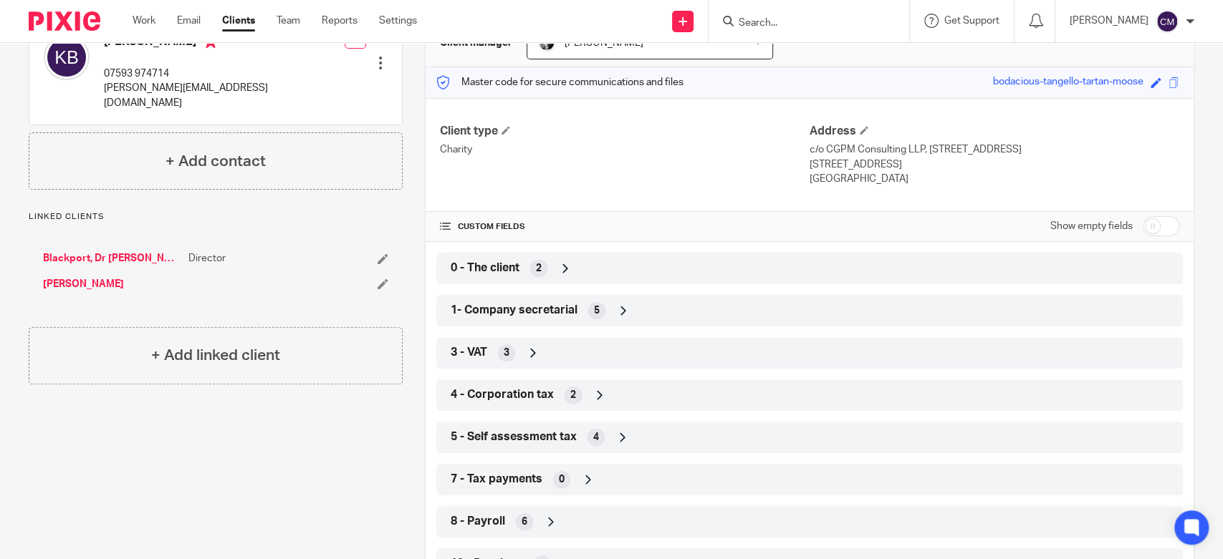
click at [496, 266] on span "0 - The client" at bounding box center [485, 268] width 69 height 15
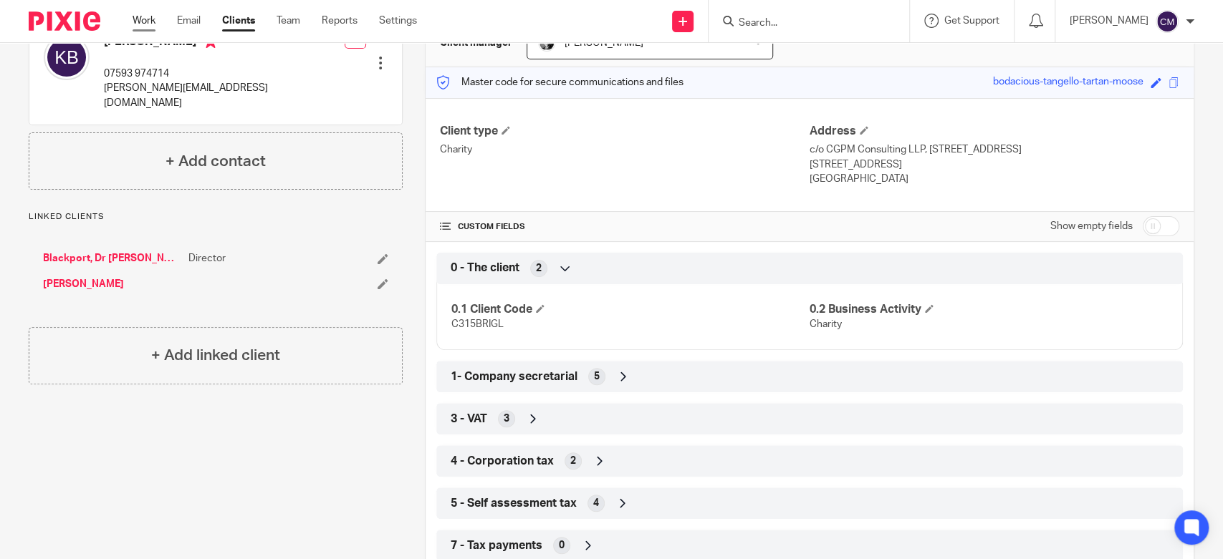
click at [151, 16] on link "Work" at bounding box center [144, 21] width 23 height 14
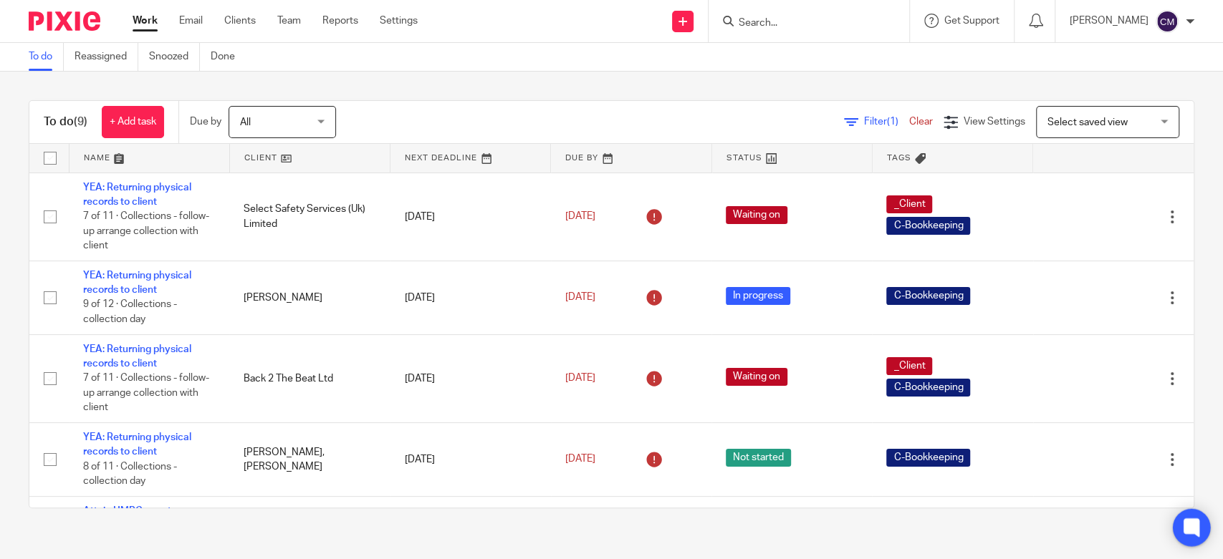
click at [1200, 525] on icon at bounding box center [1192, 528] width 24 height 24
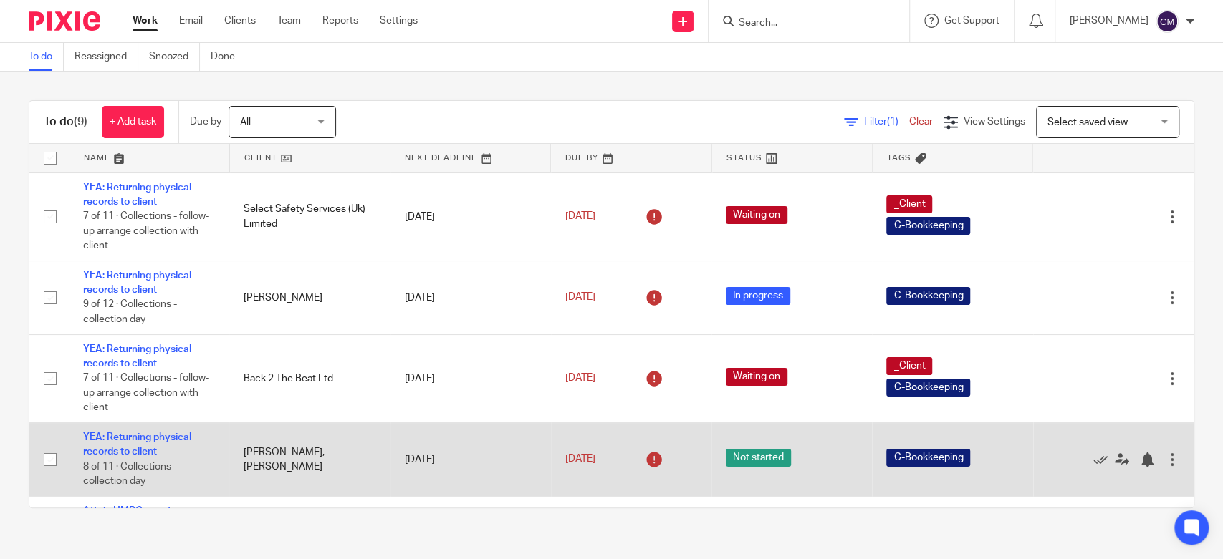
scroll to position [358, 0]
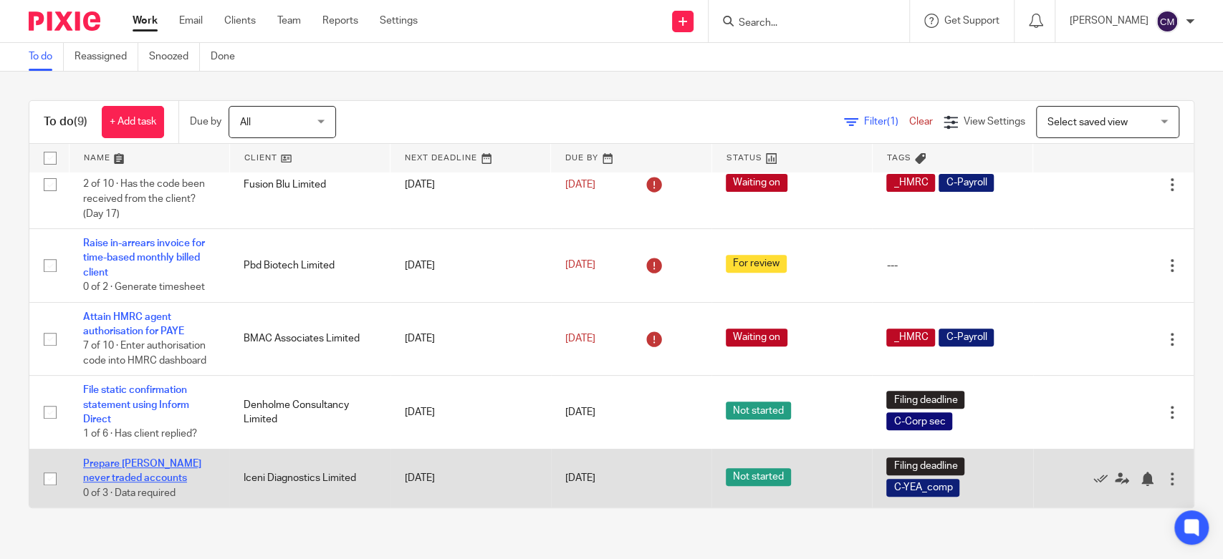
click at [134, 482] on link "Prepare [PERSON_NAME] never traded accounts" at bounding box center [142, 471] width 118 height 24
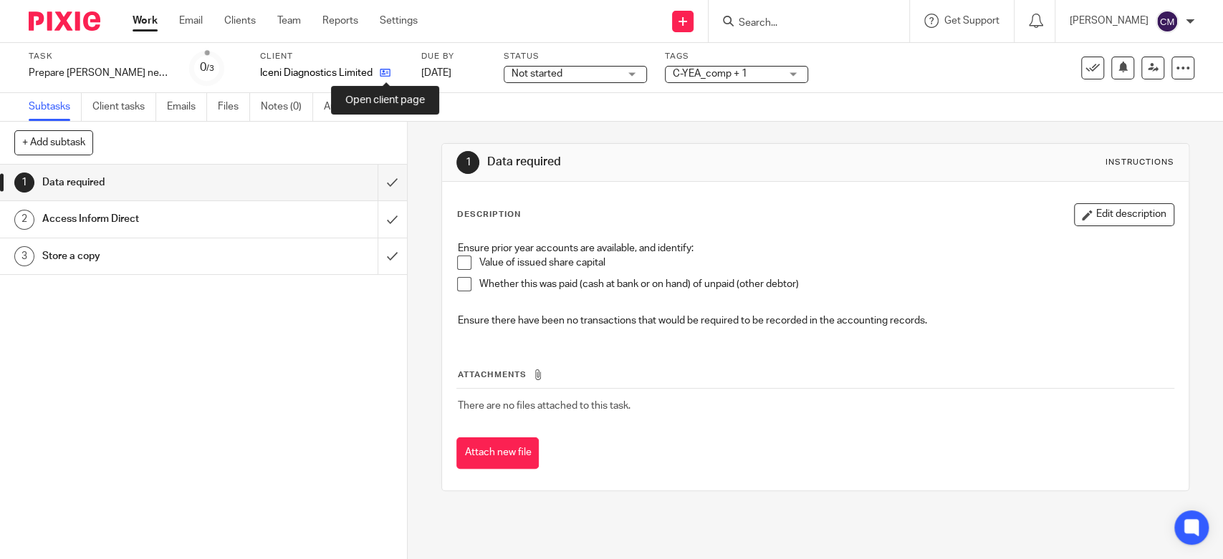
click at [379, 72] on link at bounding box center [381, 73] width 18 height 14
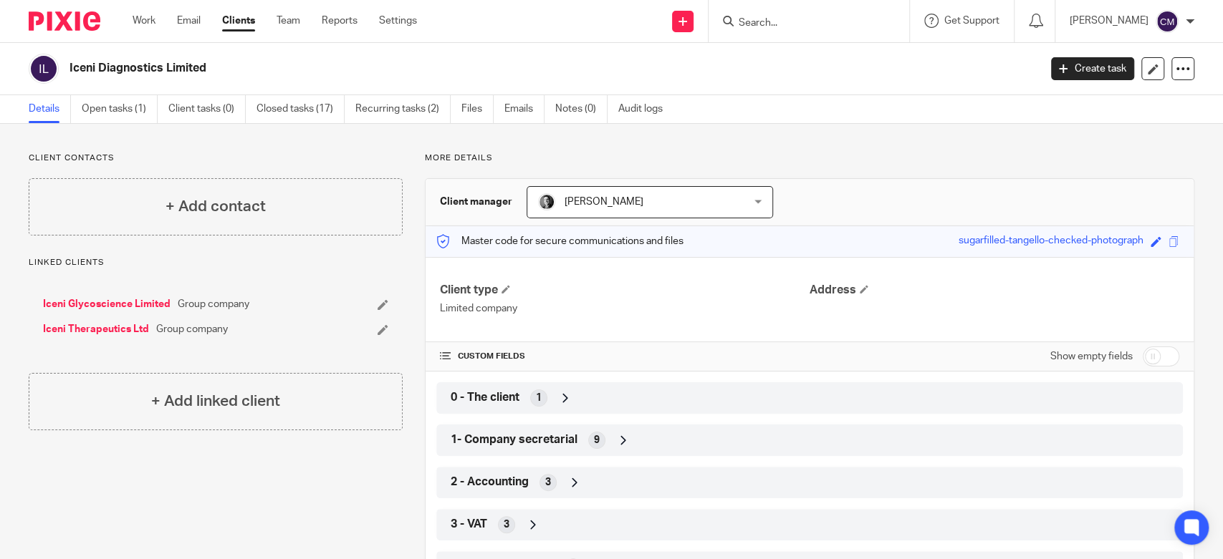
click at [481, 398] on span "0 - The client" at bounding box center [485, 397] width 69 height 15
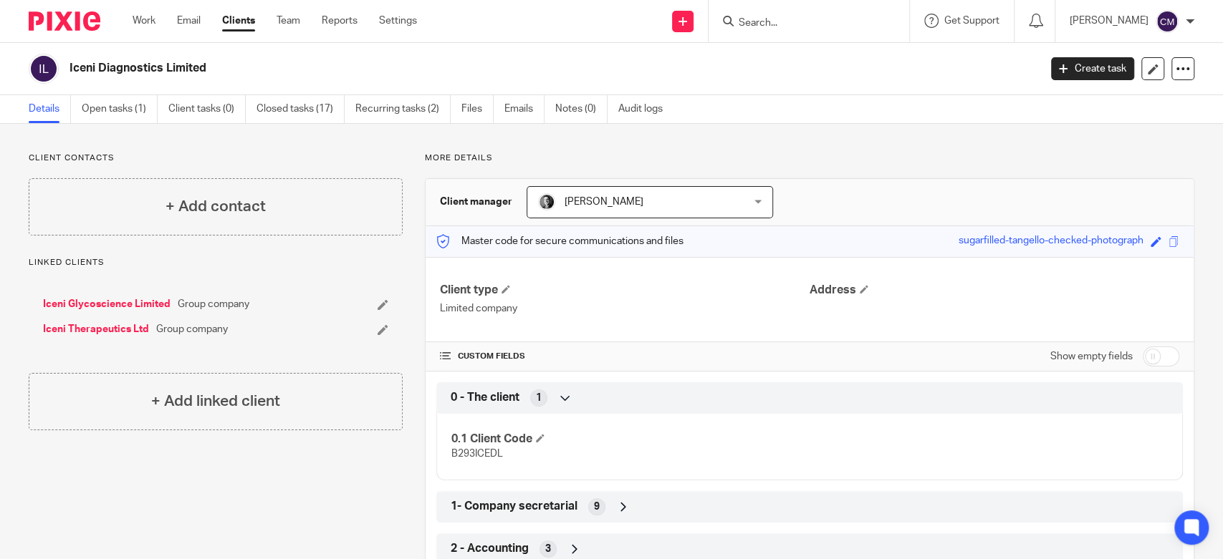
click at [481, 398] on span "0 - The client" at bounding box center [485, 397] width 69 height 15
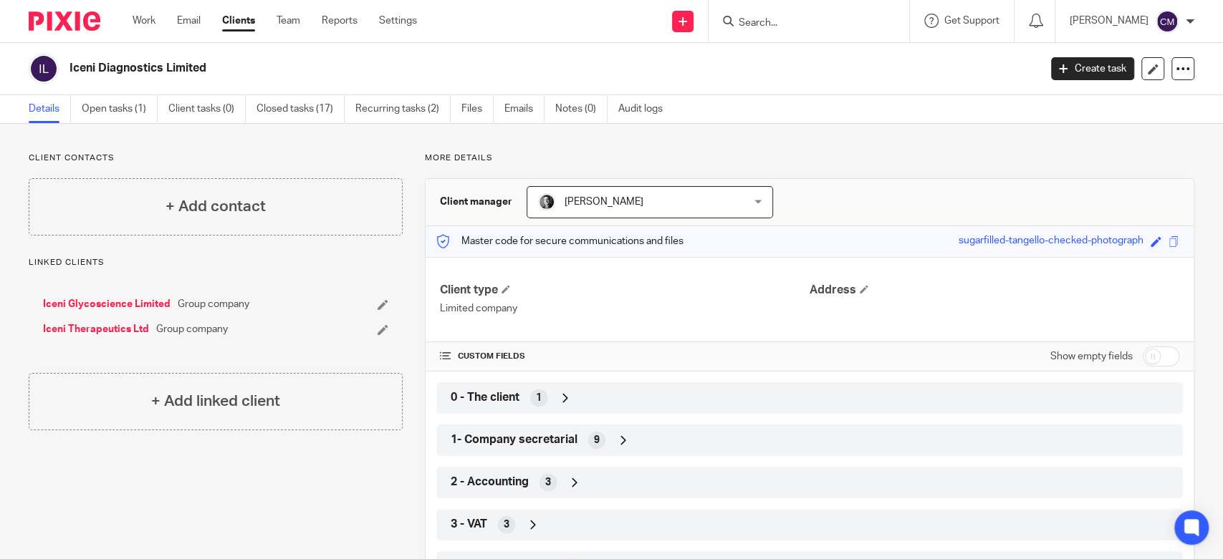
click at [491, 475] on span "2 - Accounting" at bounding box center [490, 482] width 78 height 15
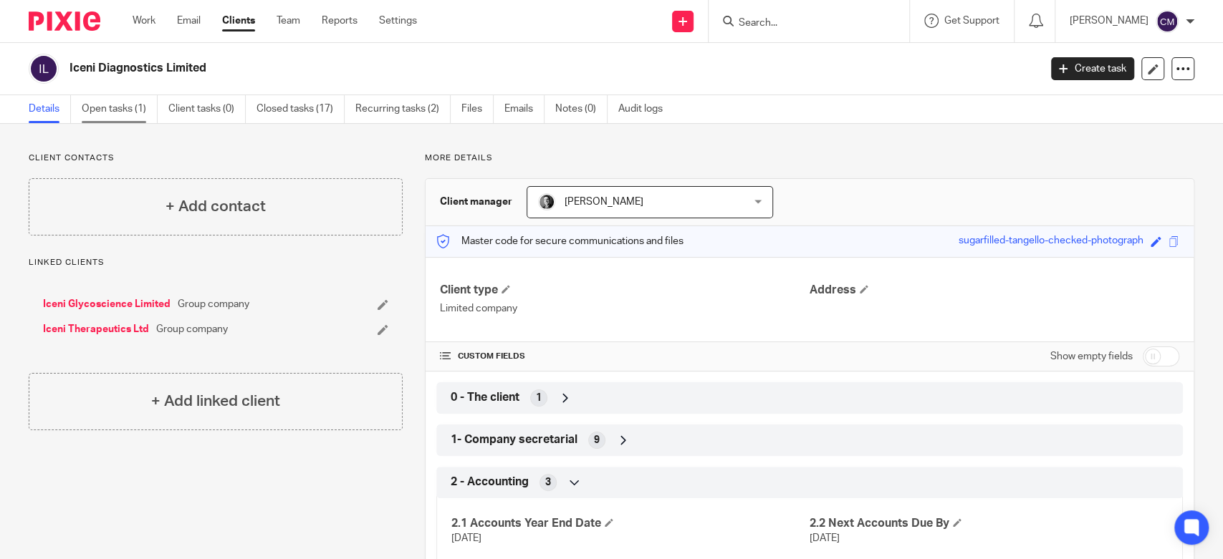
click at [114, 119] on link "Open tasks (1)" at bounding box center [120, 109] width 76 height 28
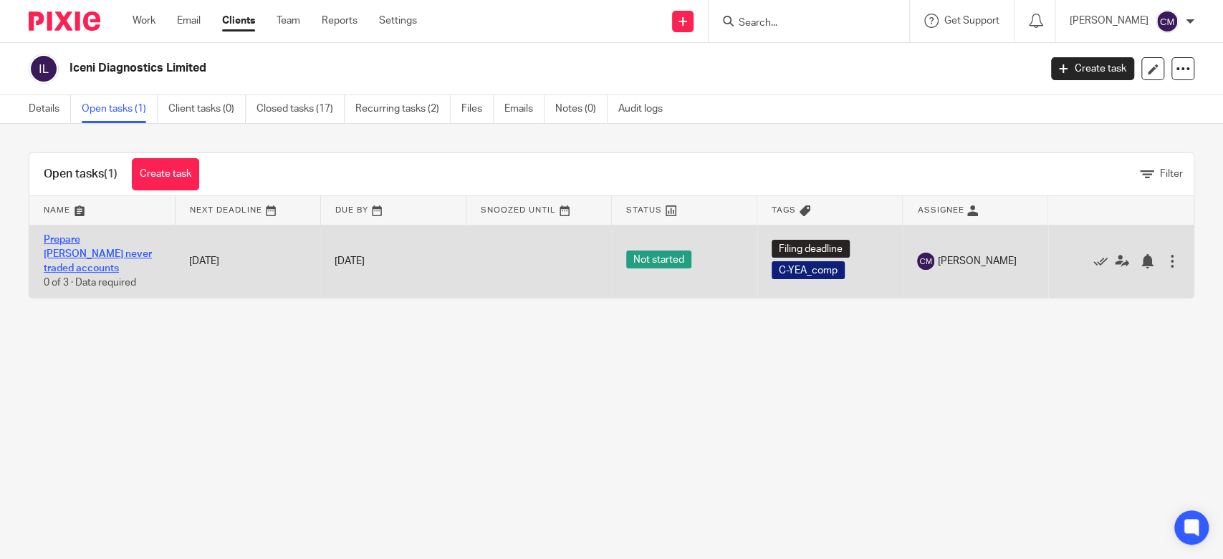
click at [107, 239] on link "Prepare [PERSON_NAME] never traded accounts" at bounding box center [98, 254] width 108 height 39
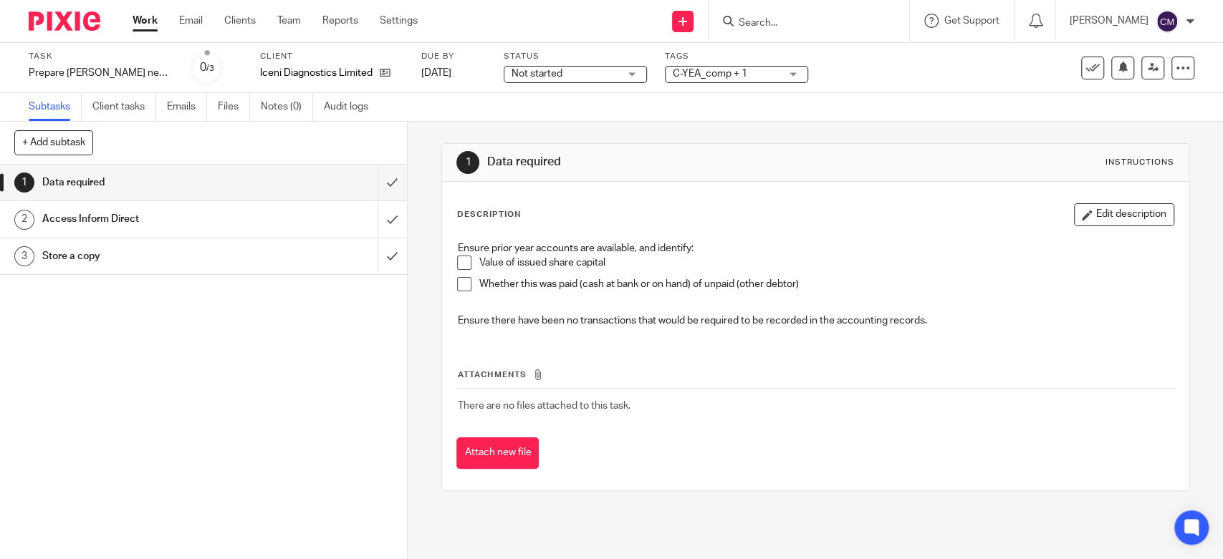
click at [462, 264] on span at bounding box center [464, 263] width 14 height 14
click at [462, 285] on span at bounding box center [464, 284] width 14 height 14
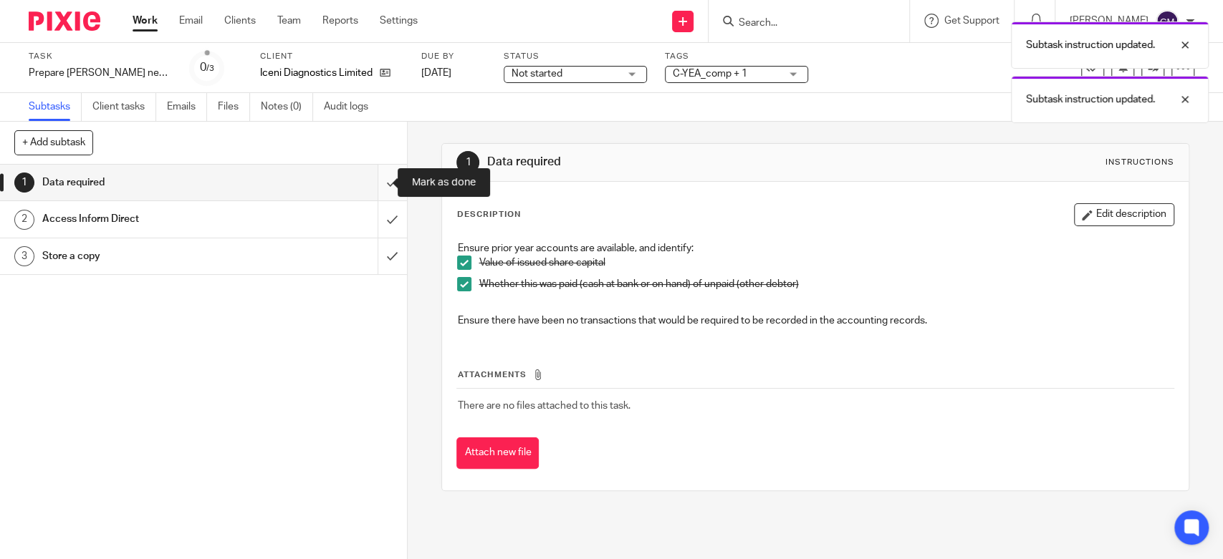
click at [379, 186] on input "submit" at bounding box center [203, 183] width 407 height 36
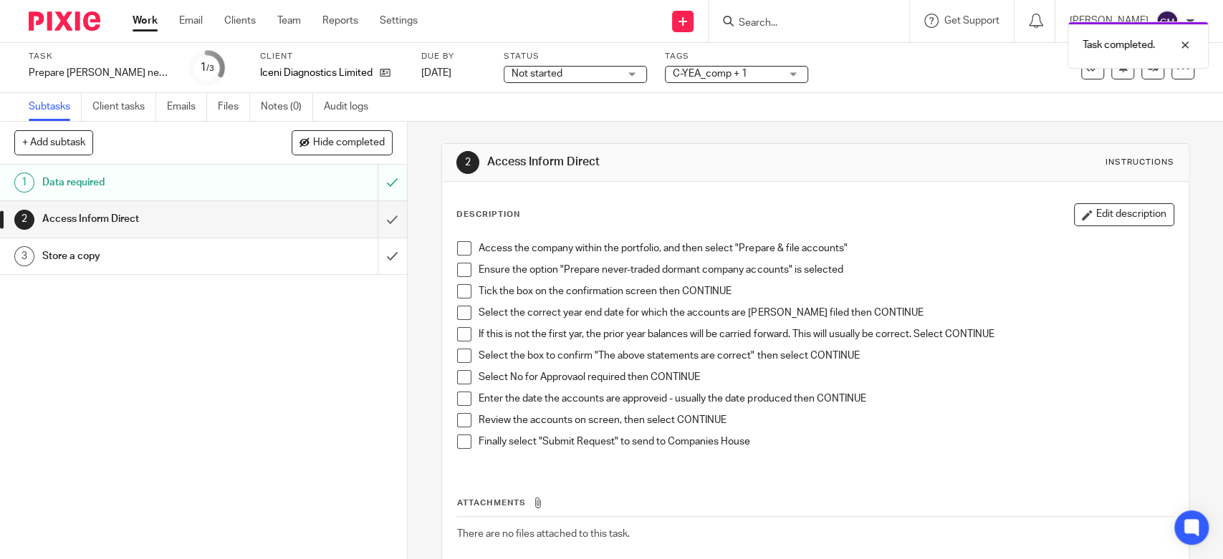
click at [457, 246] on span at bounding box center [464, 248] width 14 height 14
click at [461, 268] on span at bounding box center [464, 270] width 14 height 14
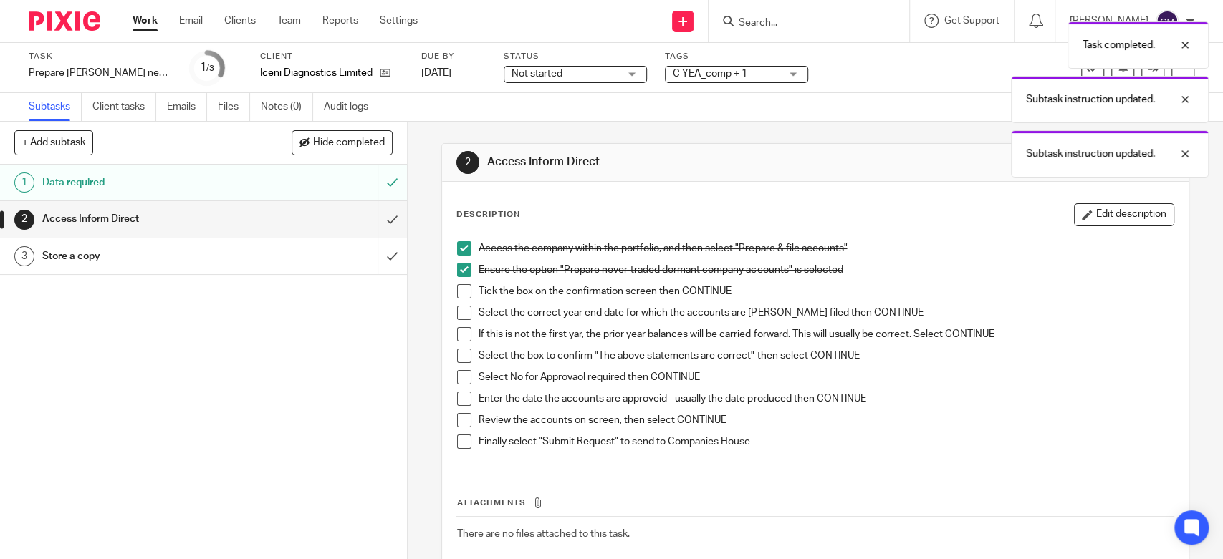
click at [461, 290] on span at bounding box center [464, 291] width 14 height 14
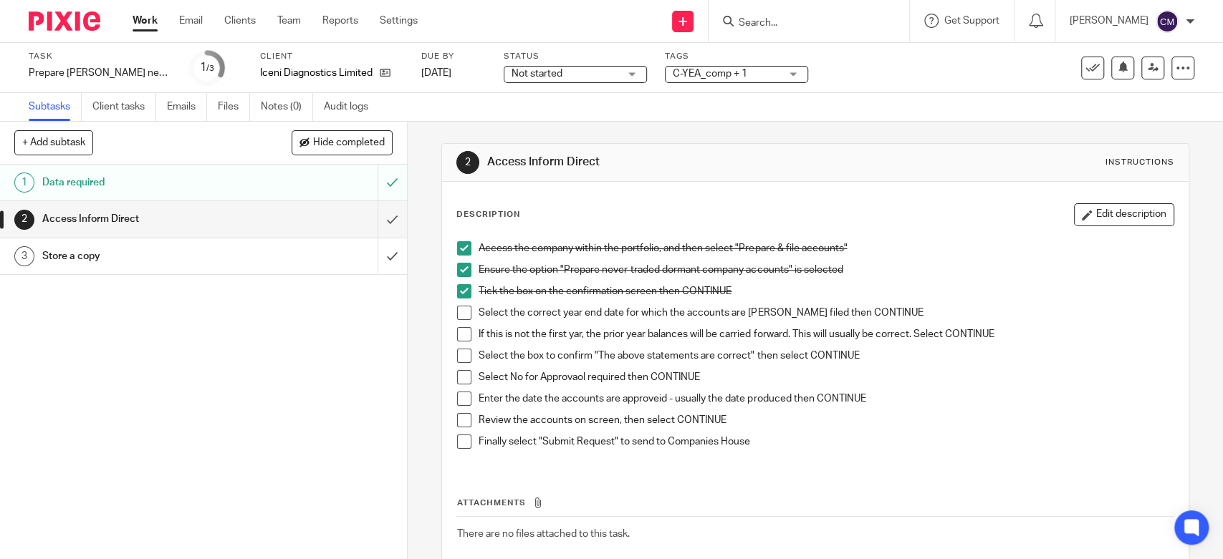
click at [457, 313] on span at bounding box center [464, 313] width 14 height 14
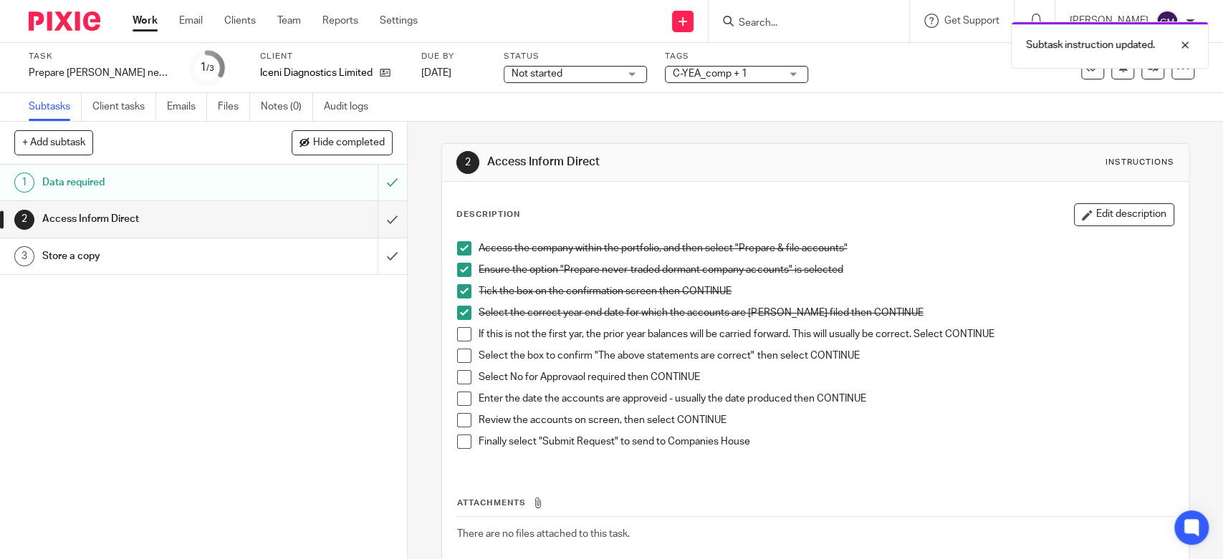
click at [463, 330] on span at bounding box center [464, 334] width 14 height 14
click at [464, 356] on span at bounding box center [464, 356] width 14 height 14
click at [463, 380] on span at bounding box center [464, 377] width 14 height 14
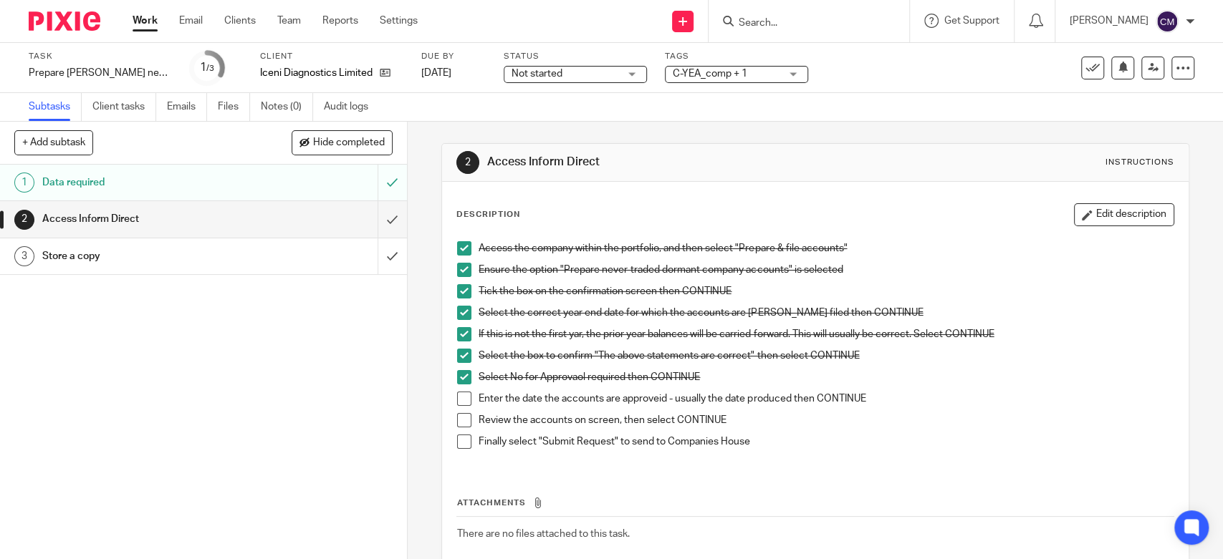
click at [601, 396] on p "Enter the date the accounts are approveid - usually the date produced then CONT…" at bounding box center [825, 399] width 694 height 14
click at [457, 401] on span at bounding box center [464, 399] width 14 height 14
click at [461, 420] on span at bounding box center [464, 420] width 14 height 14
click at [457, 446] on span at bounding box center [464, 442] width 14 height 14
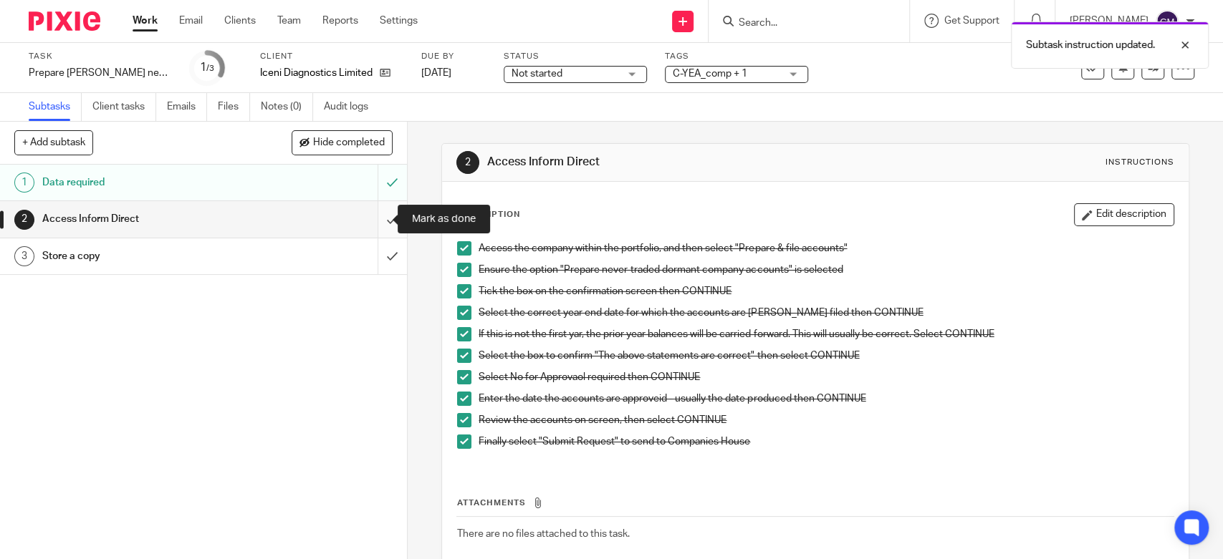
click at [372, 212] on input "submit" at bounding box center [203, 219] width 407 height 36
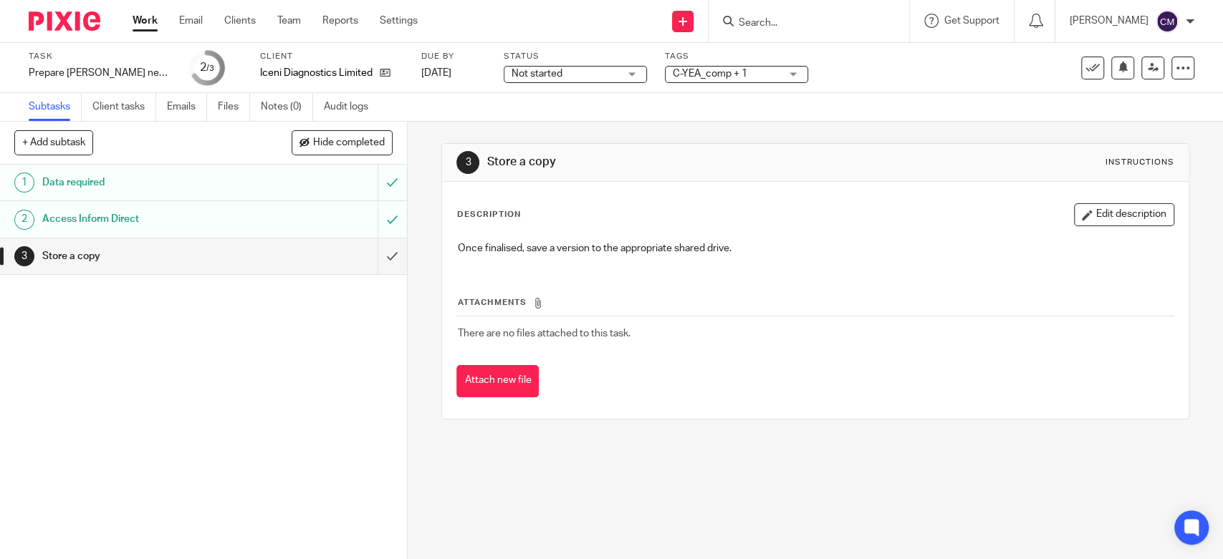
click at [266, 231] on link "2 Access Inform Direct" at bounding box center [188, 219] width 377 height 36
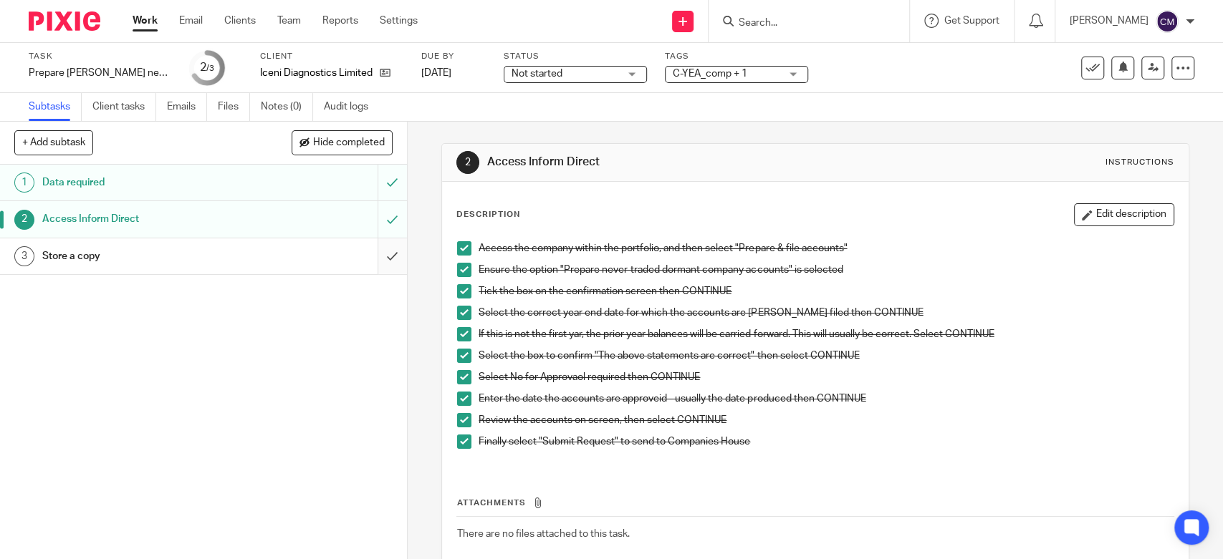
click at [374, 263] on input "submit" at bounding box center [203, 257] width 407 height 36
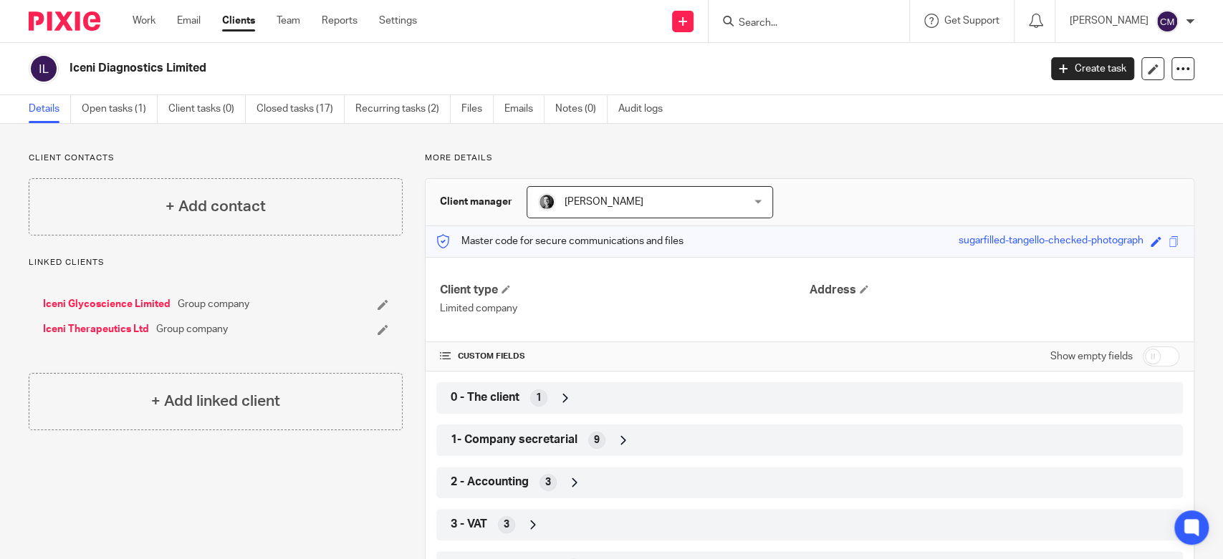
click at [515, 431] on div "1- Company secretarial 9" at bounding box center [809, 440] width 725 height 24
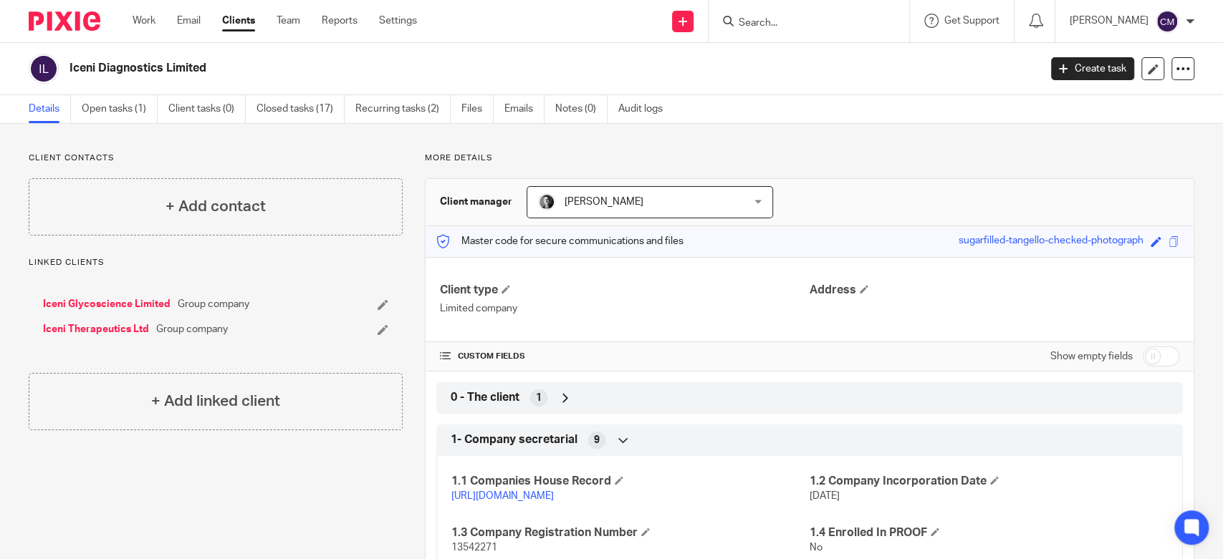
click at [516, 501] on p "[URL][DOMAIN_NAME]" at bounding box center [630, 496] width 358 height 14
click at [510, 497] on link "[URL][DOMAIN_NAME]" at bounding box center [502, 496] width 102 height 10
click at [1175, 67] on icon at bounding box center [1182, 69] width 14 height 14
click at [1105, 101] on link "Update from Companies House" at bounding box center [1092, 105] width 158 height 21
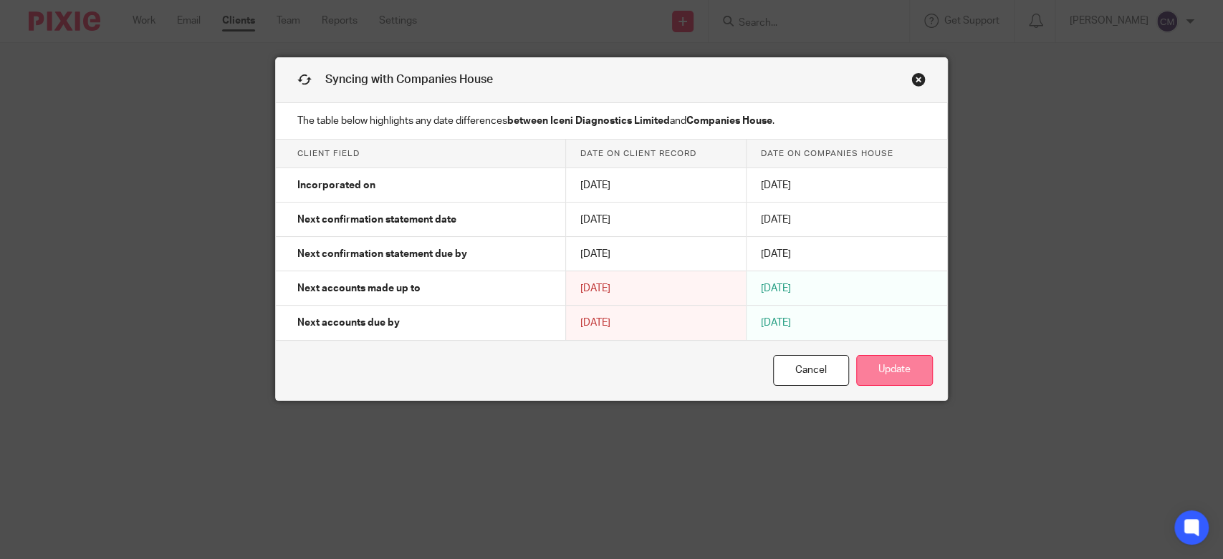
click at [859, 380] on button "Update" at bounding box center [894, 370] width 77 height 31
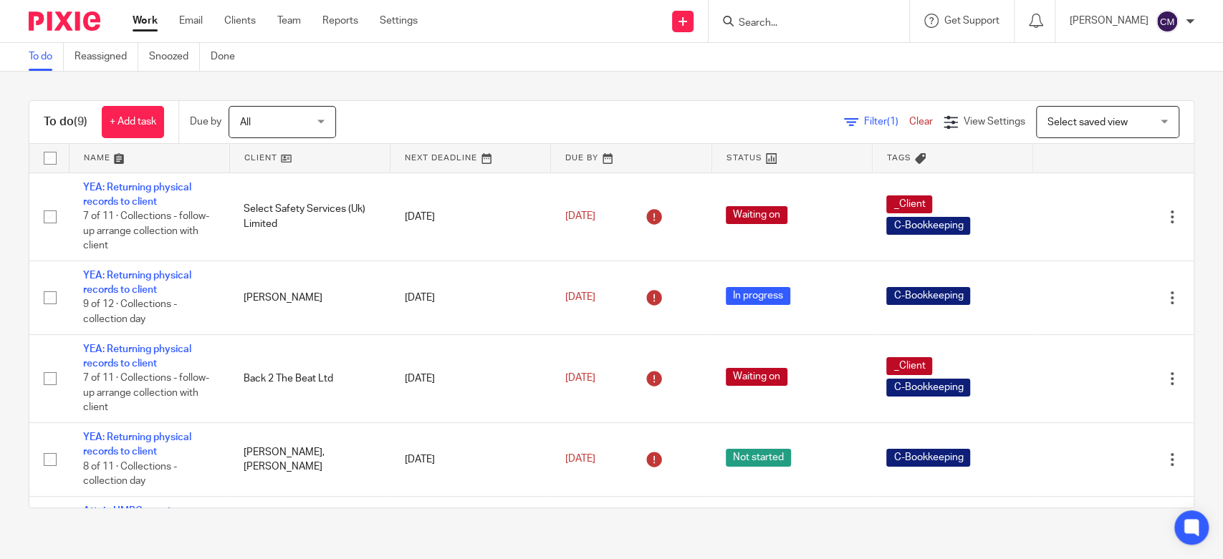
scroll to position [358, 0]
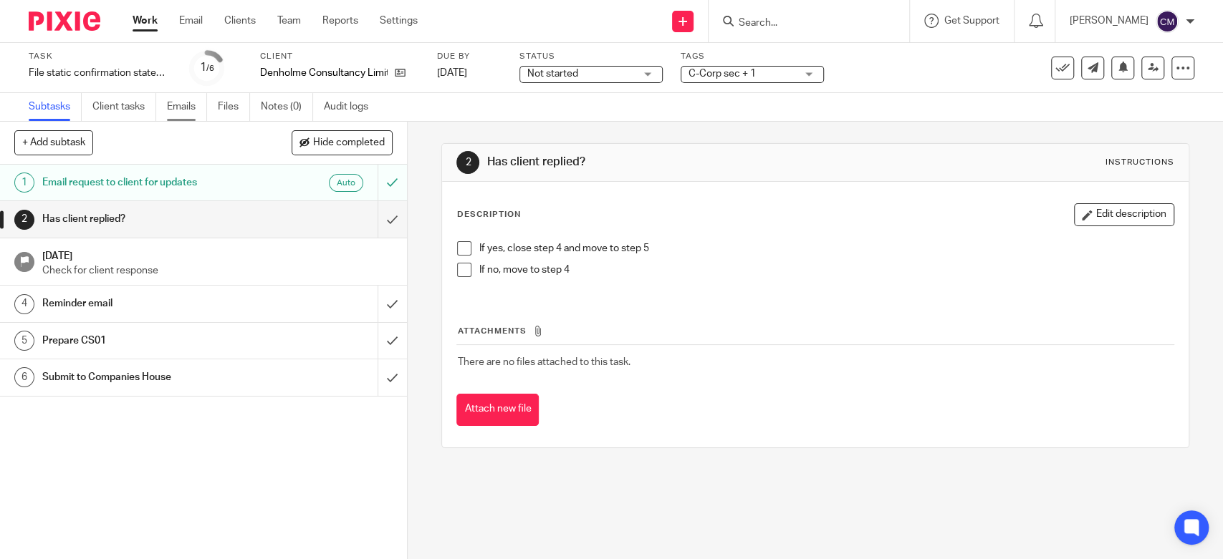
click at [180, 113] on link "Emails" at bounding box center [187, 107] width 40 height 28
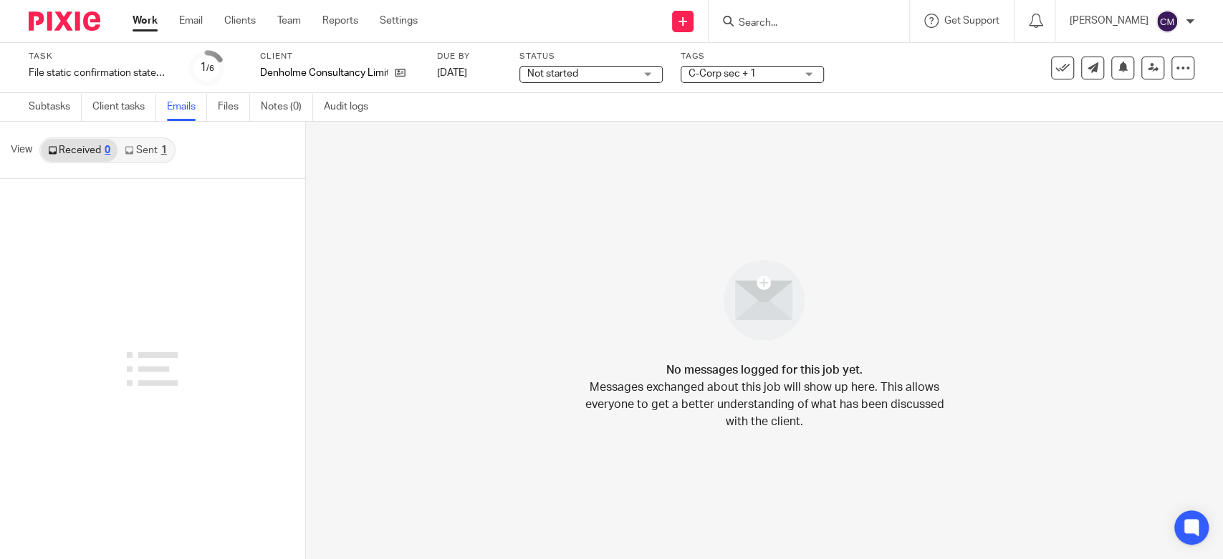
click at [138, 155] on link "Sent 1" at bounding box center [145, 150] width 56 height 23
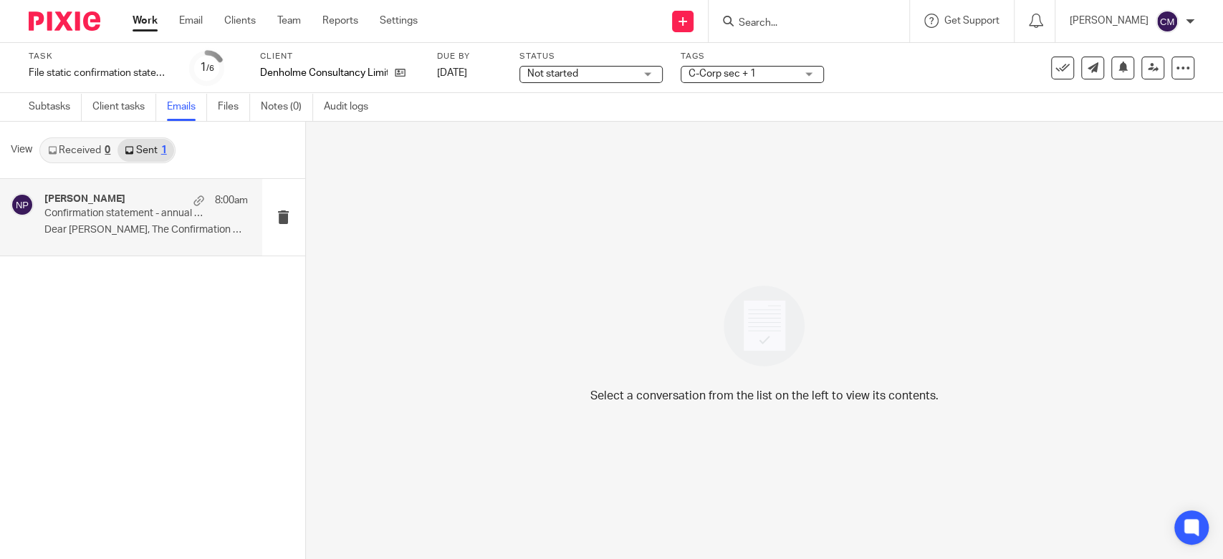
click at [117, 241] on div "Neville Pearson 8:00am Confirmation statement - annual data request Dear Glen, …" at bounding box center [131, 217] width 262 height 77
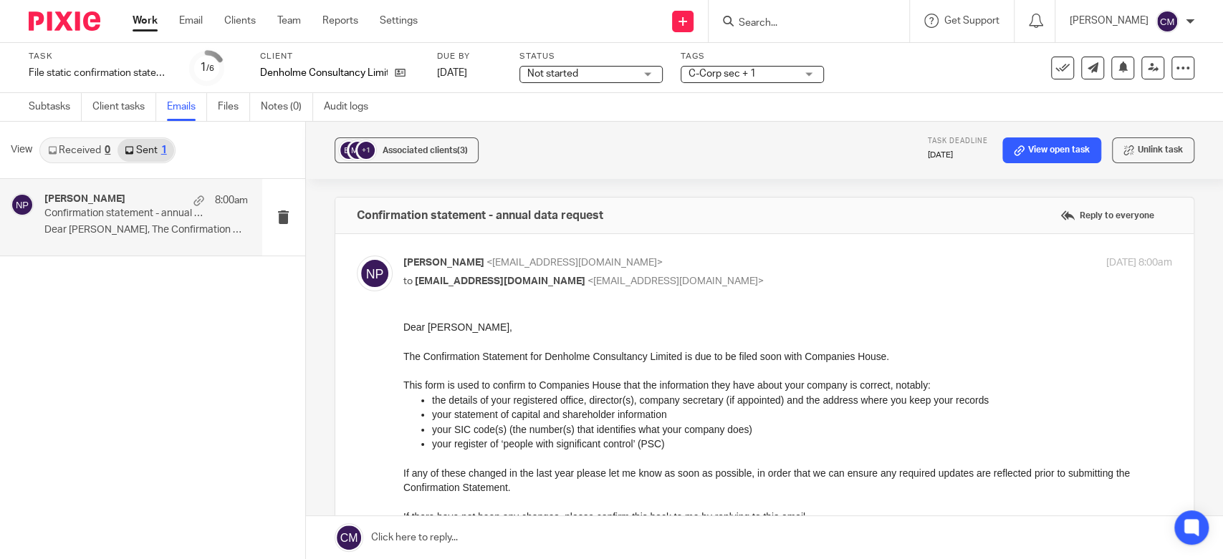
scroll to position [312, 0]
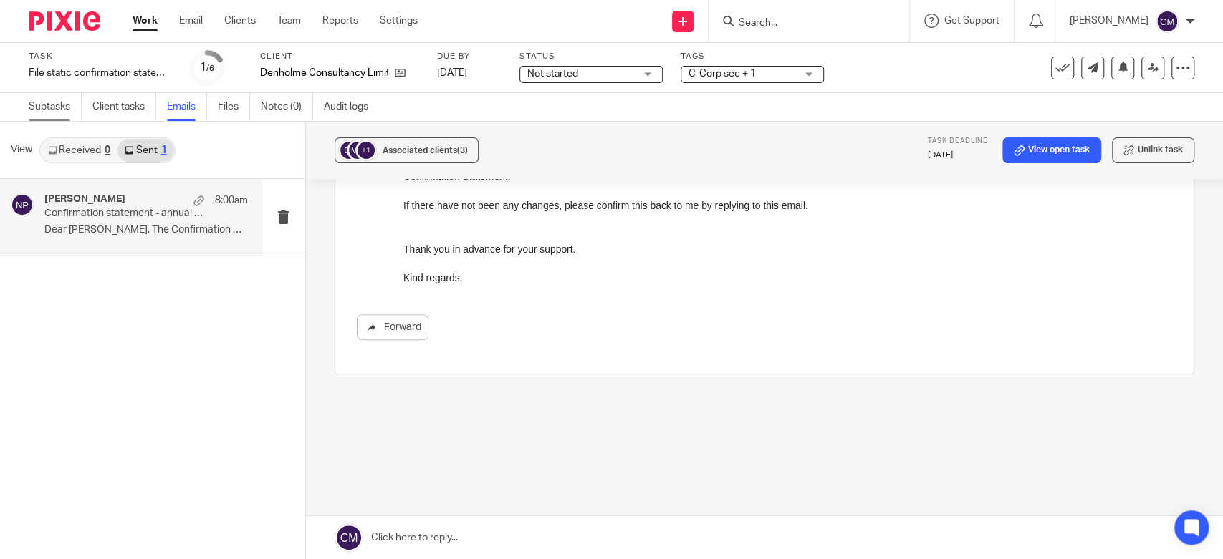
click at [55, 106] on link "Subtasks" at bounding box center [55, 107] width 53 height 28
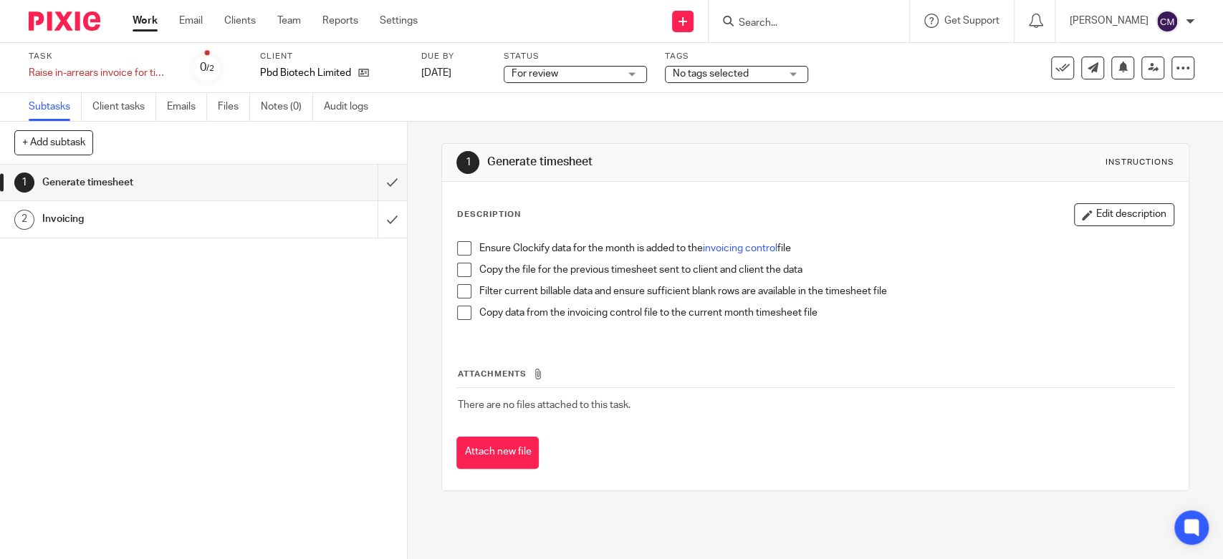
click at [598, 67] on span "For review" at bounding box center [564, 74] width 107 height 15
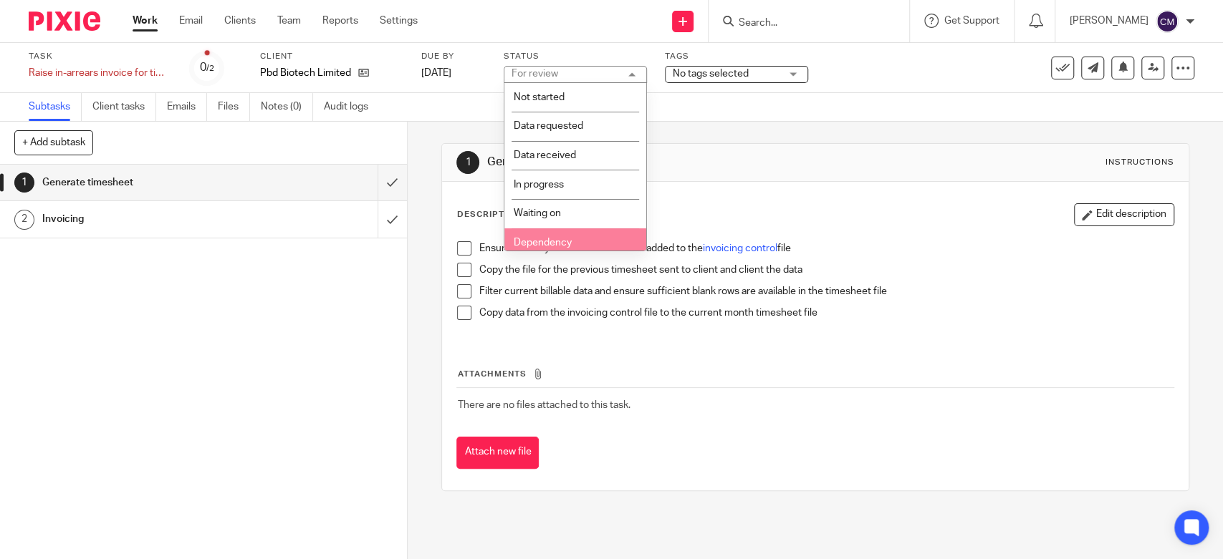
click at [579, 241] on li "Dependency" at bounding box center [575, 242] width 142 height 29
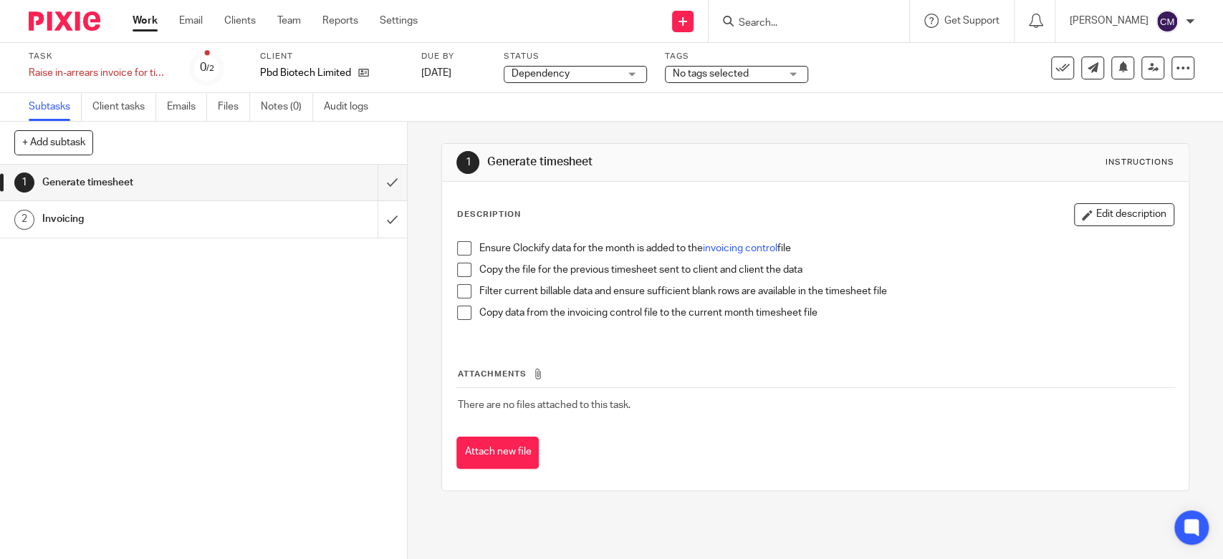
click at [737, 72] on span "No tags selected" at bounding box center [711, 74] width 76 height 10
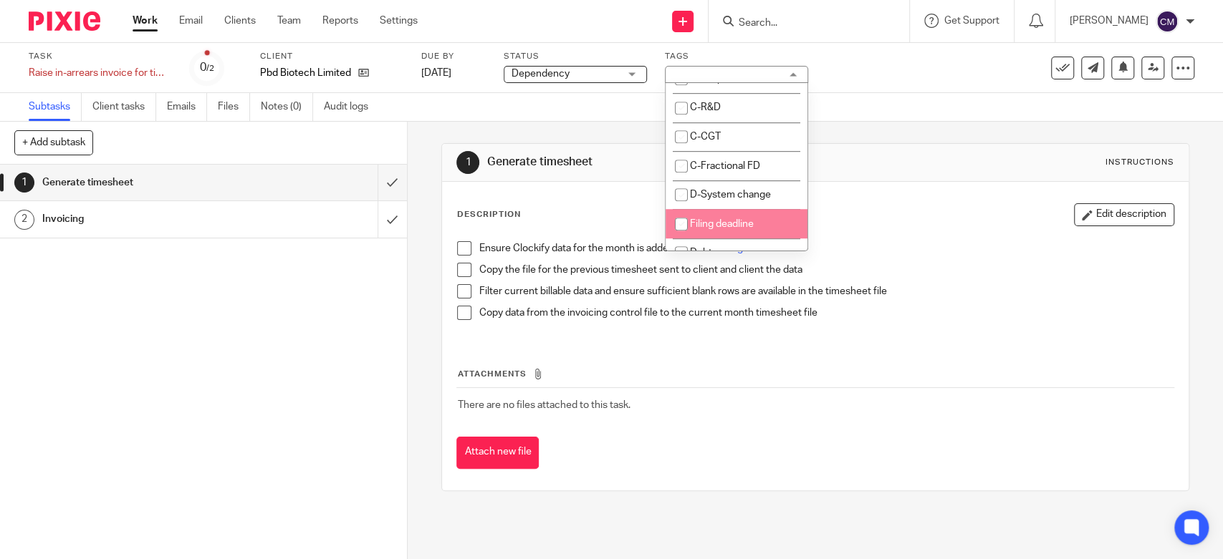
scroll to position [738, 0]
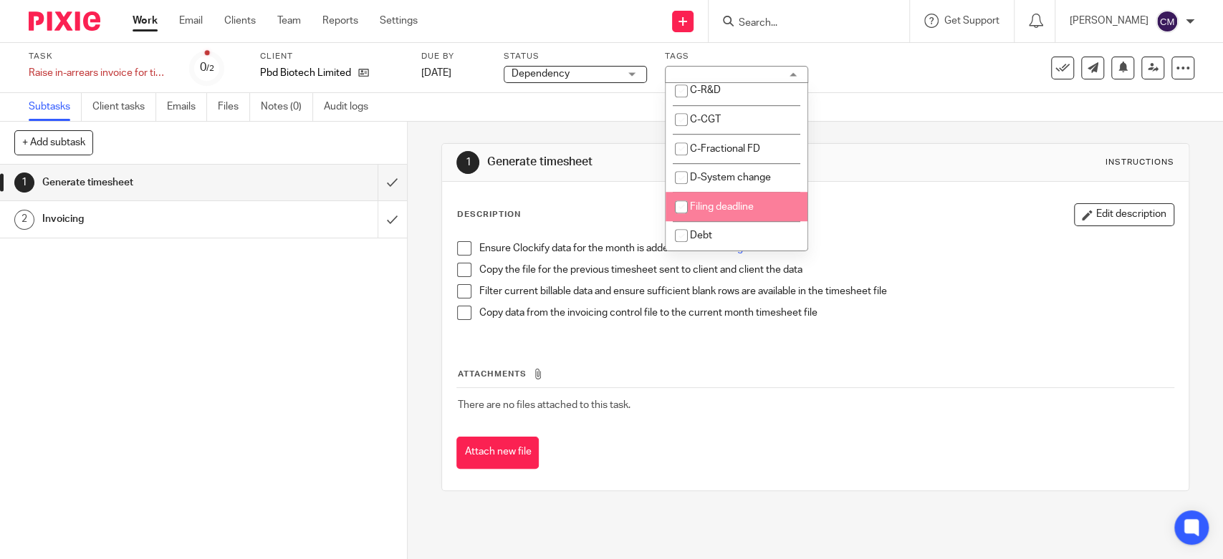
click at [550, 106] on div "Subtasks Client tasks Emails Files Notes (0) Audit logs" at bounding box center [611, 107] width 1223 height 29
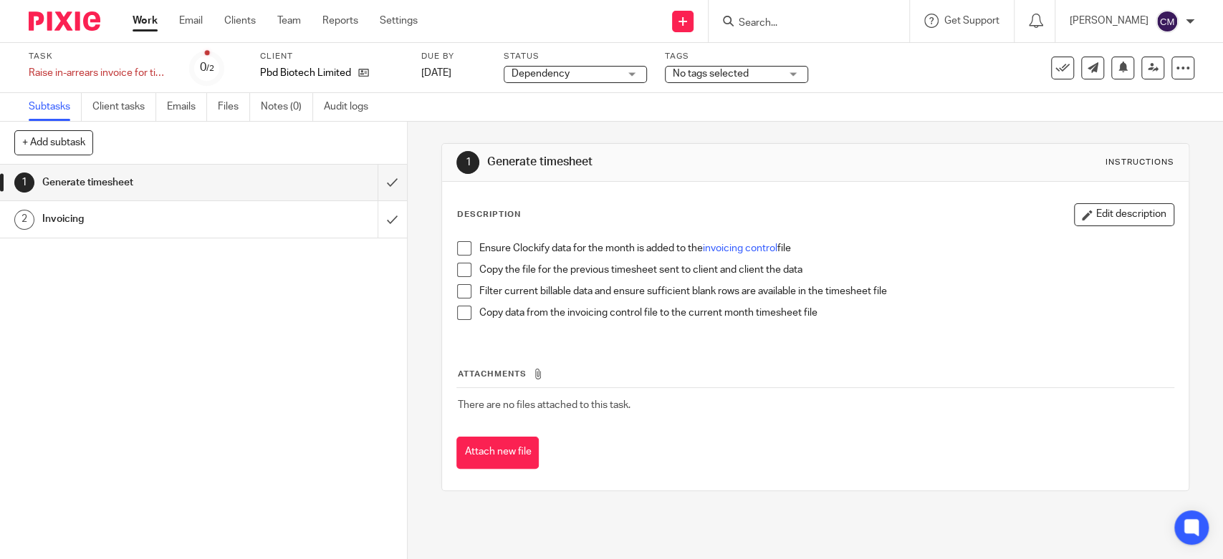
click at [557, 72] on span "Dependency" at bounding box center [540, 74] width 58 height 10
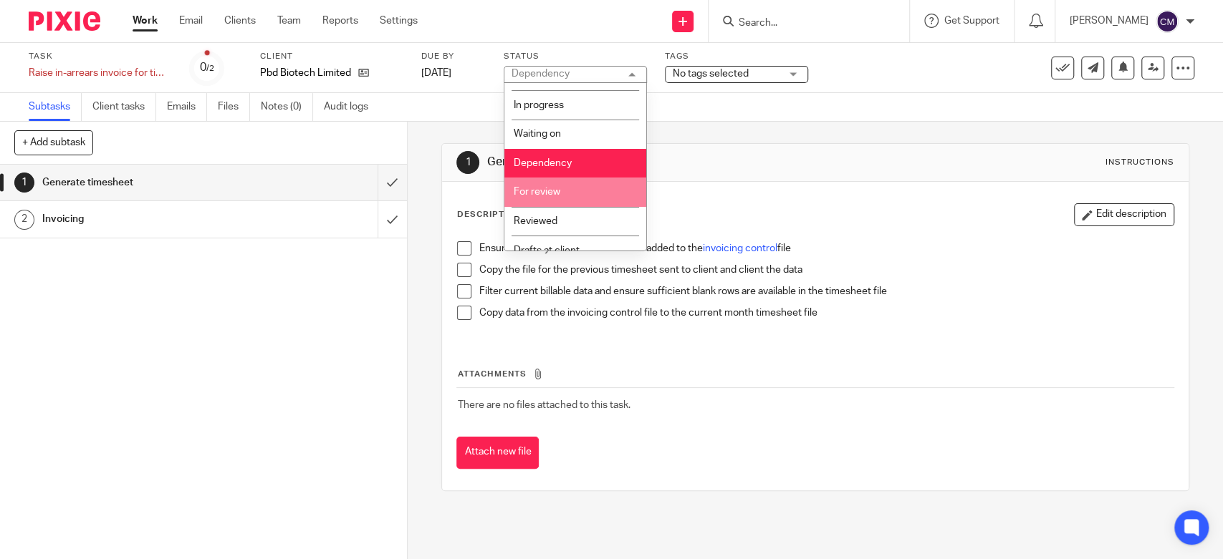
scroll to position [124, 0]
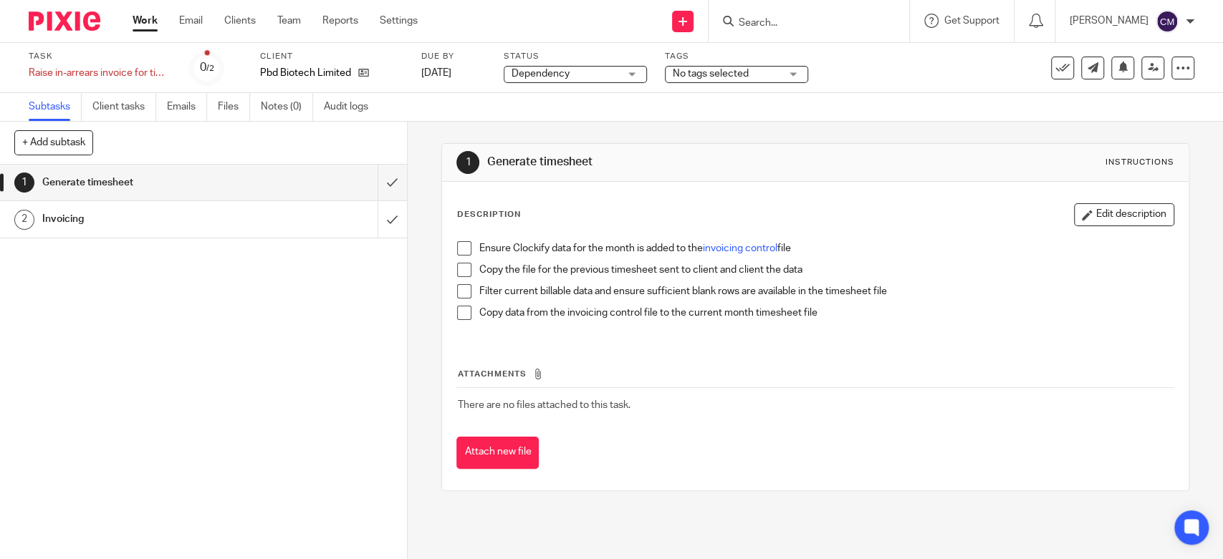
click at [733, 135] on div "1 Generate timesheet Instructions Description Edit description Ensure Clockify …" at bounding box center [814, 317] width 747 height 391
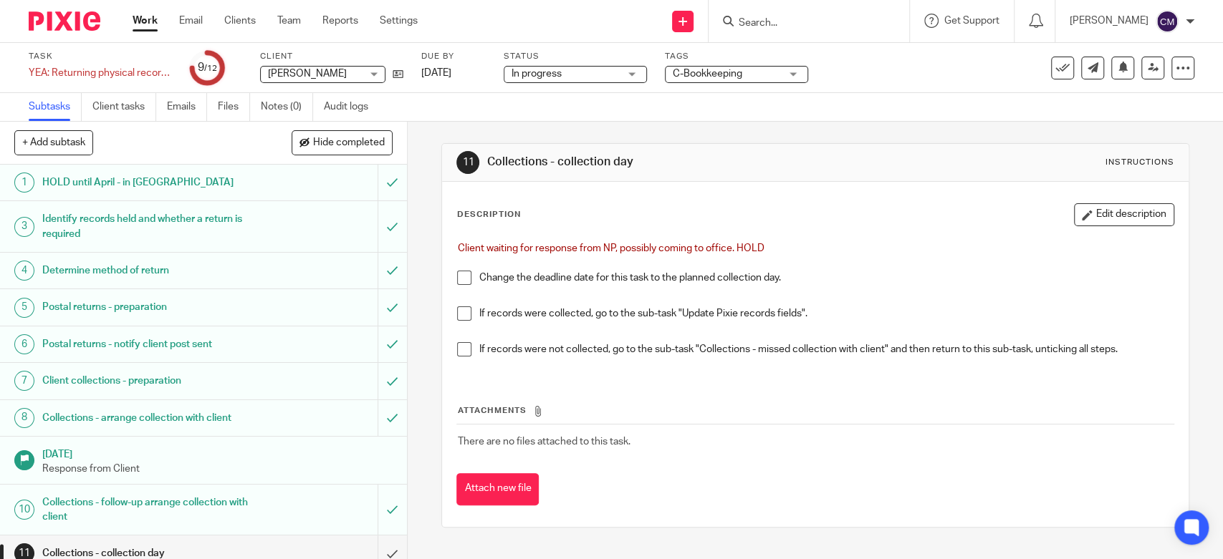
click at [585, 73] on span "In progress" at bounding box center [564, 74] width 107 height 15
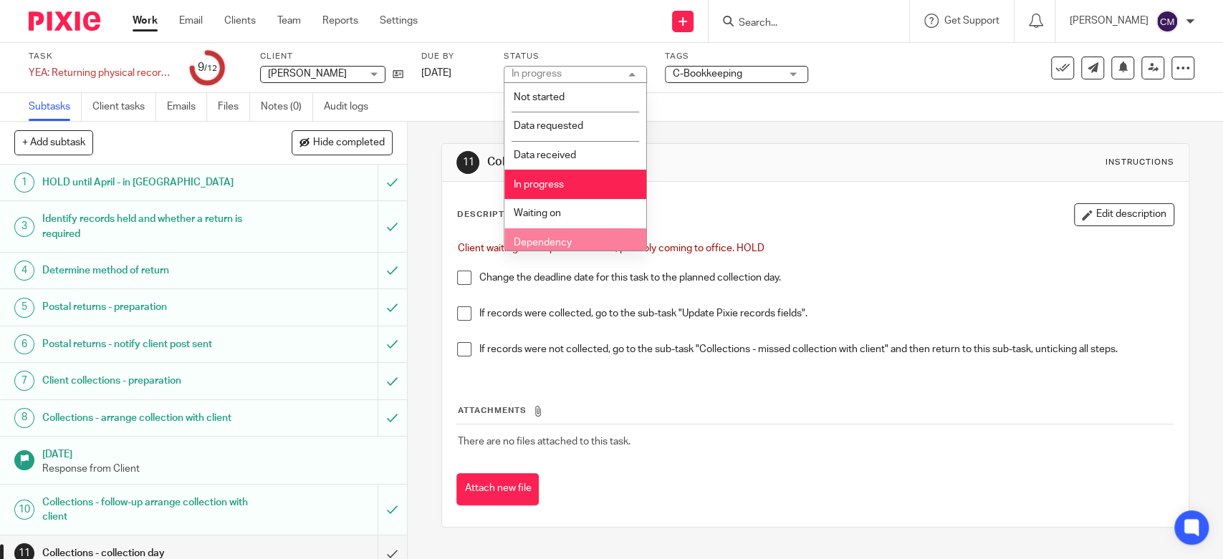
click at [567, 238] on span "Dependency" at bounding box center [543, 243] width 58 height 10
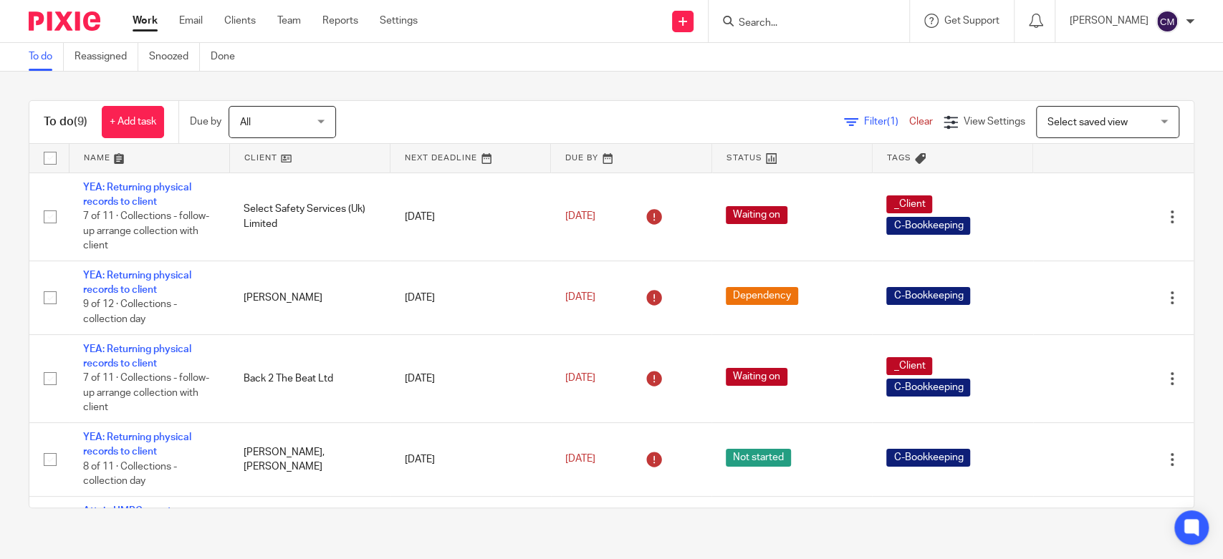
click at [365, 60] on div "To do Reassigned Snoozed Done" at bounding box center [611, 57] width 1223 height 29
click at [428, 73] on div "To do (9) + Add task Due by All All Today Tomorrow This week Next week This mon…" at bounding box center [611, 305] width 1223 height 466
click at [380, 80] on div "To do (9) + Add task Due by All All Today Tomorrow This week Next week This mon…" at bounding box center [611, 305] width 1223 height 466
click at [8, 312] on div "To do (9) + Add task Due by All All Today Tomorrow This week Next week This mon…" at bounding box center [611, 305] width 1223 height 466
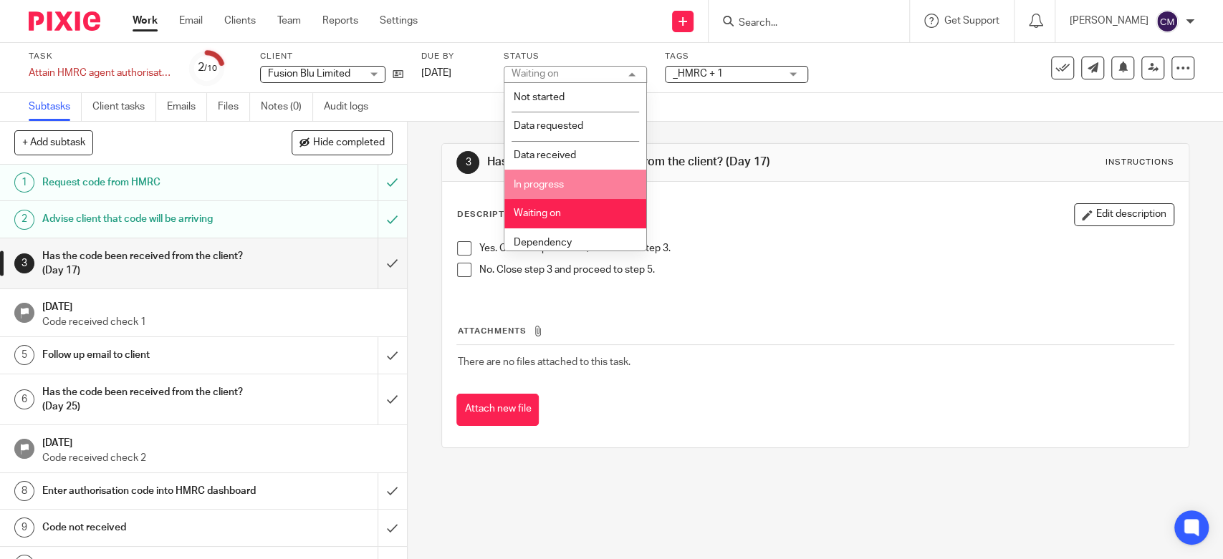
click at [587, 183] on li "In progress" at bounding box center [575, 184] width 142 height 29
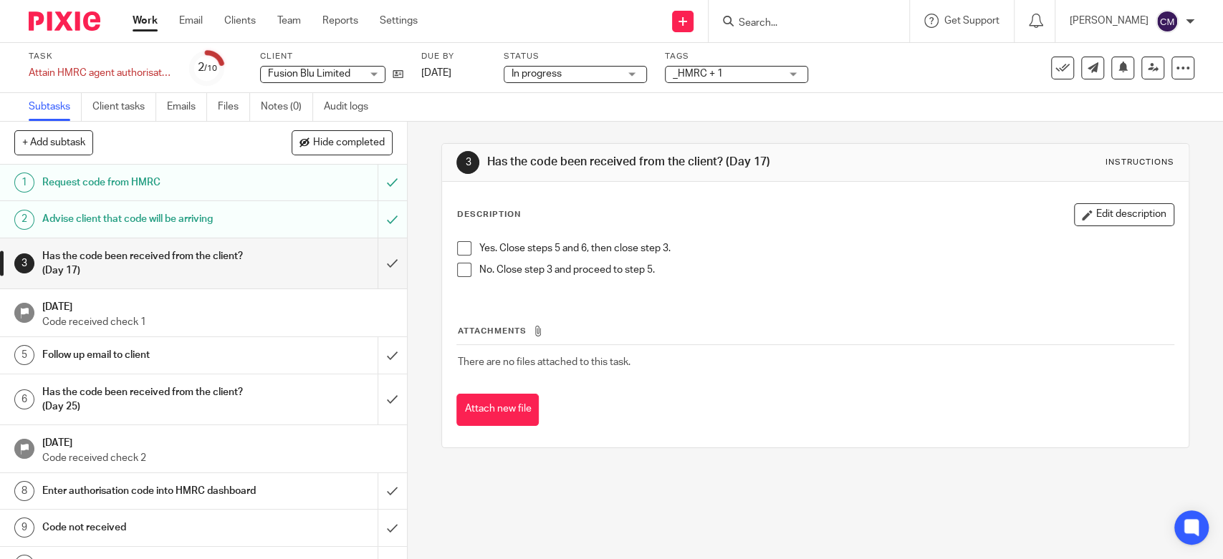
click at [723, 73] on span "_HMRC + 1" at bounding box center [726, 74] width 107 height 15
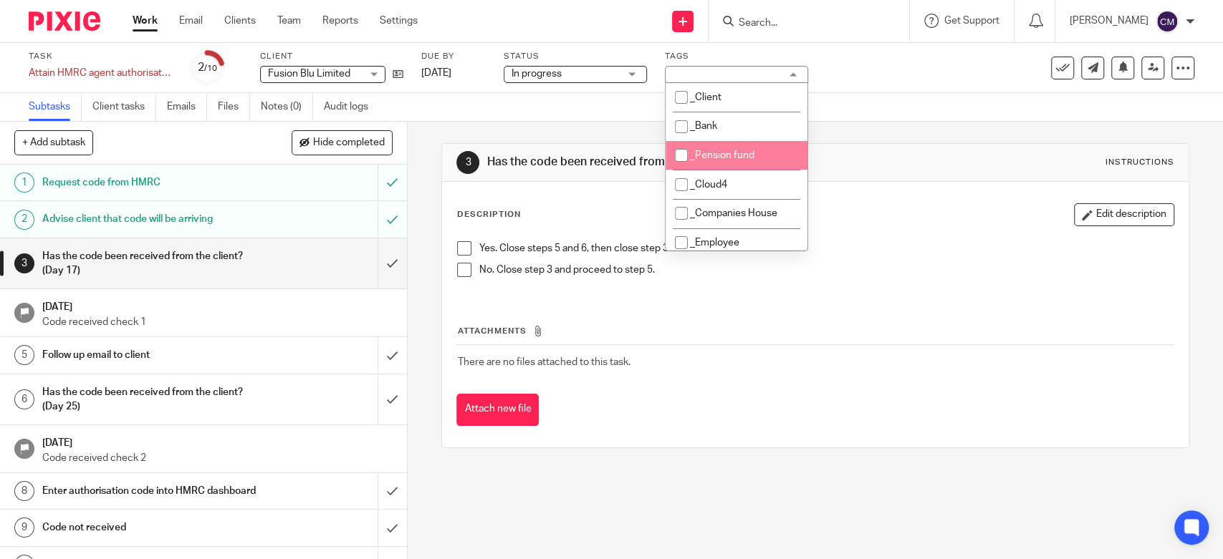
scroll to position [159, 0]
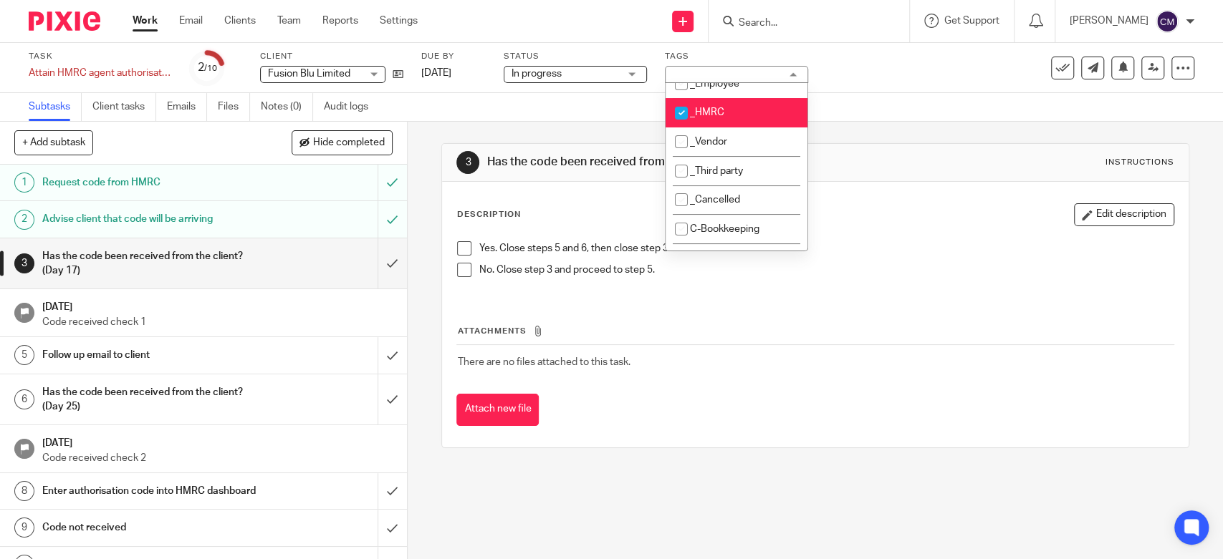
click at [713, 110] on span "_HMRC" at bounding box center [707, 112] width 34 height 10
checkbox input "false"
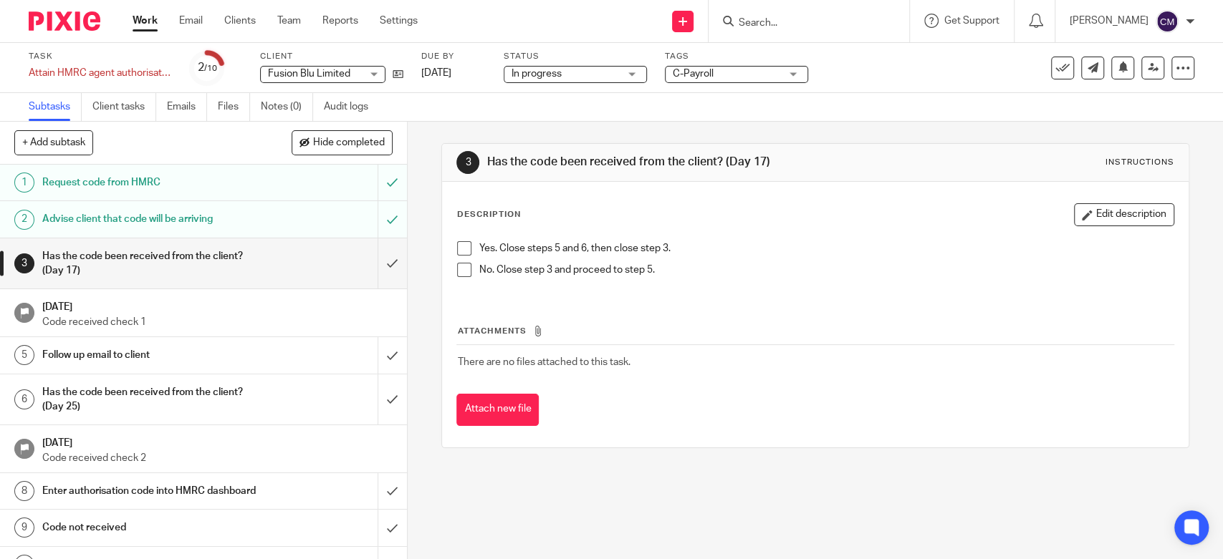
click at [573, 107] on div "Subtasks Client tasks Emails Files Notes (0) Audit logs" at bounding box center [611, 107] width 1223 height 29
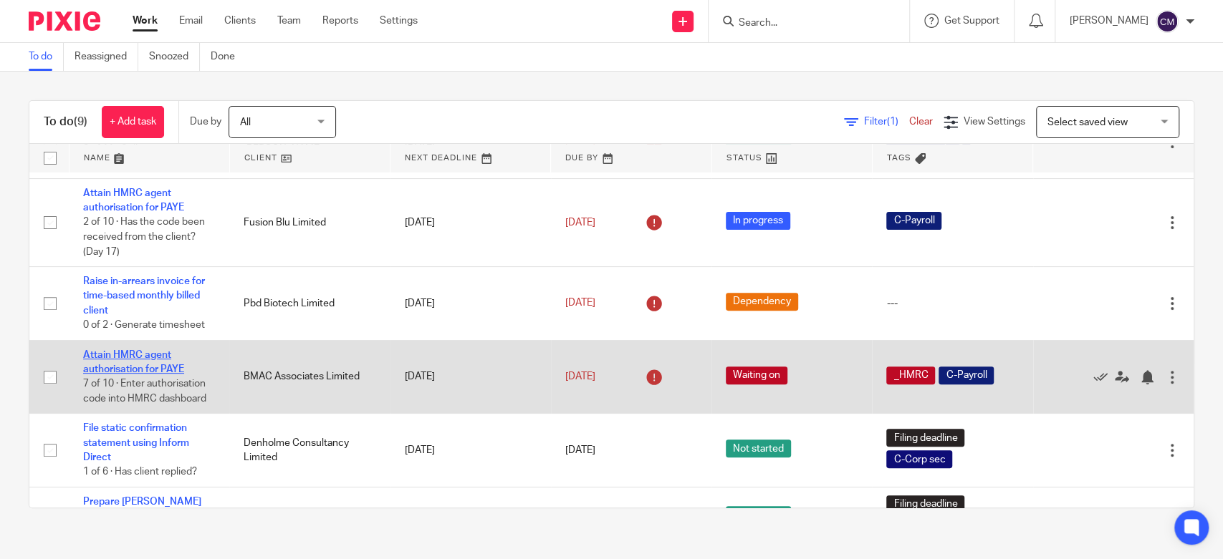
scroll to position [358, 0]
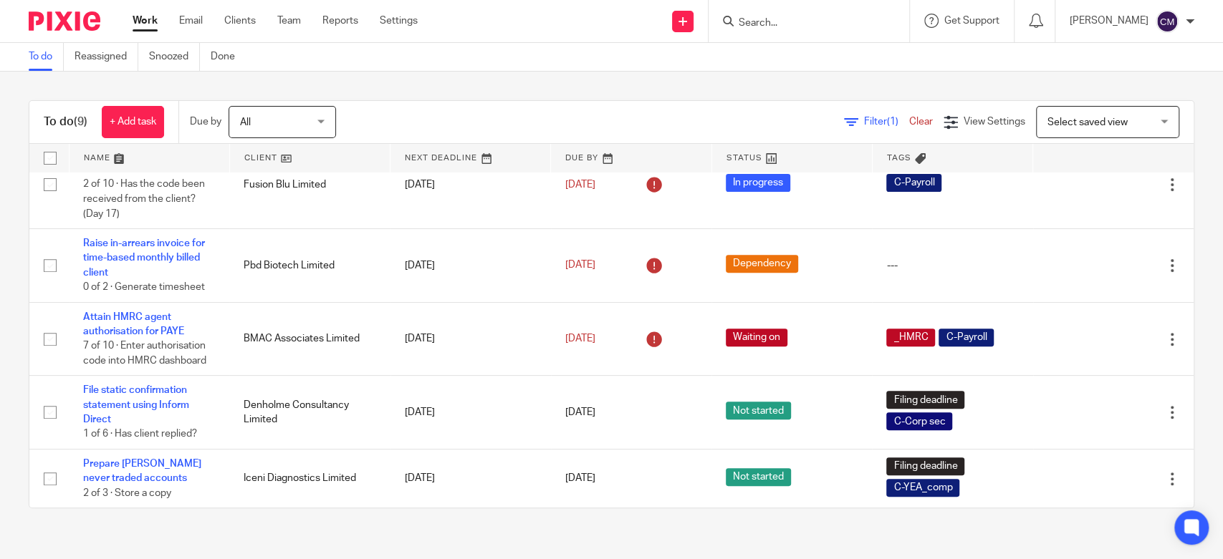
drag, startPoint x: 172, startPoint y: 391, endPoint x: 19, endPoint y: 352, distance: 158.3
click at [19, 352] on div "To do (9) + Add task Due by All All [DATE] [DATE] This week Next week This mont…" at bounding box center [611, 305] width 1223 height 466
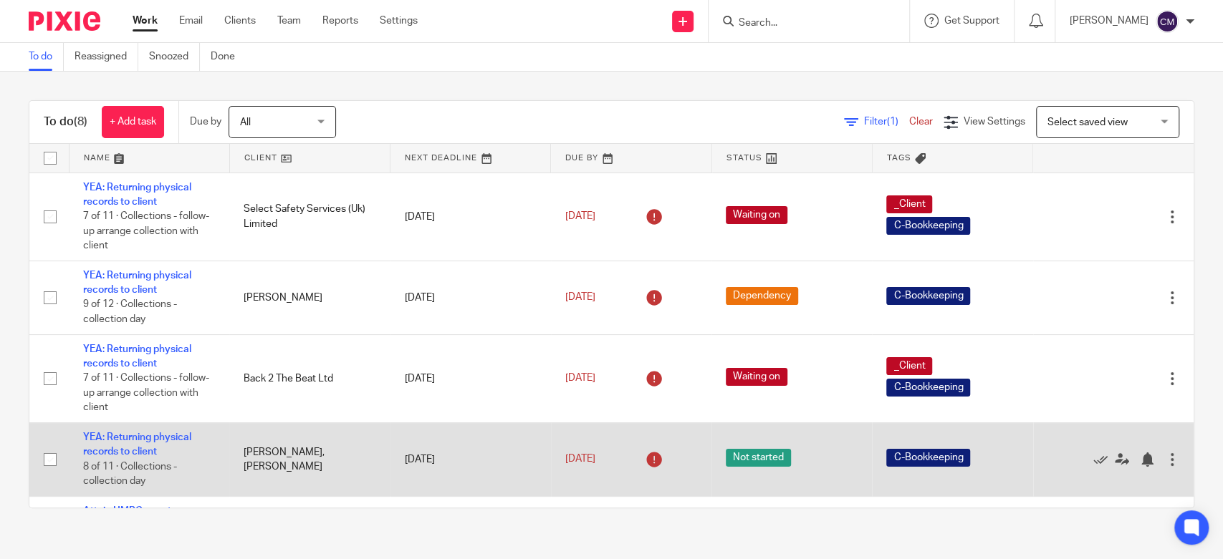
scroll to position [299, 0]
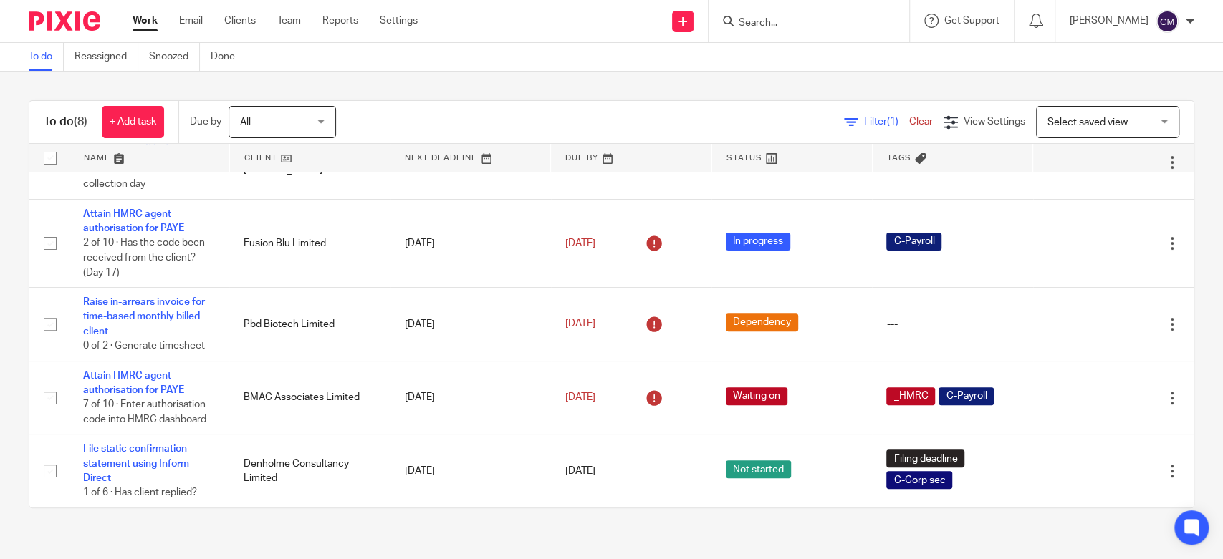
click at [827, 24] on input "Search" at bounding box center [801, 23] width 129 height 13
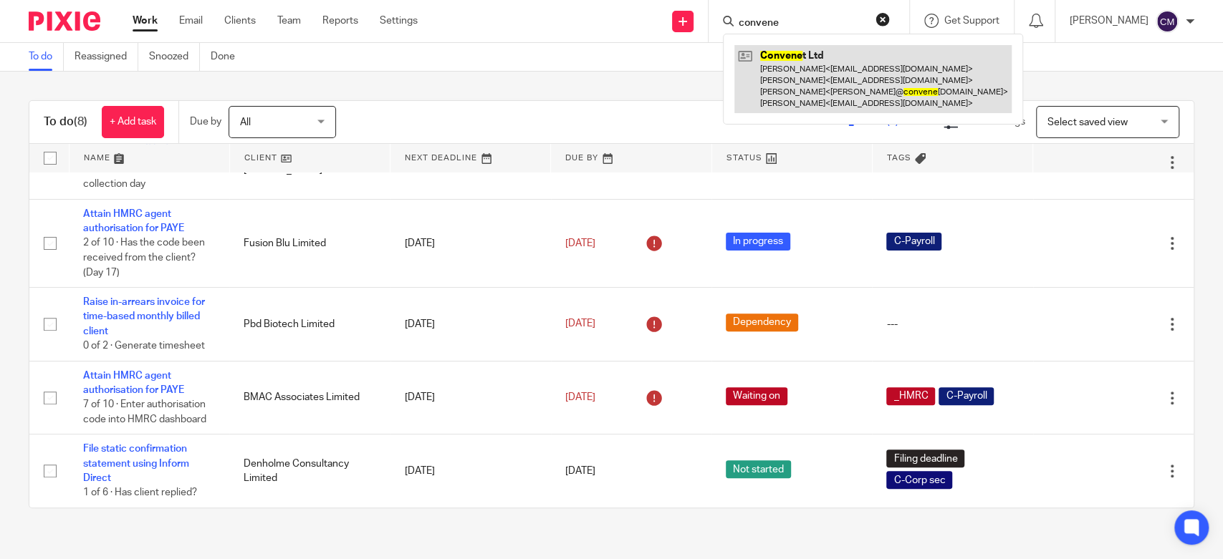
type input "convene"
click at [784, 71] on link at bounding box center [872, 79] width 277 height 68
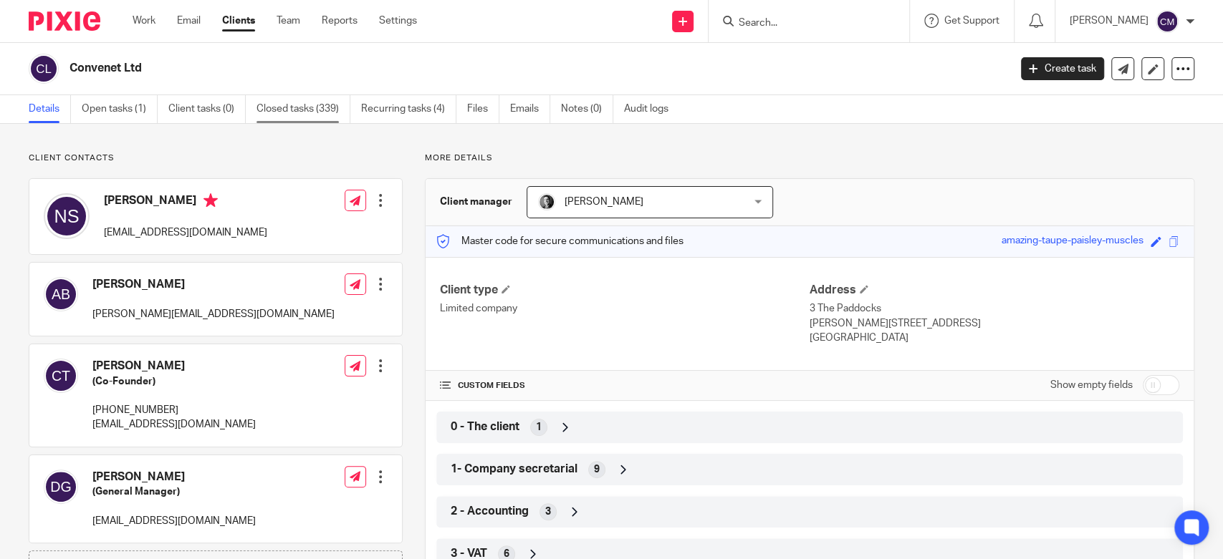
click at [345, 106] on link "Closed tasks (339)" at bounding box center [303, 109] width 94 height 28
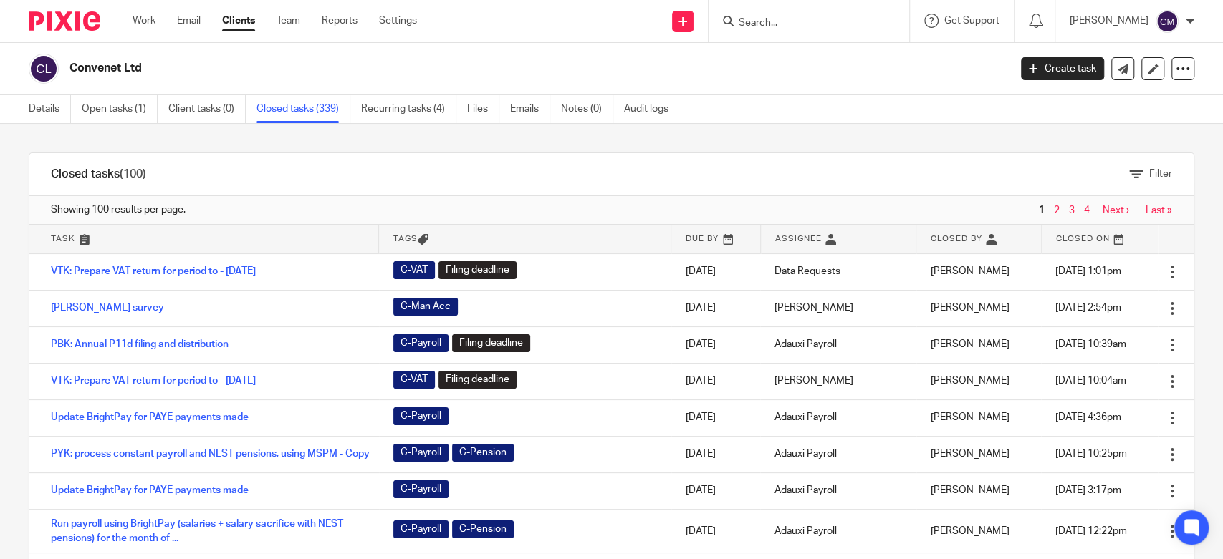
click at [242, 143] on div "Filter tasks Only show tasks matching all of these conditions 1 Task name Is Is…" at bounding box center [611, 341] width 1223 height 435
click at [148, 24] on link "Work" at bounding box center [144, 21] width 23 height 14
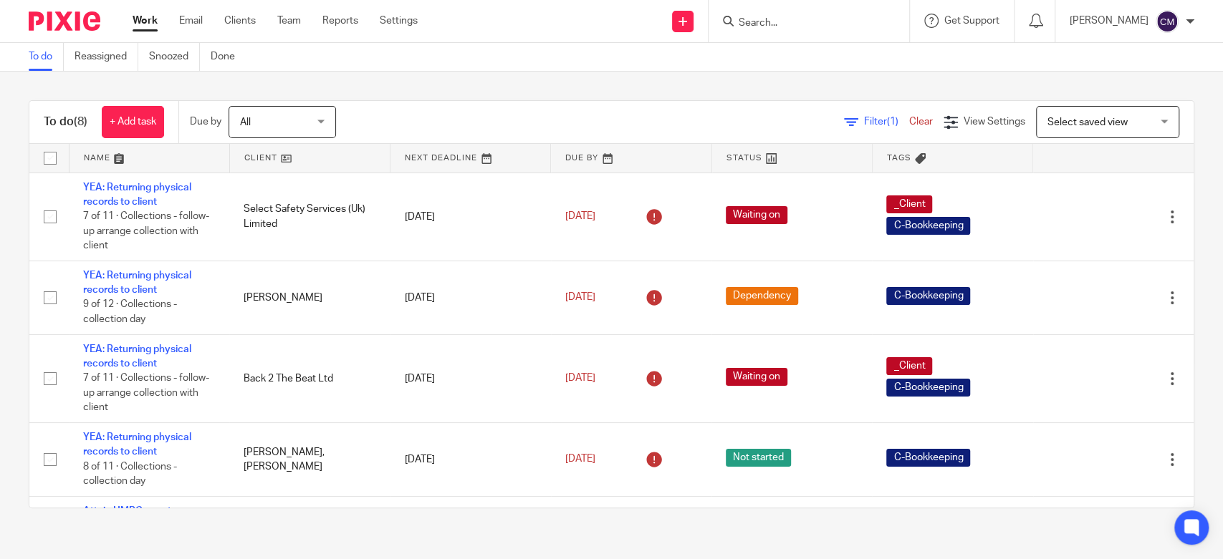
click at [837, 34] on div at bounding box center [808, 21] width 201 height 42
click at [832, 27] on input "Search" at bounding box center [801, 23] width 129 height 13
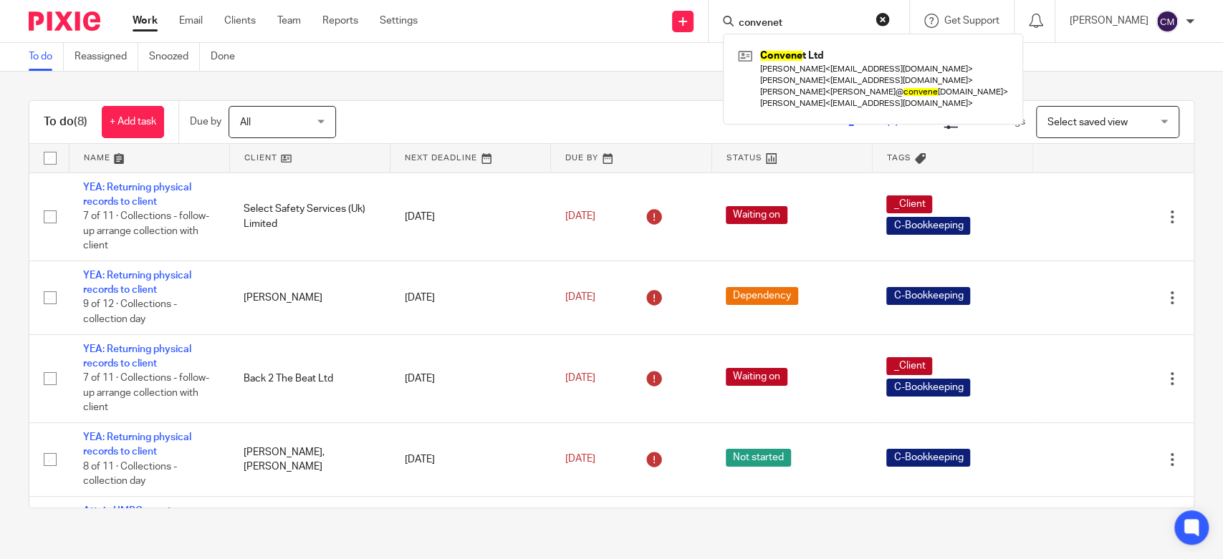
type input "convenet"
click button "submit" at bounding box center [0, 0] width 0 height 0
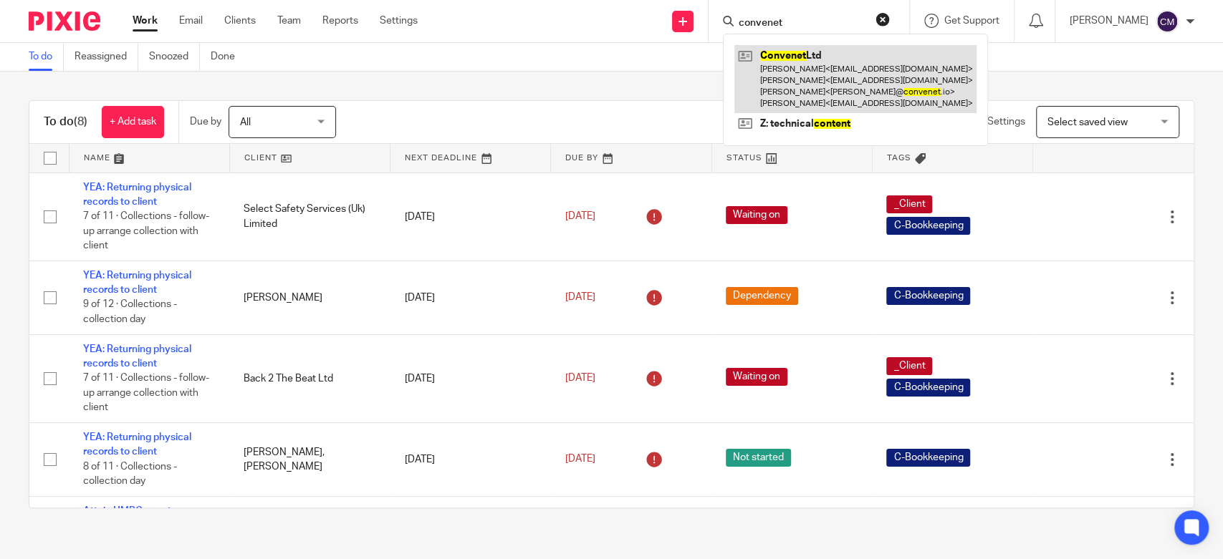
click at [781, 74] on link at bounding box center [855, 79] width 242 height 68
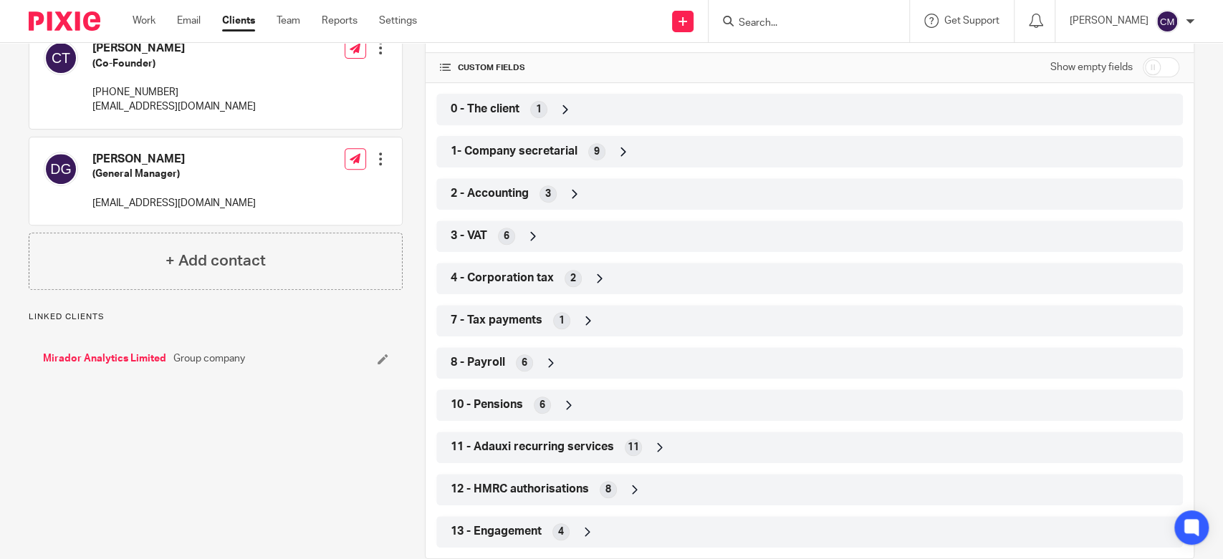
scroll to position [345, 0]
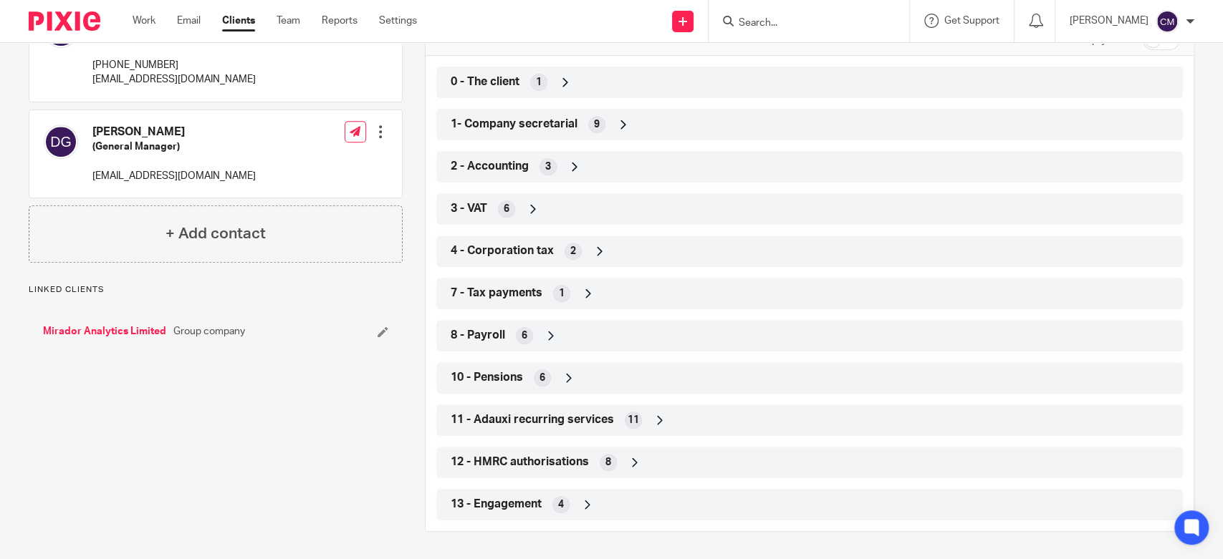
click at [516, 216] on div "3 - VAT 6" at bounding box center [809, 209] width 725 height 24
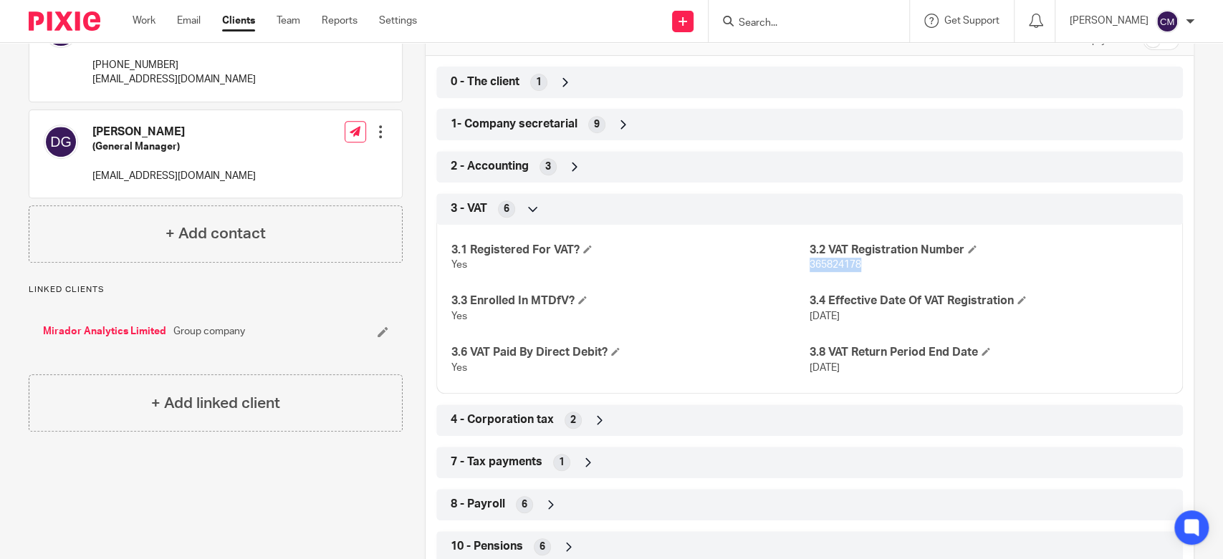
drag, startPoint x: 823, startPoint y: 264, endPoint x: 801, endPoint y: 268, distance: 22.5
click at [809, 268] on span "365824178" at bounding box center [835, 265] width 52 height 10
copy span "365824178"
